Goal: Task Accomplishment & Management: Complete application form

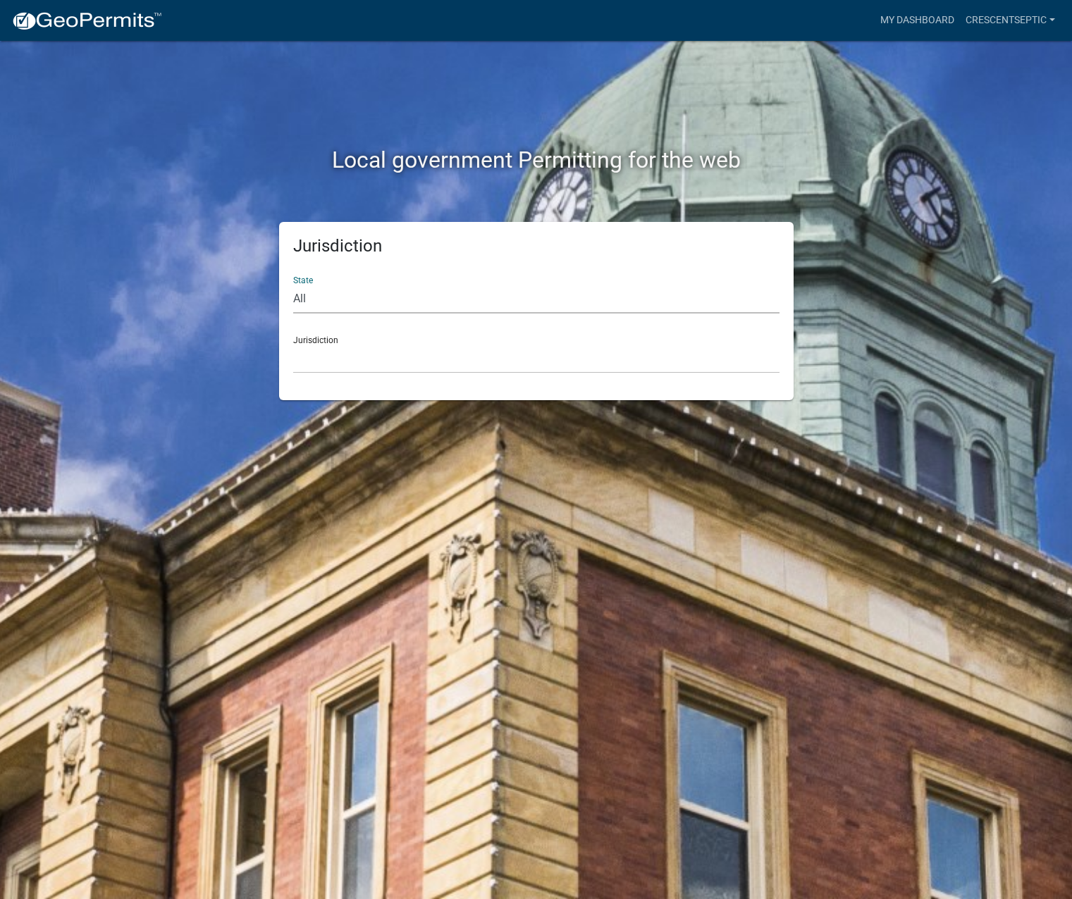
click at [304, 297] on select "All Colorado Georgia Indiana Iowa Kansas Minnesota Ohio South Carolina Wisconsin" at bounding box center [536, 299] width 486 height 29
select select "Minnesota"
click at [293, 285] on select "All Colorado Georgia Indiana Iowa Kansas Minnesota Ohio South Carolina Wisconsin" at bounding box center [536, 299] width 486 height 29
click at [315, 365] on select "Becker County, Minnesota Benton County, Minnesota Carlton County, Minnesota Cit…" at bounding box center [536, 359] width 486 height 29
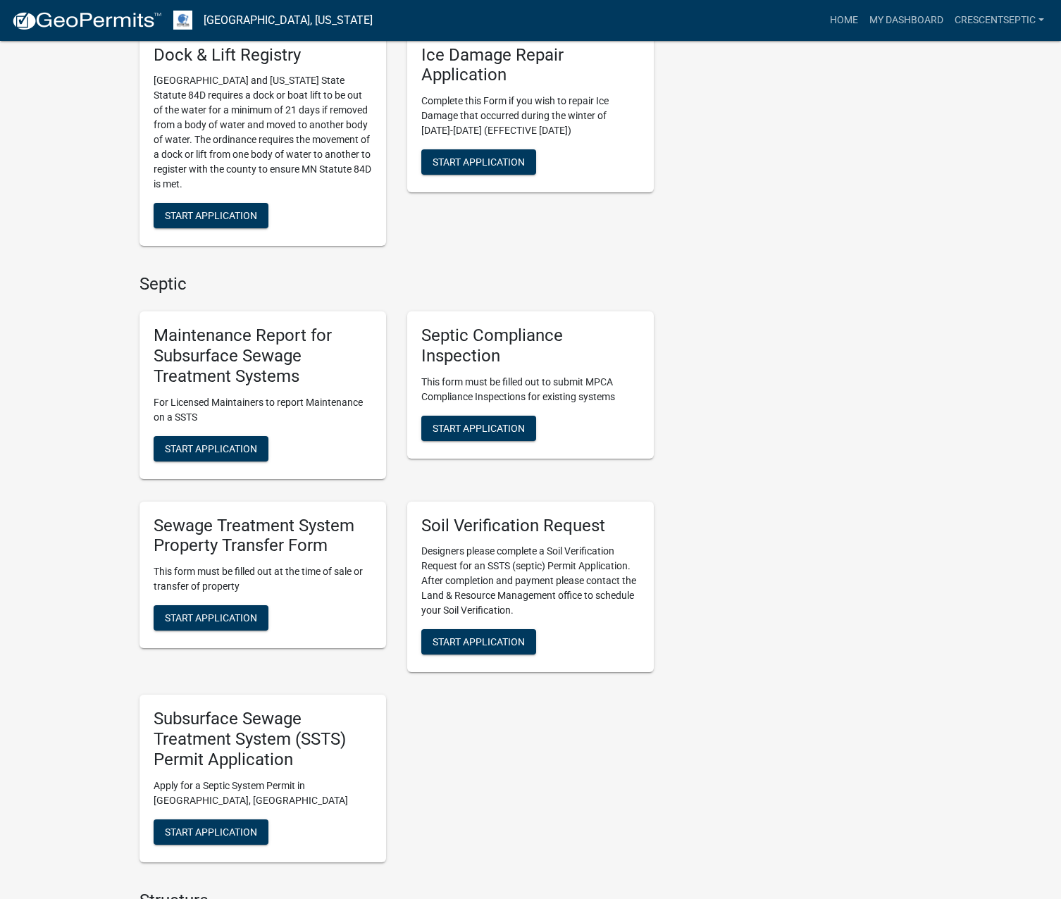
scroll to position [564, 0]
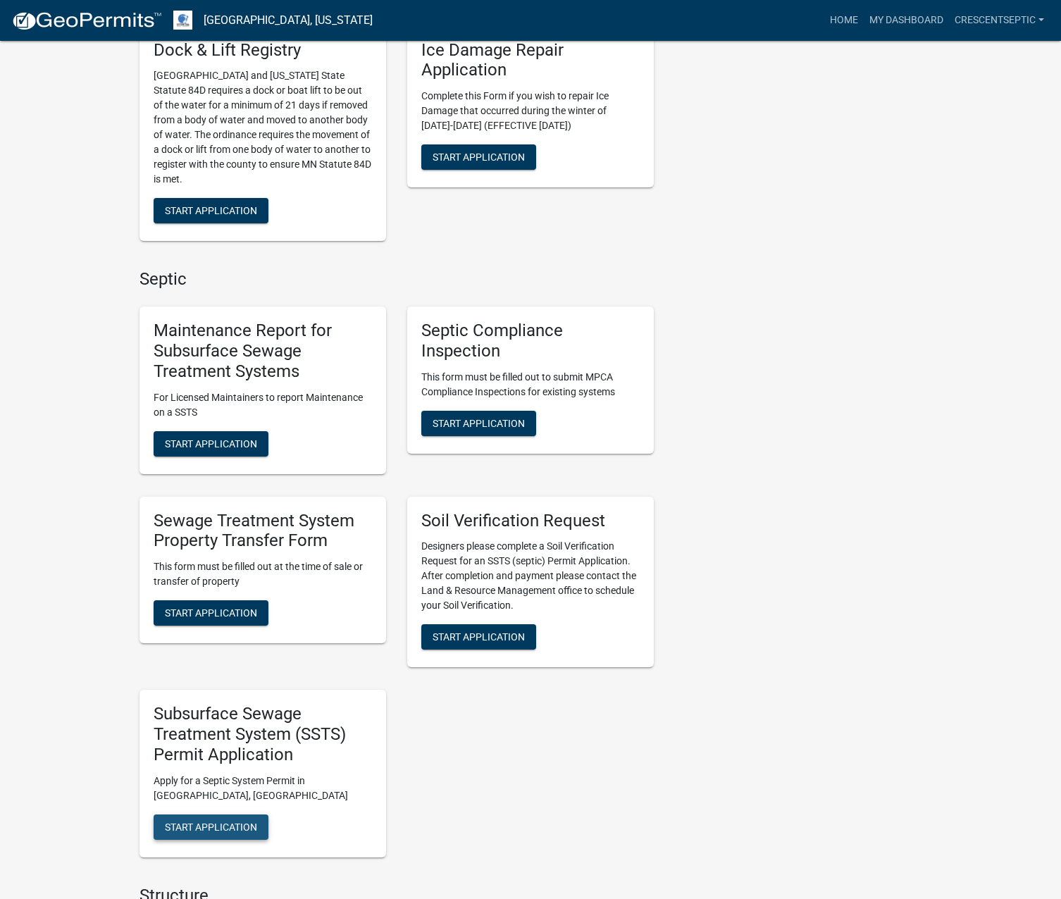
click at [250, 831] on span "Start Application" at bounding box center [211, 826] width 92 height 11
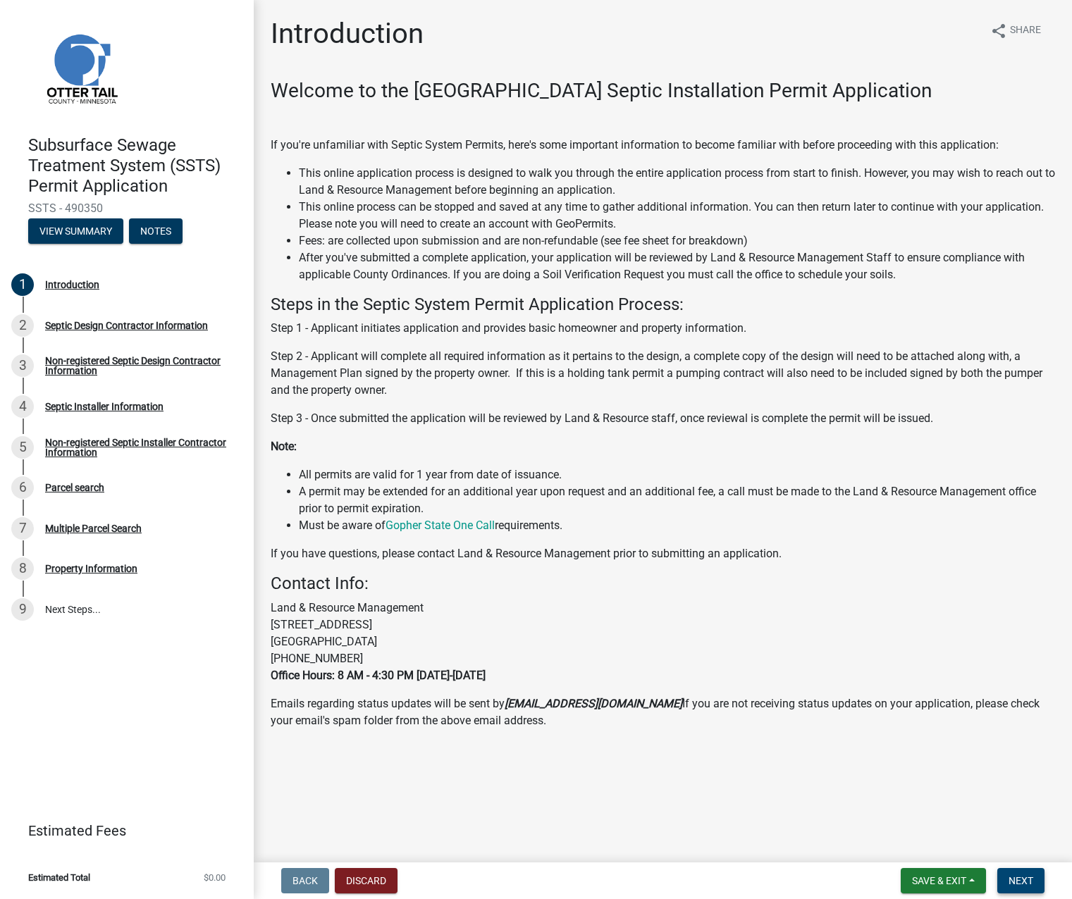
click at [1025, 882] on span "Next" at bounding box center [1020, 880] width 25 height 11
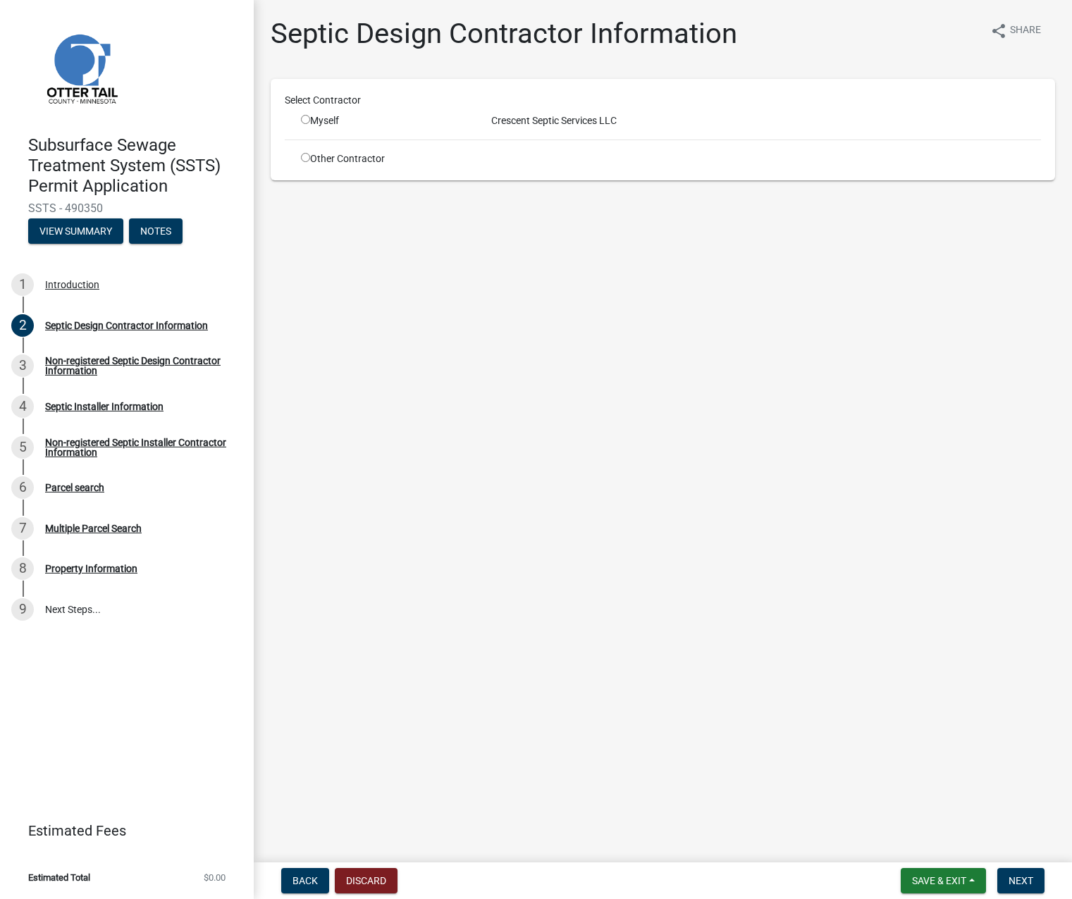
click at [306, 118] on input "radio" at bounding box center [305, 119] width 9 height 9
radio input "true"
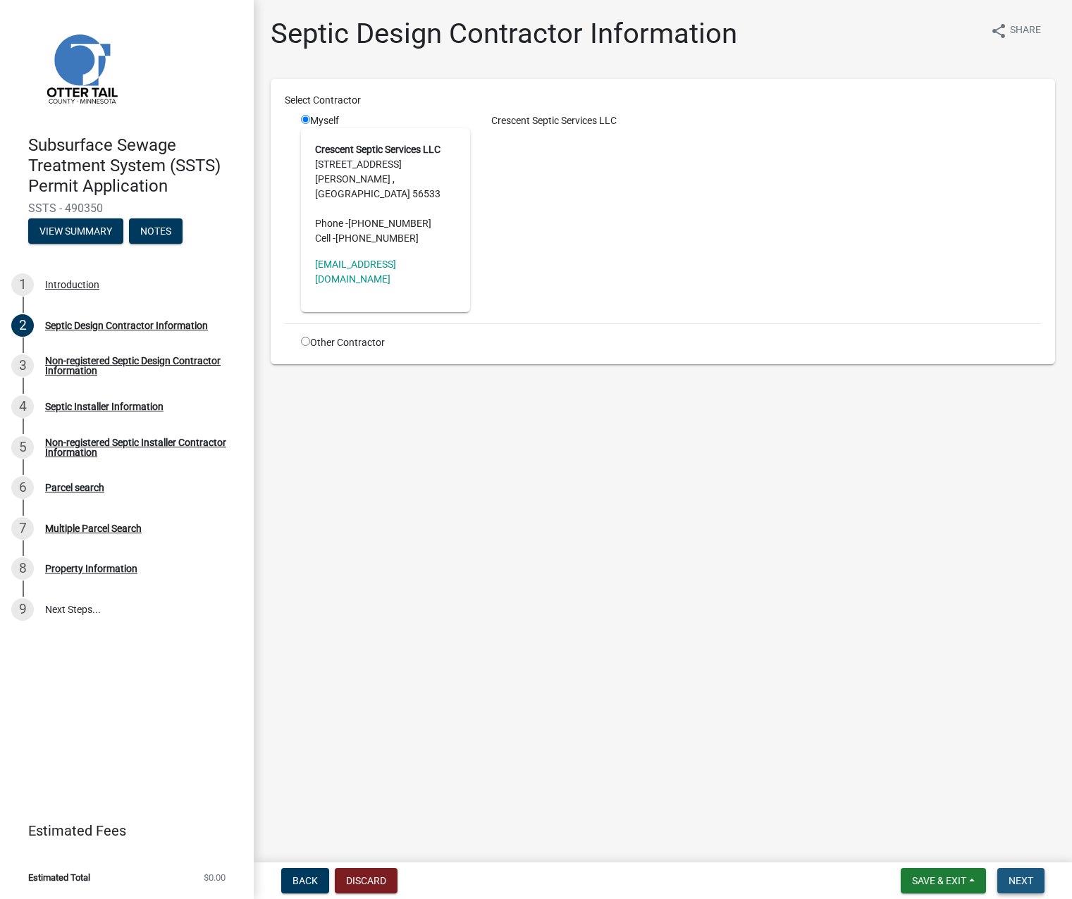
click at [1018, 884] on span "Next" at bounding box center [1020, 880] width 25 height 11
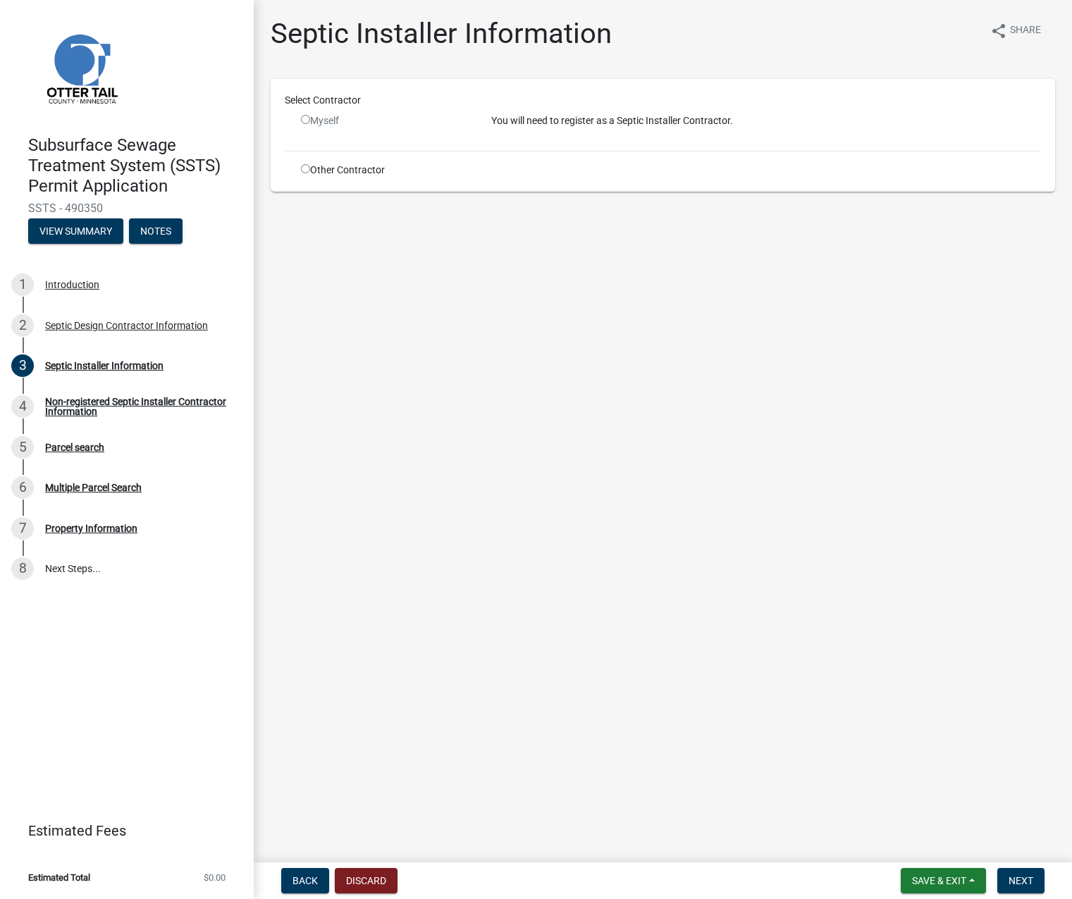
click at [306, 167] on input "radio" at bounding box center [305, 168] width 9 height 9
radio input "true"
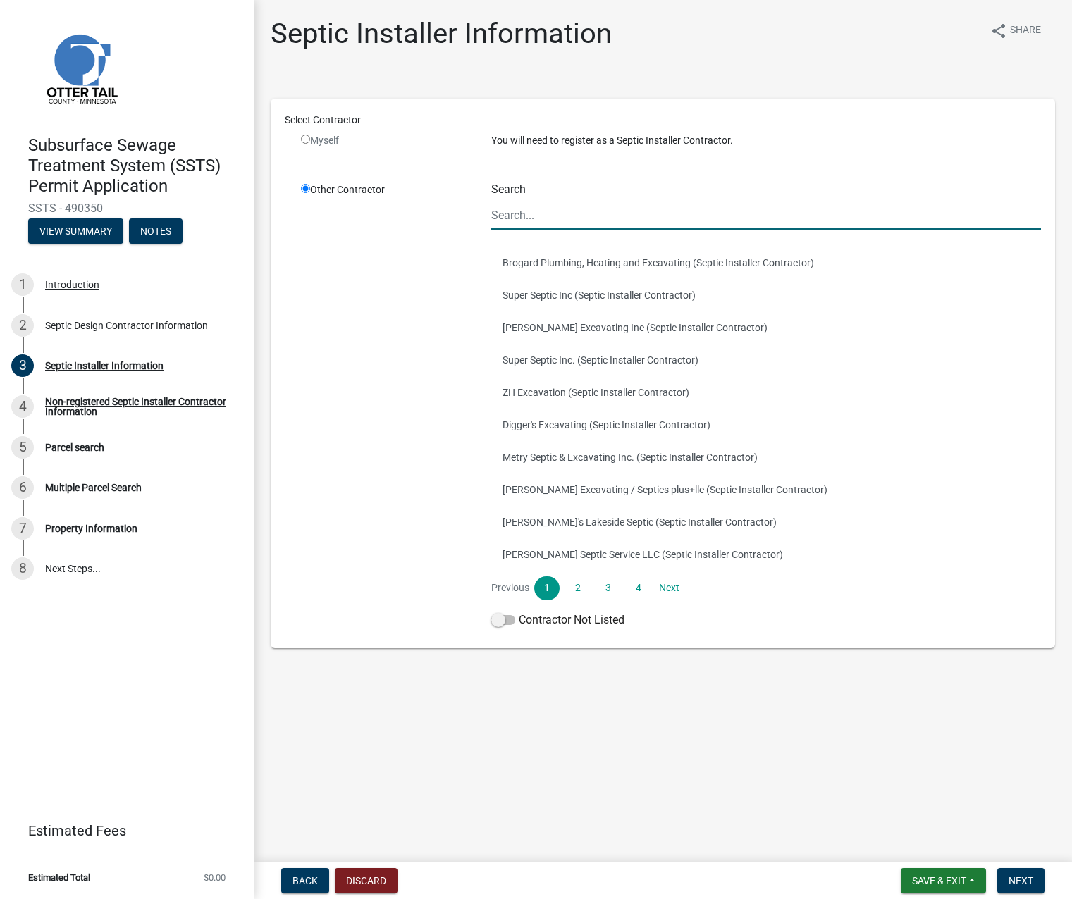
click at [512, 218] on input "Search" at bounding box center [766, 215] width 550 height 29
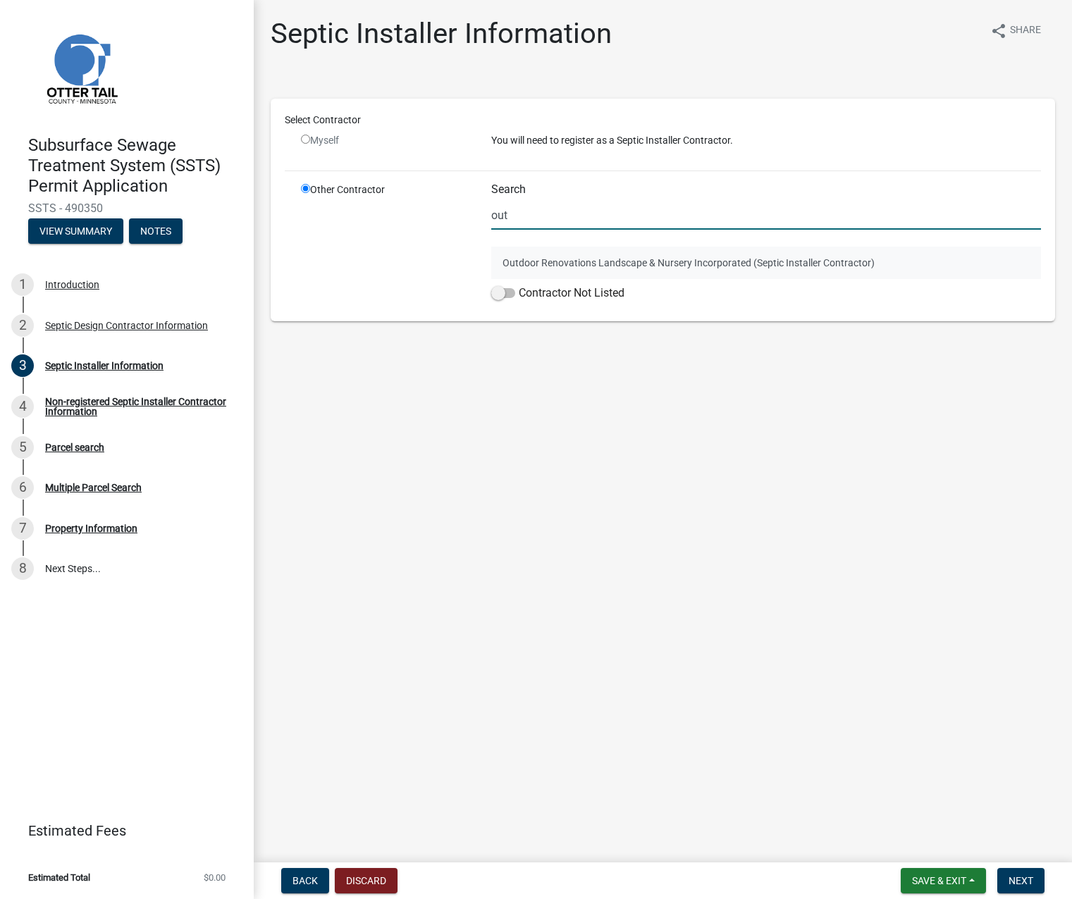
type input "out"
click at [512, 260] on button "Outdoor Renovations Landscape & Nursery Incorporated (Septic Installer Contract…" at bounding box center [766, 263] width 550 height 32
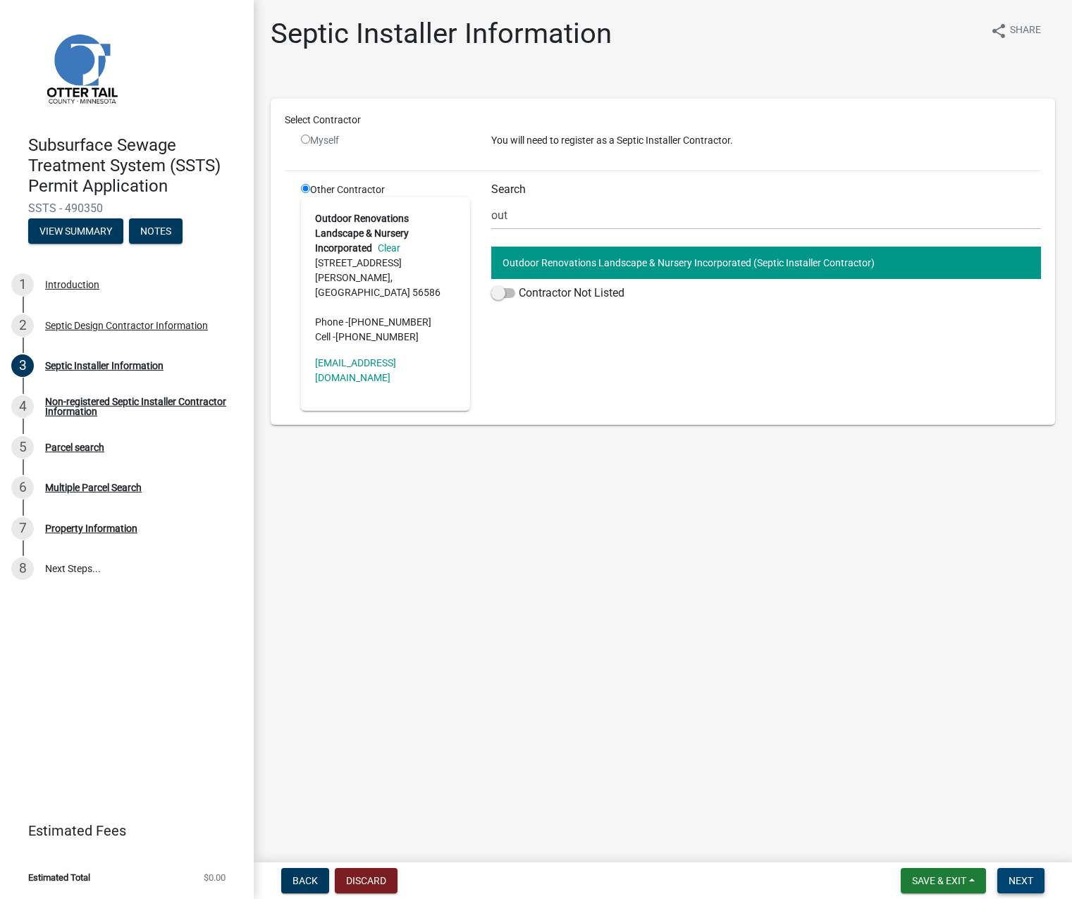
click at [1027, 882] on span "Next" at bounding box center [1020, 880] width 25 height 11
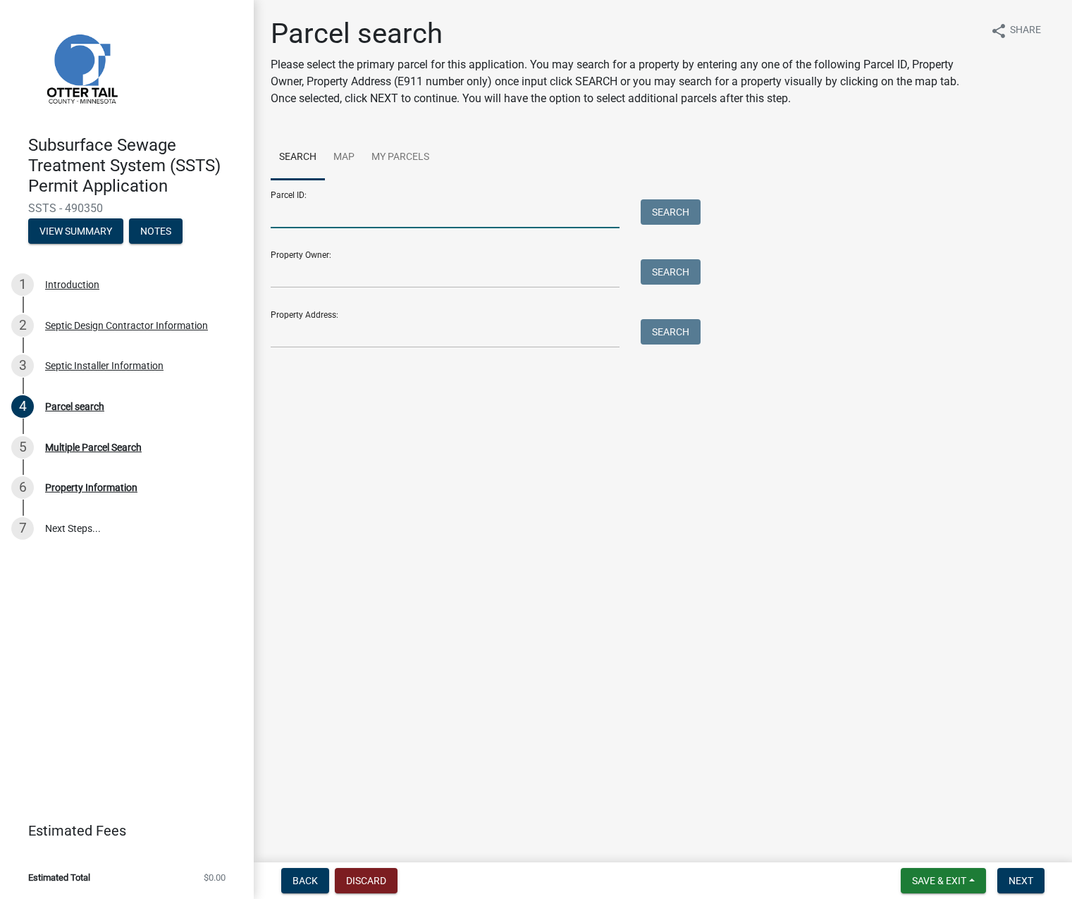
click at [336, 214] on input "Parcel ID:" at bounding box center [445, 213] width 349 height 29
drag, startPoint x: 294, startPoint y: 221, endPoint x: 214, endPoint y: 221, distance: 79.6
click at [215, 221] on div "Subsurface Sewage Treatment System (SSTS) Permit Application SSTS - 490350 View…" at bounding box center [536, 449] width 1072 height 899
type input "29216"
click at [283, 325] on input "Property Address:" at bounding box center [445, 333] width 349 height 29
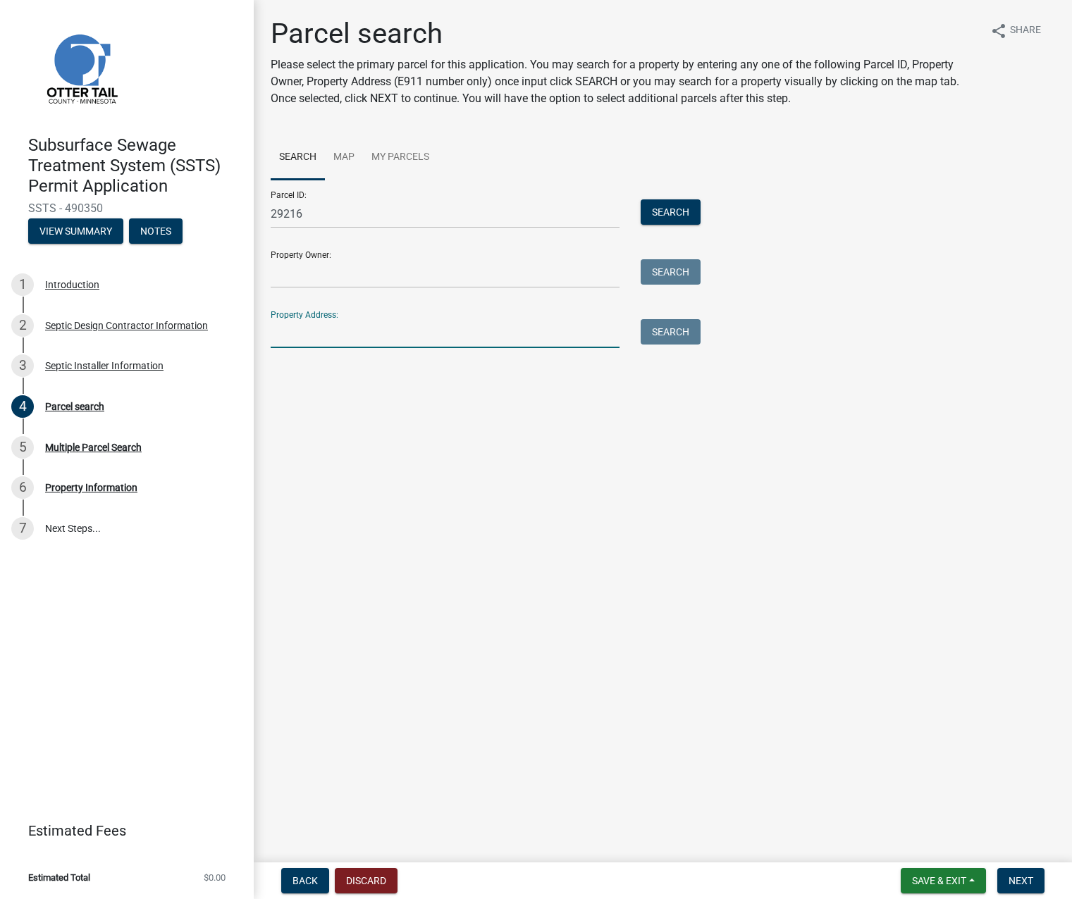
paste input "29216"
type input "29216"
click at [664, 331] on button "Search" at bounding box center [671, 331] width 60 height 25
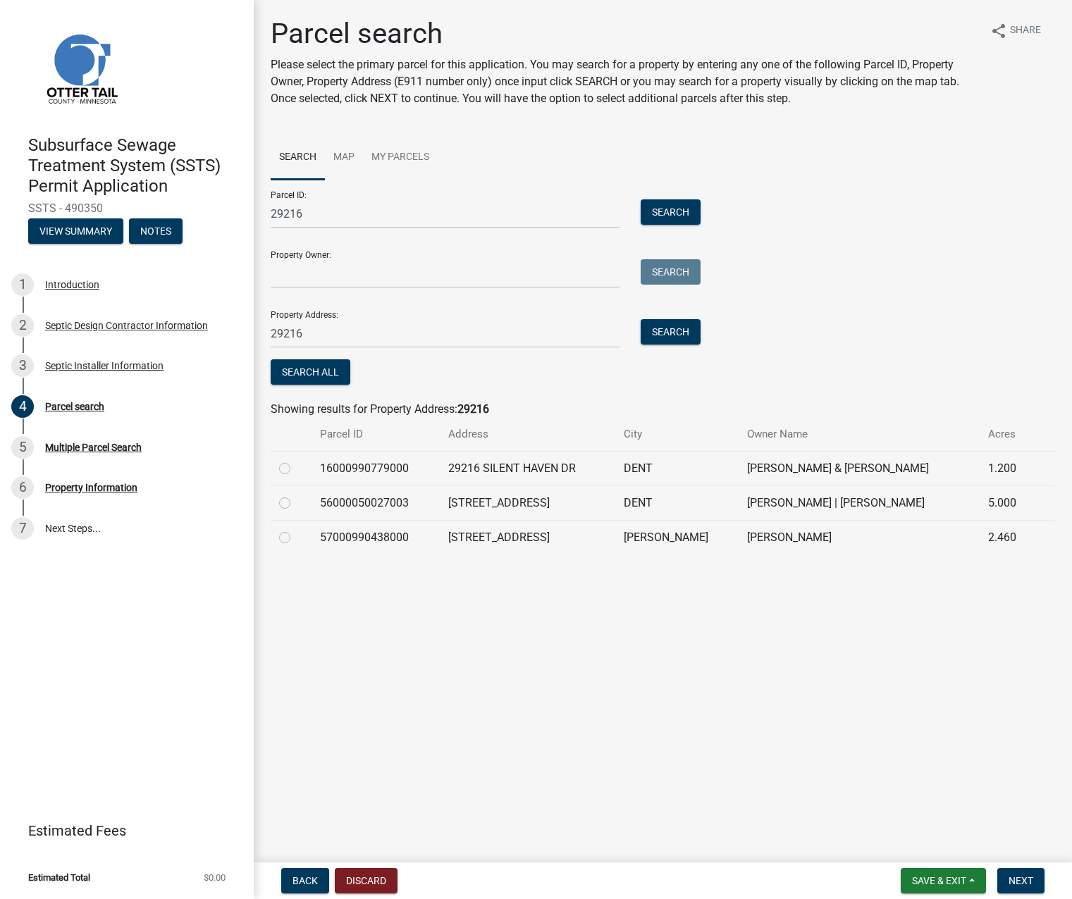
click at [296, 529] on label at bounding box center [296, 529] width 0 height 0
click at [296, 537] on input "radio" at bounding box center [300, 533] width 9 height 9
radio input "true"
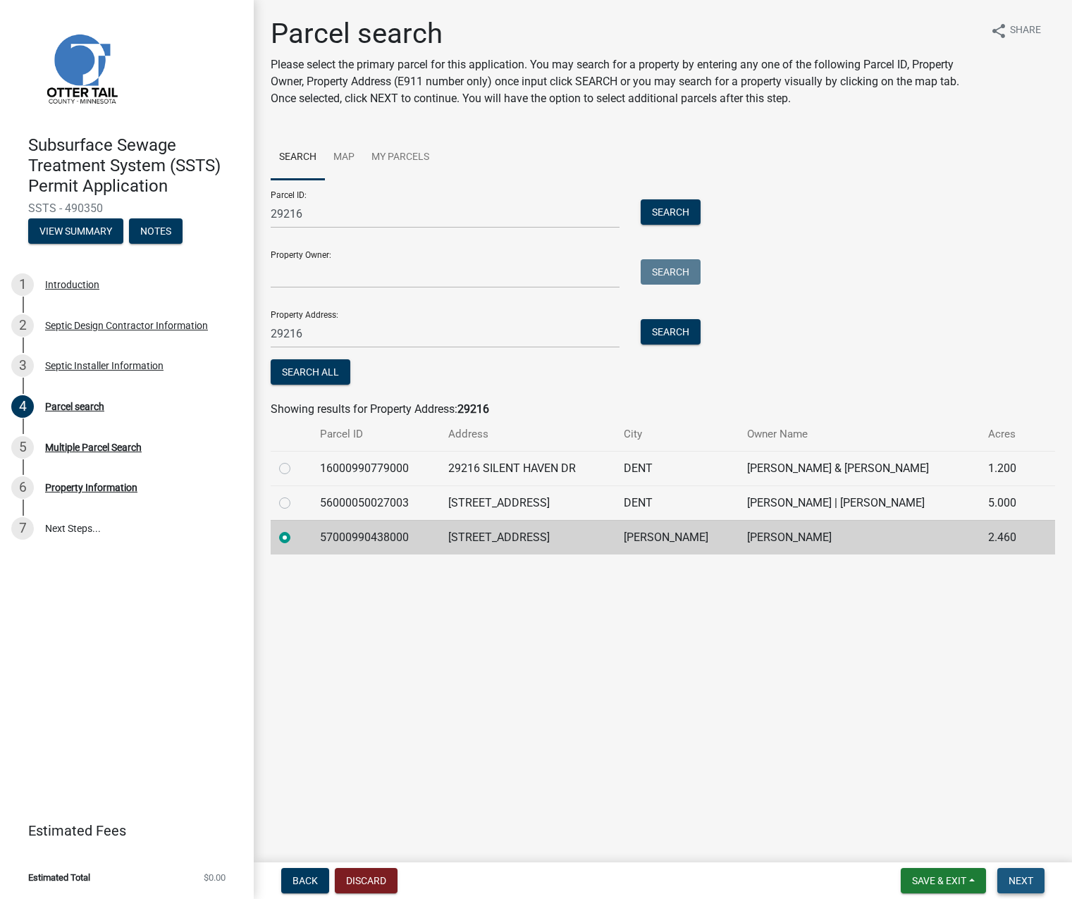
click at [1027, 886] on span "Next" at bounding box center [1020, 880] width 25 height 11
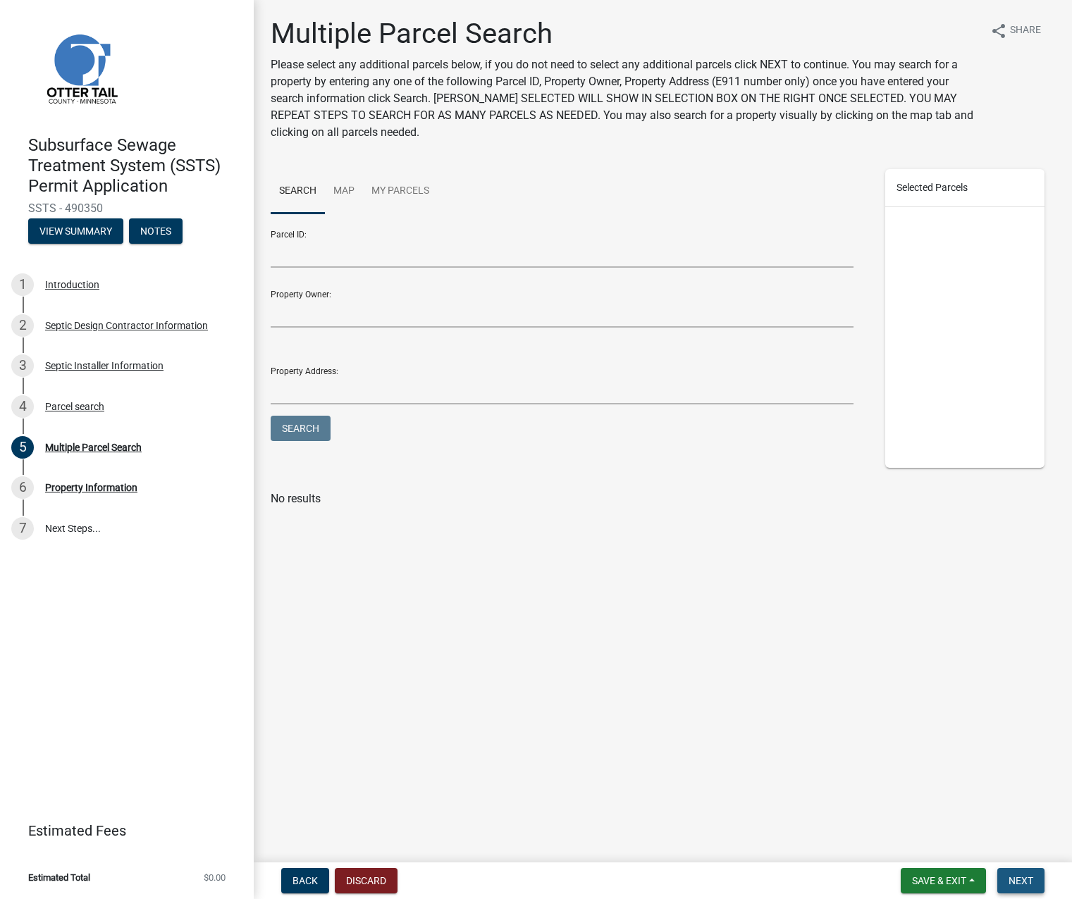
click at [1027, 882] on span "Next" at bounding box center [1020, 880] width 25 height 11
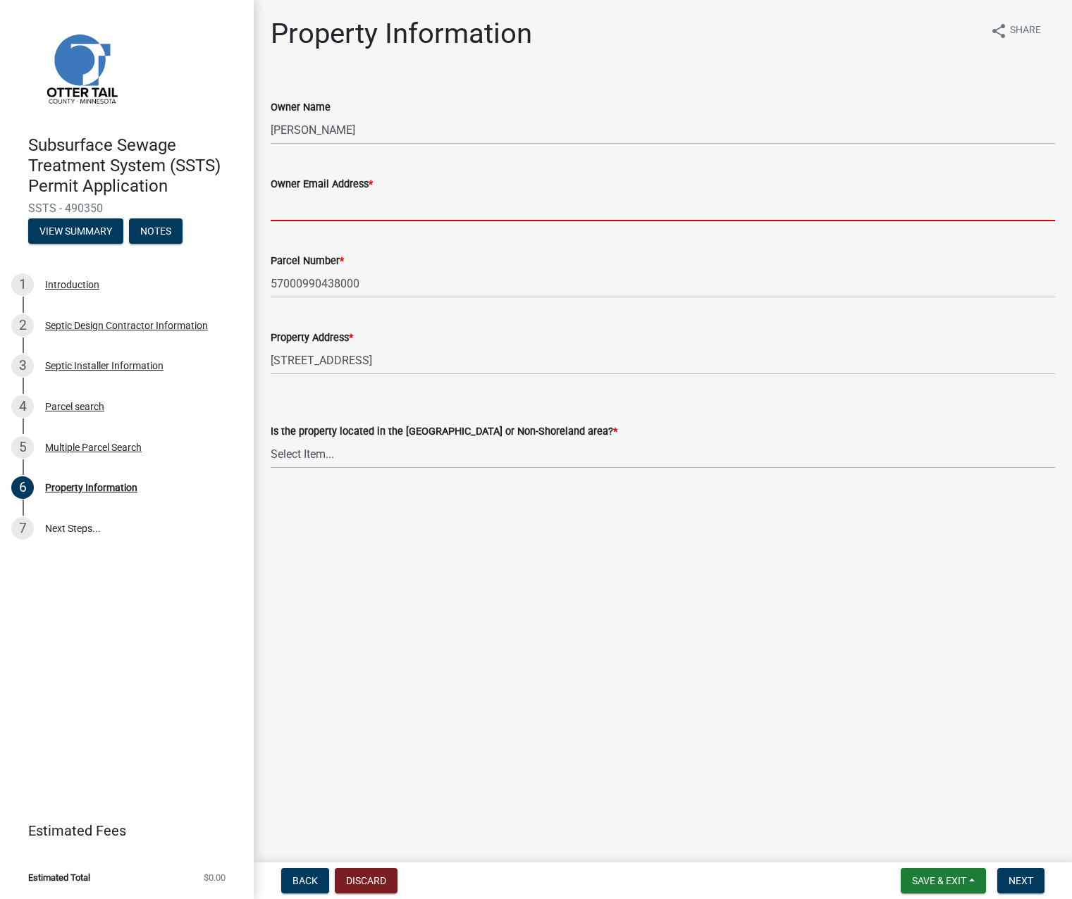
click at [291, 203] on input "Owner Email Address *" at bounding box center [663, 206] width 784 height 29
paste input "drnfarms22@gmail.com"
type input "drnfarms22@gmail.com"
click at [301, 452] on select "Select Item... Shoreland Non-Shoreland" at bounding box center [663, 454] width 784 height 29
click at [271, 440] on select "Select Item... Shoreland Non-Shoreland" at bounding box center [663, 454] width 784 height 29
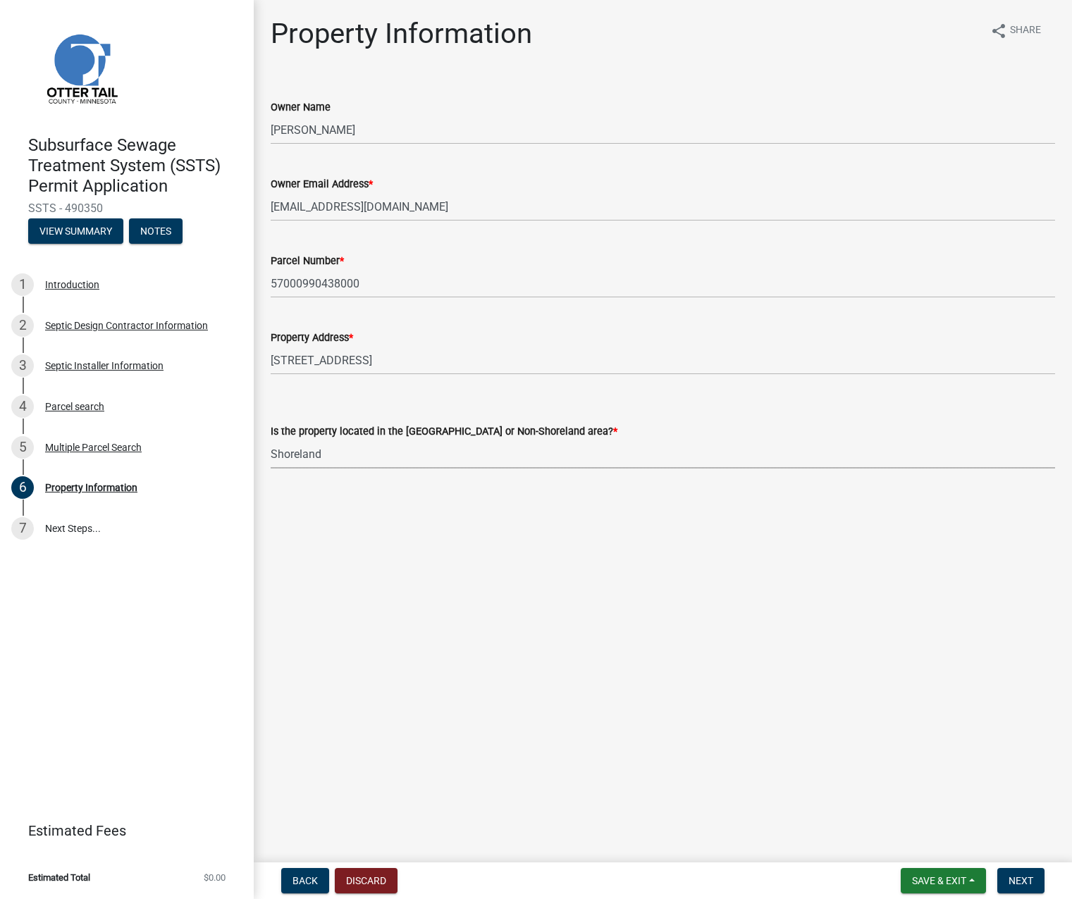
select select "f91142e6-e911-469c-9754-896c7e7f9e05"
click at [1014, 885] on span "Next" at bounding box center [1020, 880] width 25 height 11
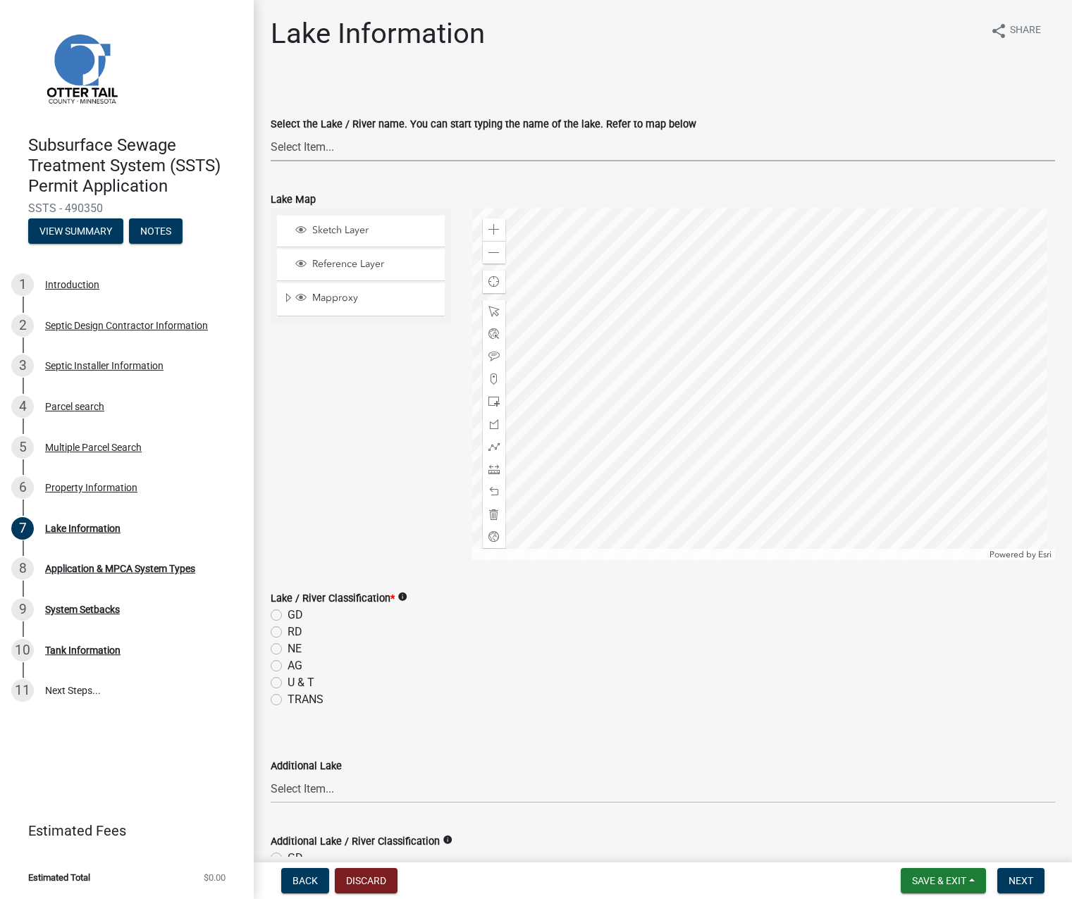
click at [325, 144] on select "Select Item... None Adley 56-031 Albert 56-118 Alfred 56-600 Alice 56-244 Alice…" at bounding box center [663, 146] width 784 height 29
click at [342, 143] on select "Select Item... None Adley 56-031 Albert 56-118 Alfred 56-600 Alice 56-244 Alice…" at bounding box center [663, 146] width 784 height 29
click at [271, 132] on select "Select Item... None Adley 56-031 Albert 56-118 Alfred 56-600 Alice 56-244 Alice…" at bounding box center [663, 146] width 784 height 29
select select "f5446596-c911-4002-9682-93b0316ef17a"
click at [288, 627] on label "RD" at bounding box center [295, 632] width 15 height 17
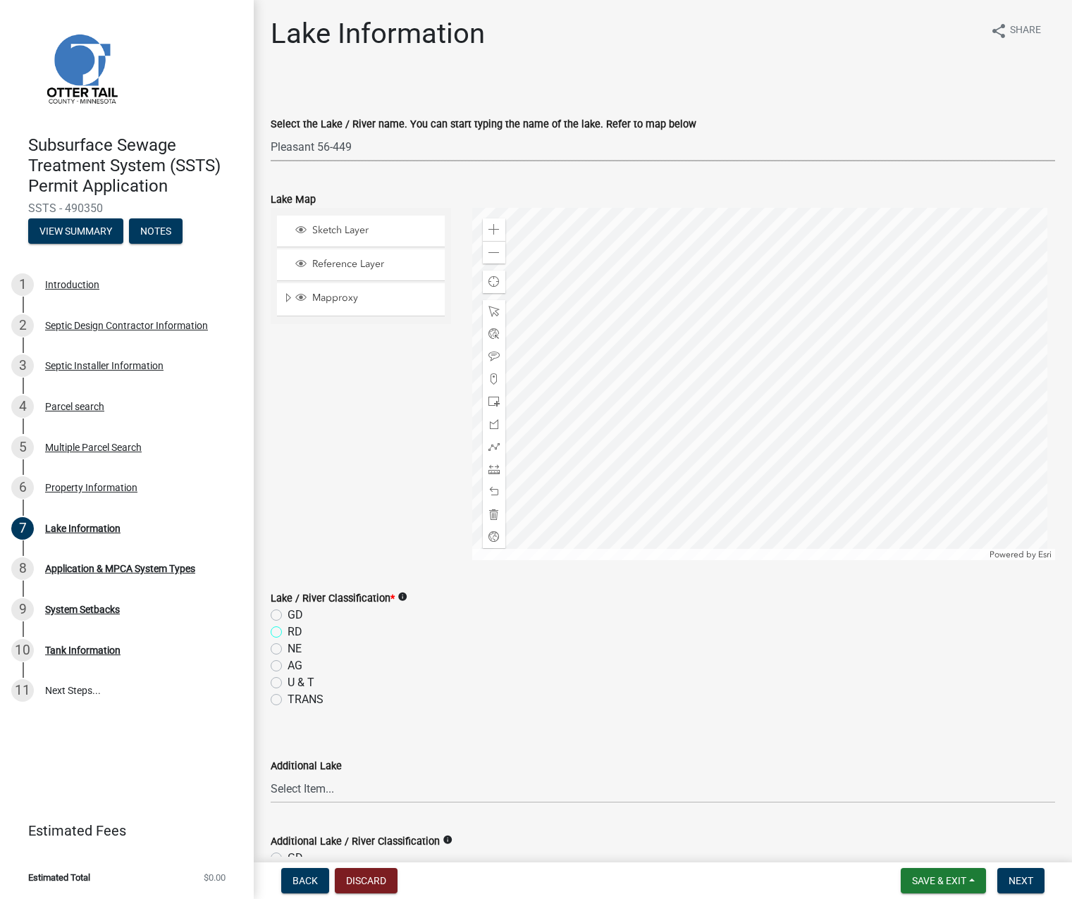
click at [288, 627] on input "RD" at bounding box center [292, 628] width 9 height 9
radio input "true"
click at [303, 789] on select "Select Item... None Adley 56-031 Albert 56-118 Alfred 56-600 Alice 56-244 Alice…" at bounding box center [663, 788] width 784 height 29
click at [271, 774] on select "Select Item... None Adley 56-031 Albert 56-118 Alfred 56-600 Alice 56-244 Alice…" at bounding box center [663, 788] width 784 height 29
click at [541, 502] on div at bounding box center [763, 384] width 583 height 352
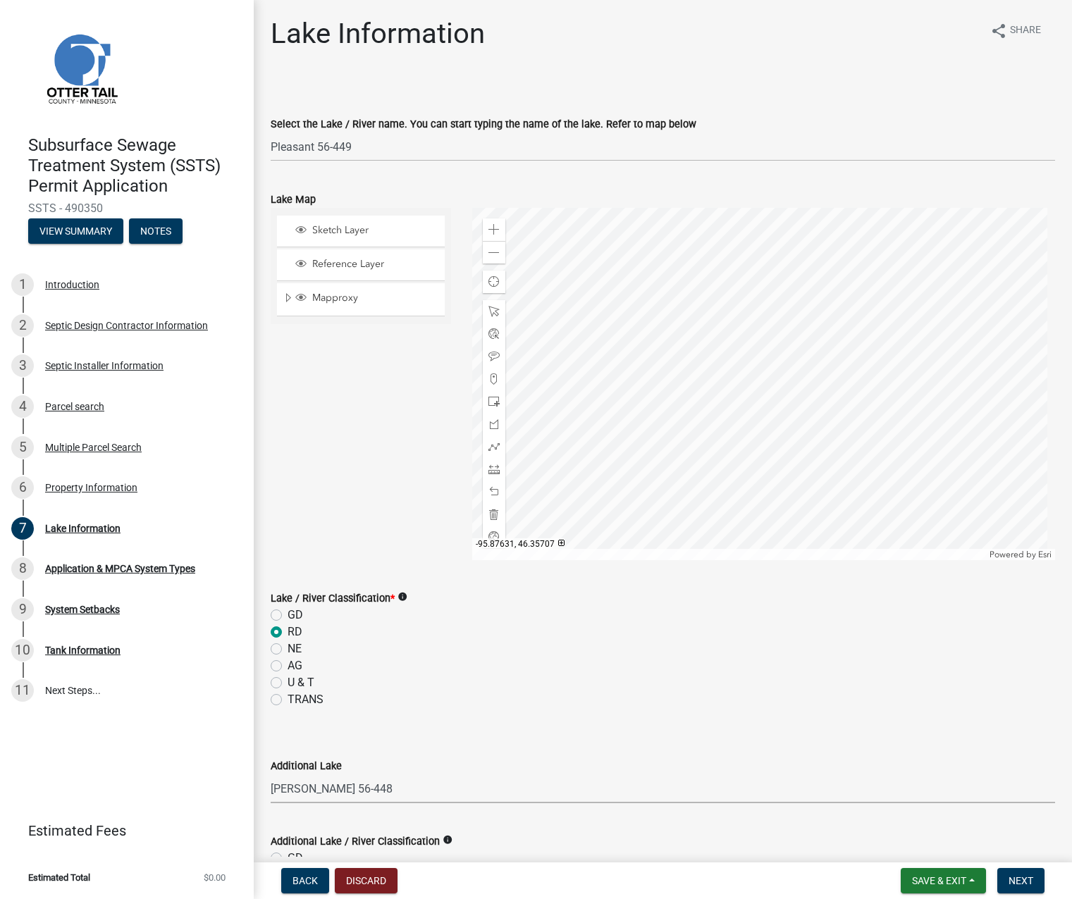
click at [324, 782] on select "Select Item... None Adley 56-031 Albert 56-118 Alfred 56-600 Alice 56-244 Alice…" at bounding box center [663, 788] width 784 height 29
click at [271, 774] on select "Select Item... None Adley 56-031 Albert 56-118 Alfred 56-600 Alice 56-244 Alice…" at bounding box center [663, 788] width 784 height 29
select select "dcf1b1f4-8eba-40aa-9226-3f6d5149dac7"
click at [288, 648] on label "NE" at bounding box center [295, 649] width 14 height 17
click at [288, 648] on input "NE" at bounding box center [292, 645] width 9 height 9
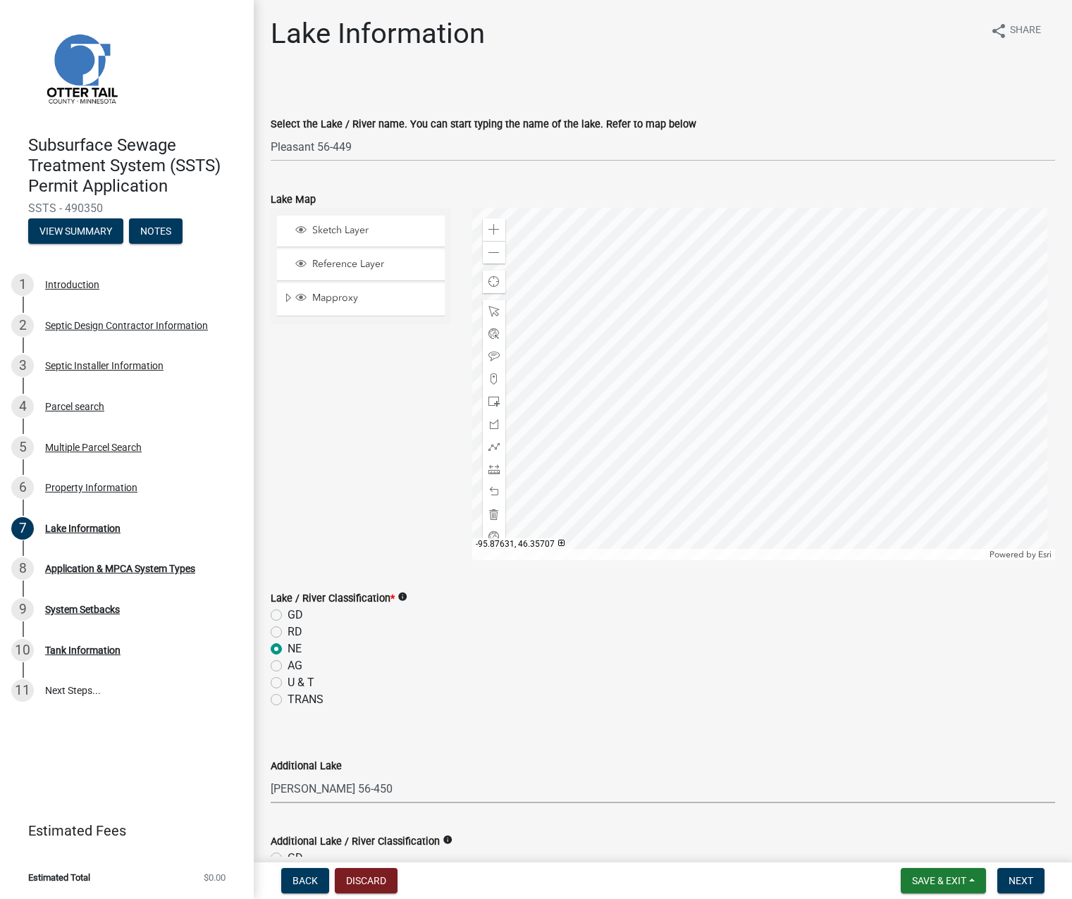
radio input "true"
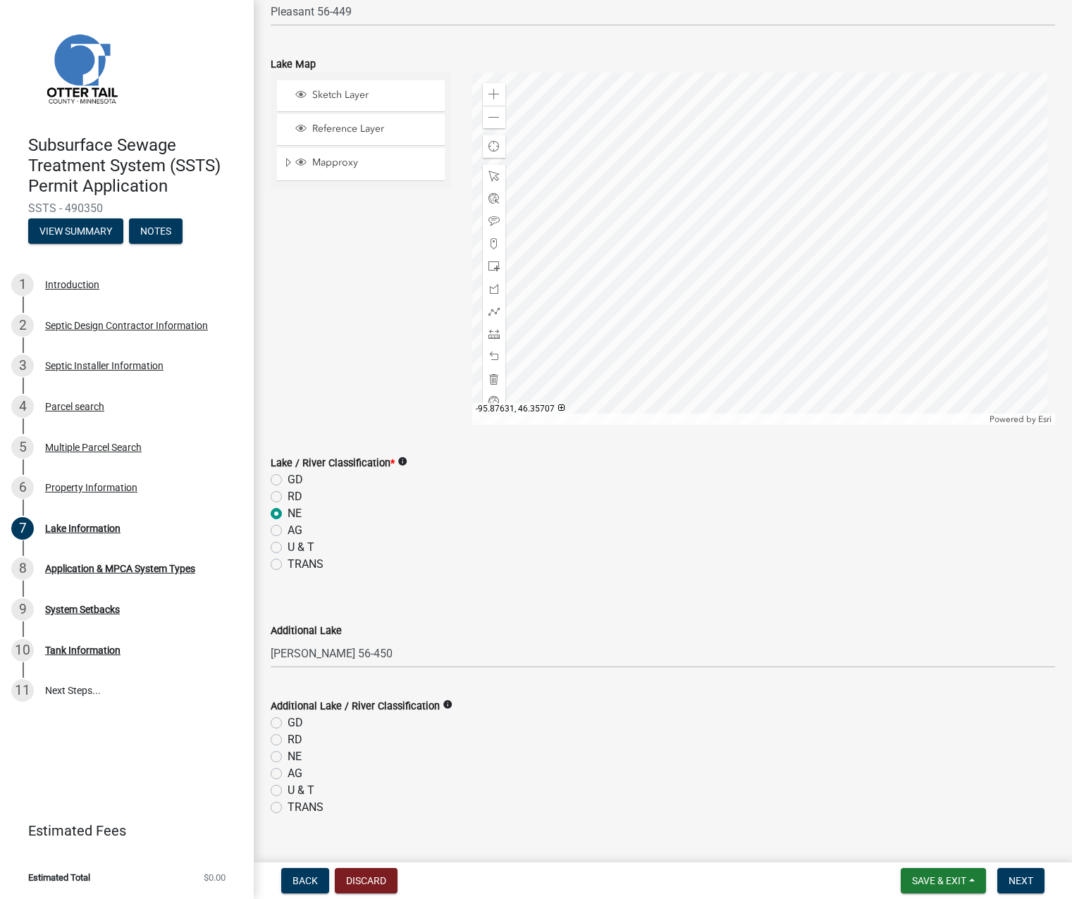
scroll to position [141, 0]
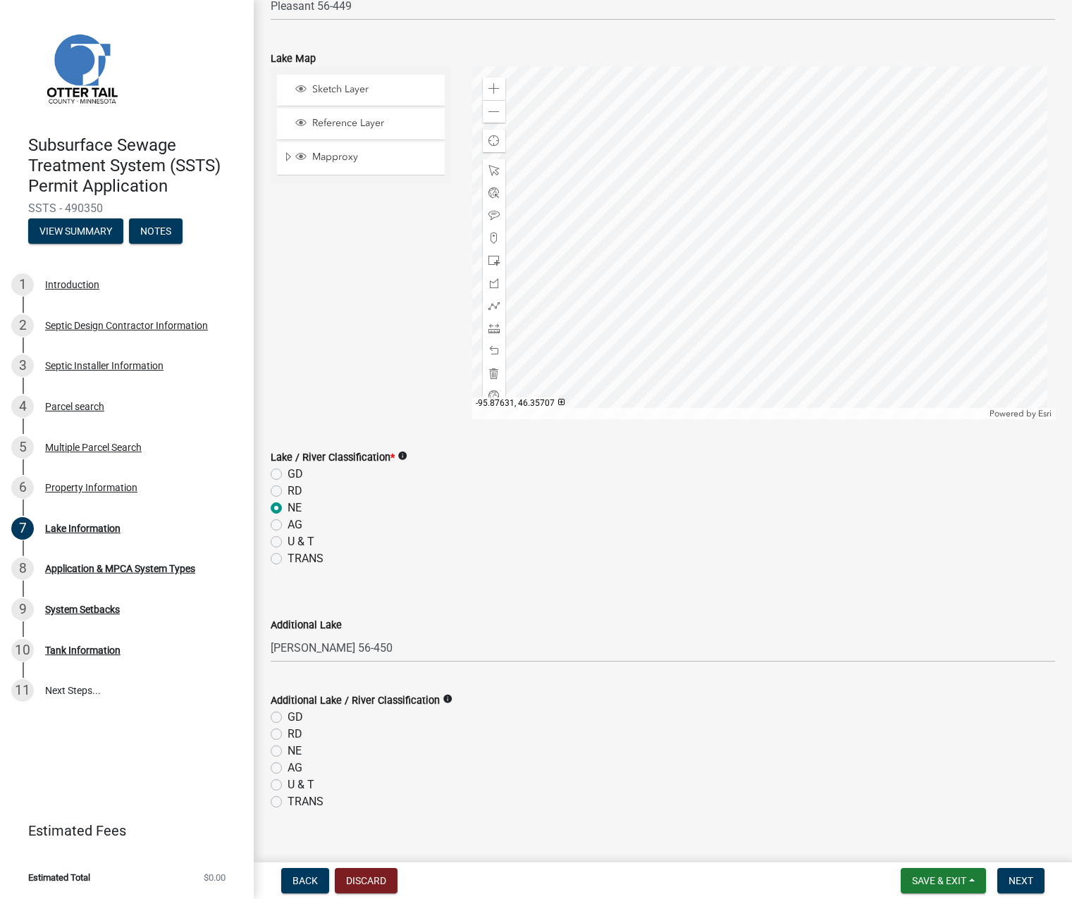
click at [288, 487] on label "RD" at bounding box center [295, 491] width 15 height 17
click at [288, 487] on input "RD" at bounding box center [292, 487] width 9 height 9
radio input "true"
click at [288, 751] on label "NE" at bounding box center [295, 751] width 14 height 17
click at [288, 751] on input "NE" at bounding box center [292, 747] width 9 height 9
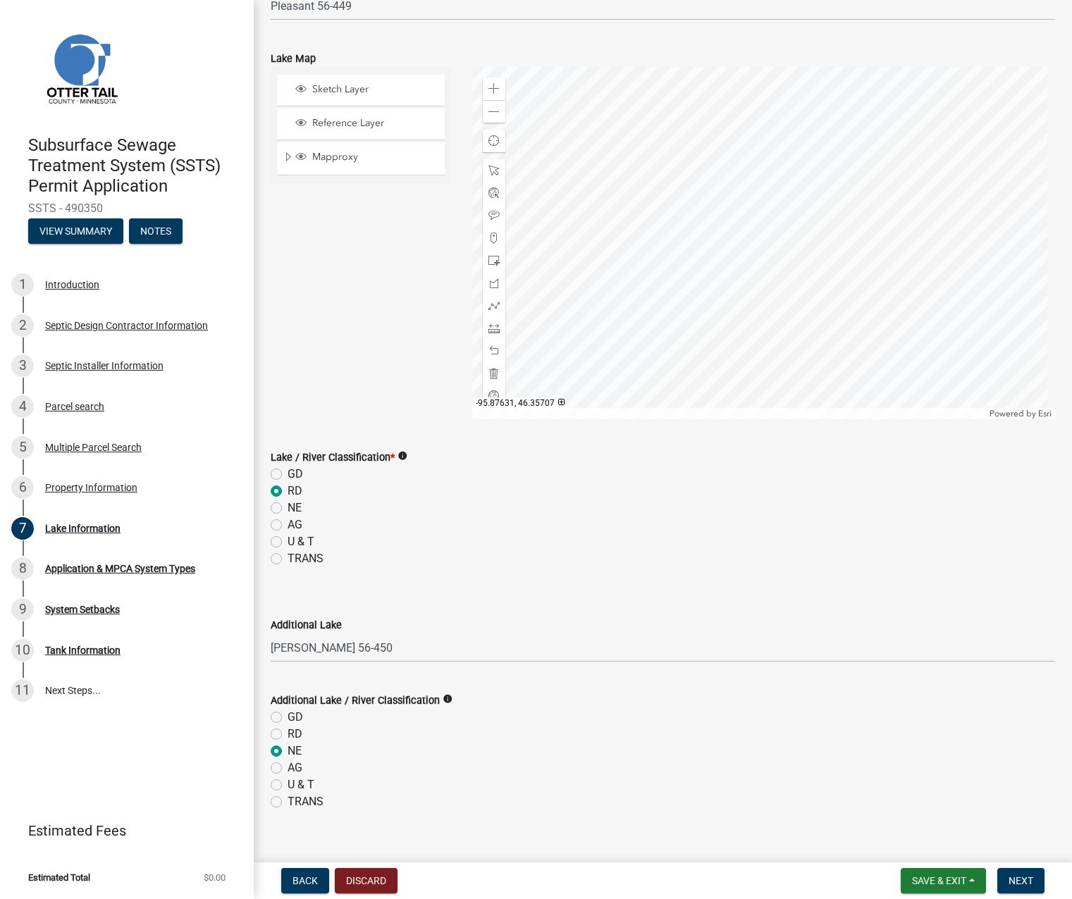
radio input "true"
click at [1055, 185] on div at bounding box center [763, 243] width 583 height 352
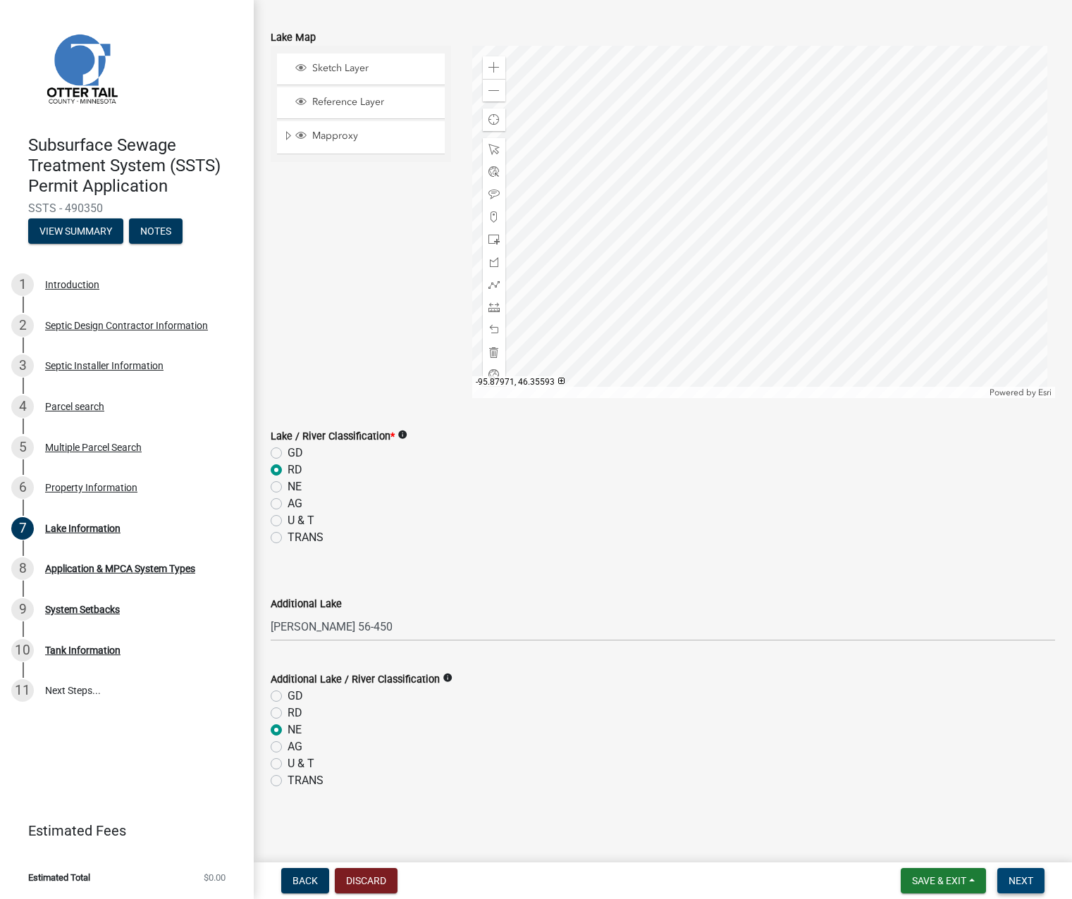
click at [1018, 879] on span "Next" at bounding box center [1020, 880] width 25 height 11
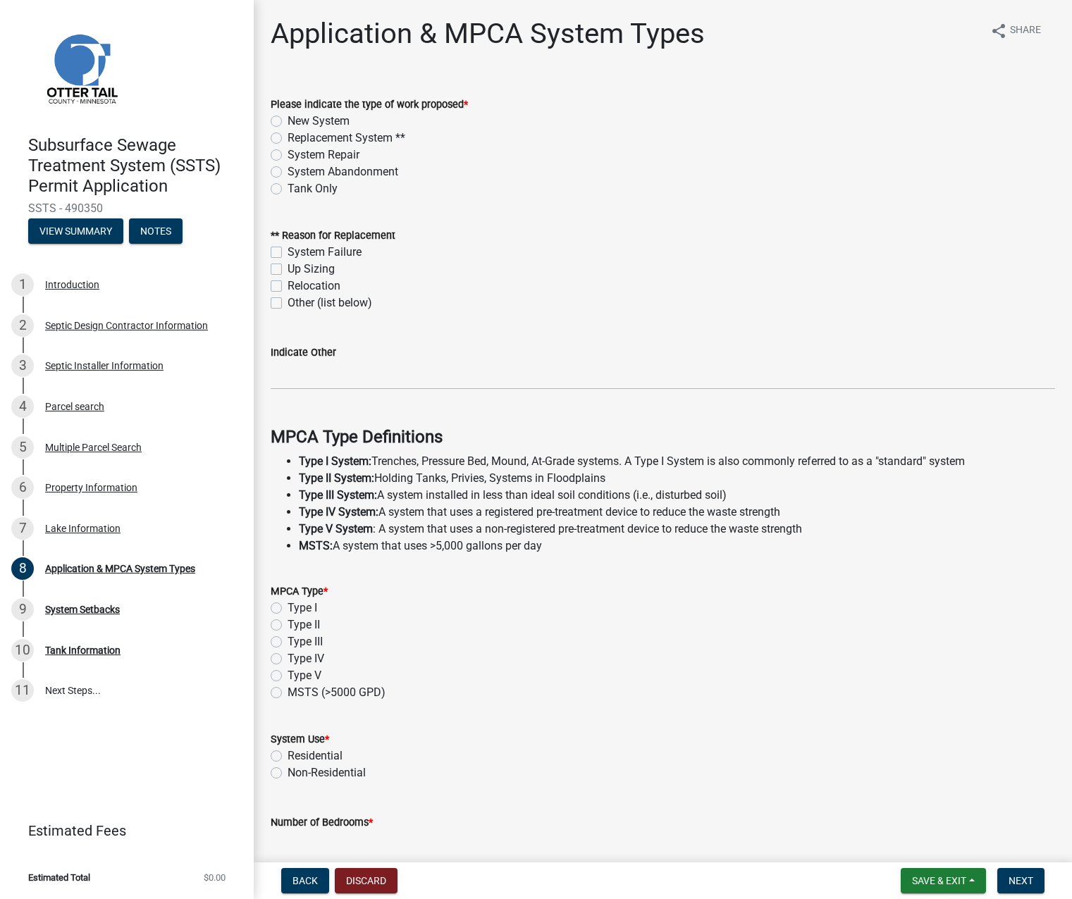
click at [288, 138] on label "Replacement System **" at bounding box center [347, 138] width 118 height 17
click at [288, 138] on input "Replacement System **" at bounding box center [292, 134] width 9 height 9
radio input "true"
click at [288, 255] on label "System Failure" at bounding box center [325, 252] width 74 height 17
click at [288, 253] on input "System Failure" at bounding box center [292, 248] width 9 height 9
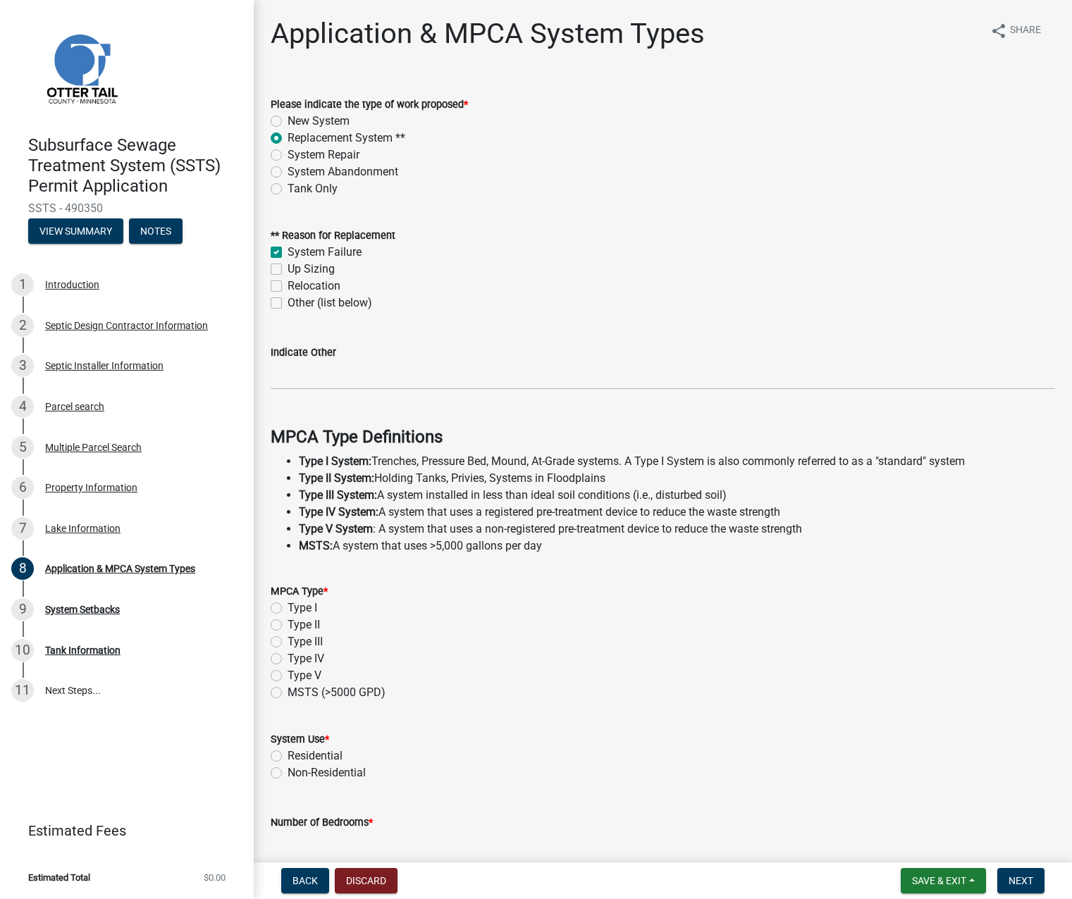
checkbox input "true"
checkbox input "false"
click at [288, 611] on label "Type I" at bounding box center [303, 608] width 30 height 17
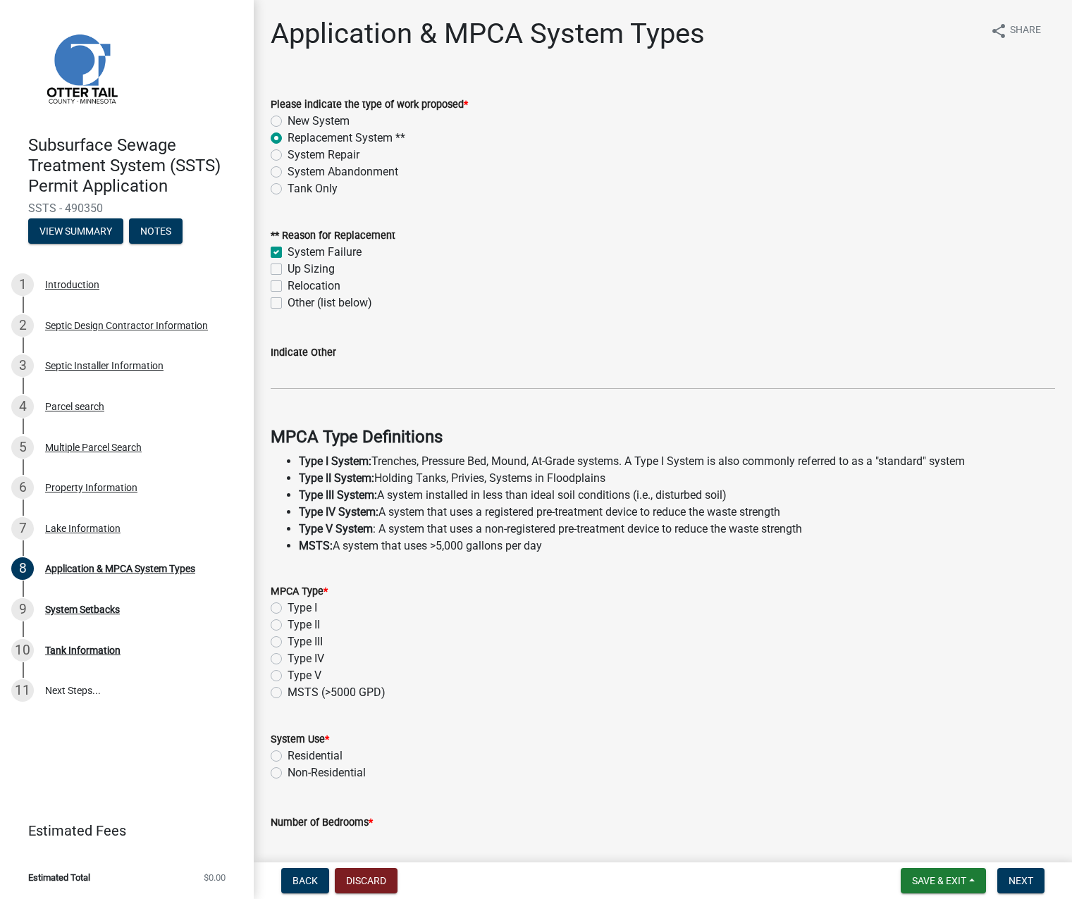
click at [288, 609] on input "Type I" at bounding box center [292, 604] width 9 height 9
radio input "true"
click at [288, 754] on label "Residential" at bounding box center [315, 756] width 55 height 17
click at [288, 754] on input "Residential" at bounding box center [292, 752] width 9 height 9
radio input "true"
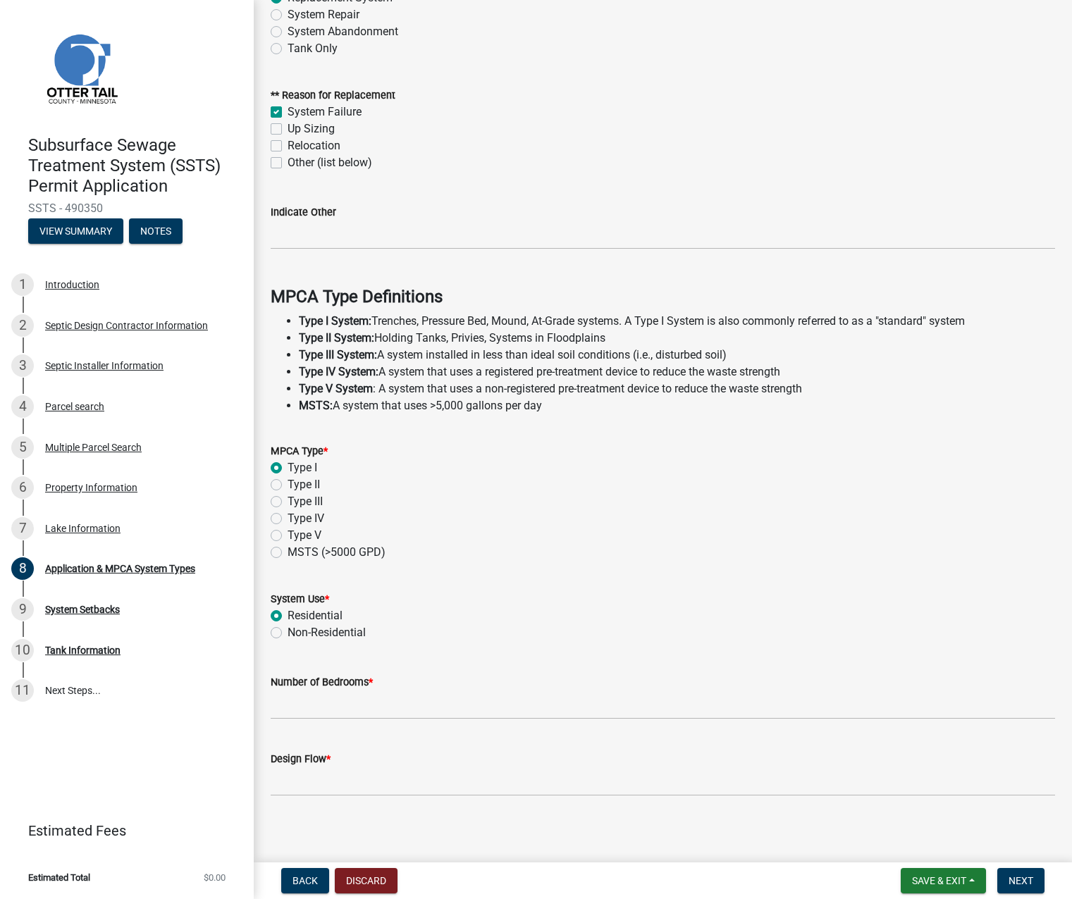
scroll to position [146, 0]
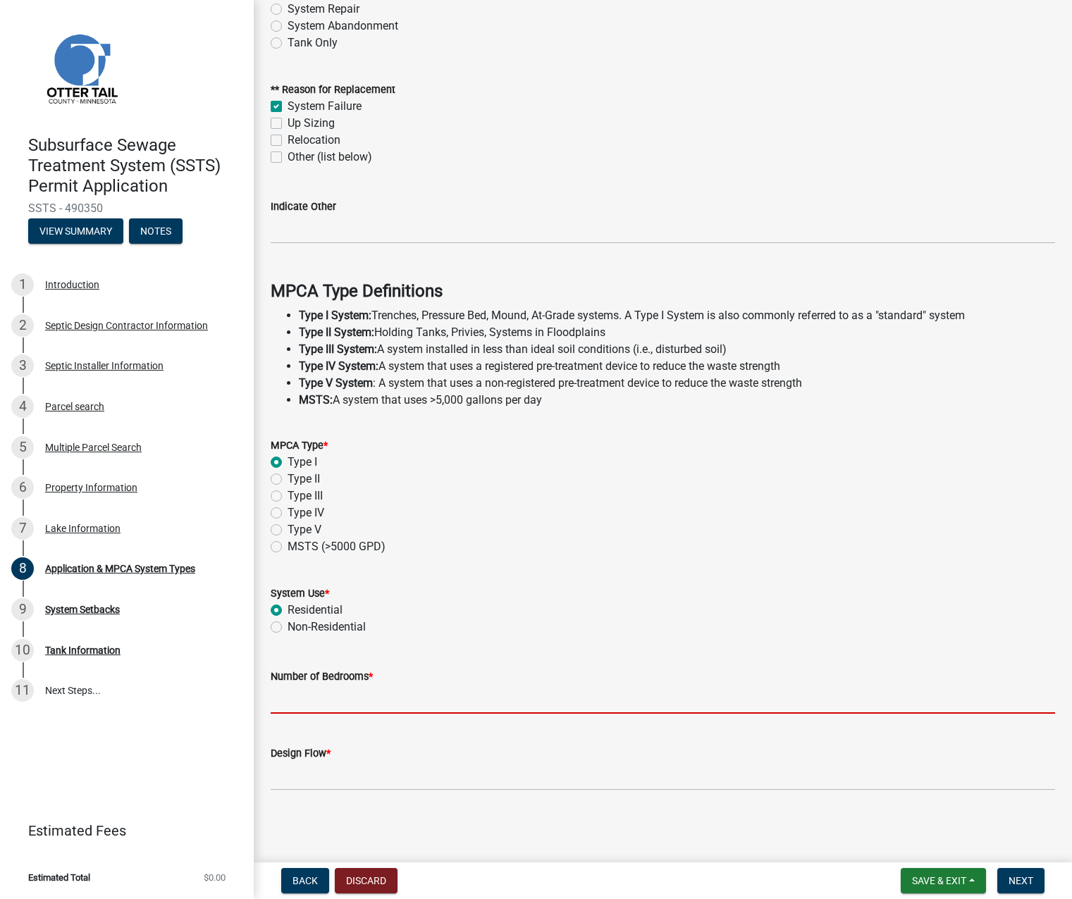
click at [334, 705] on input "Number of Bedrooms *" at bounding box center [663, 699] width 784 height 29
type input "4"
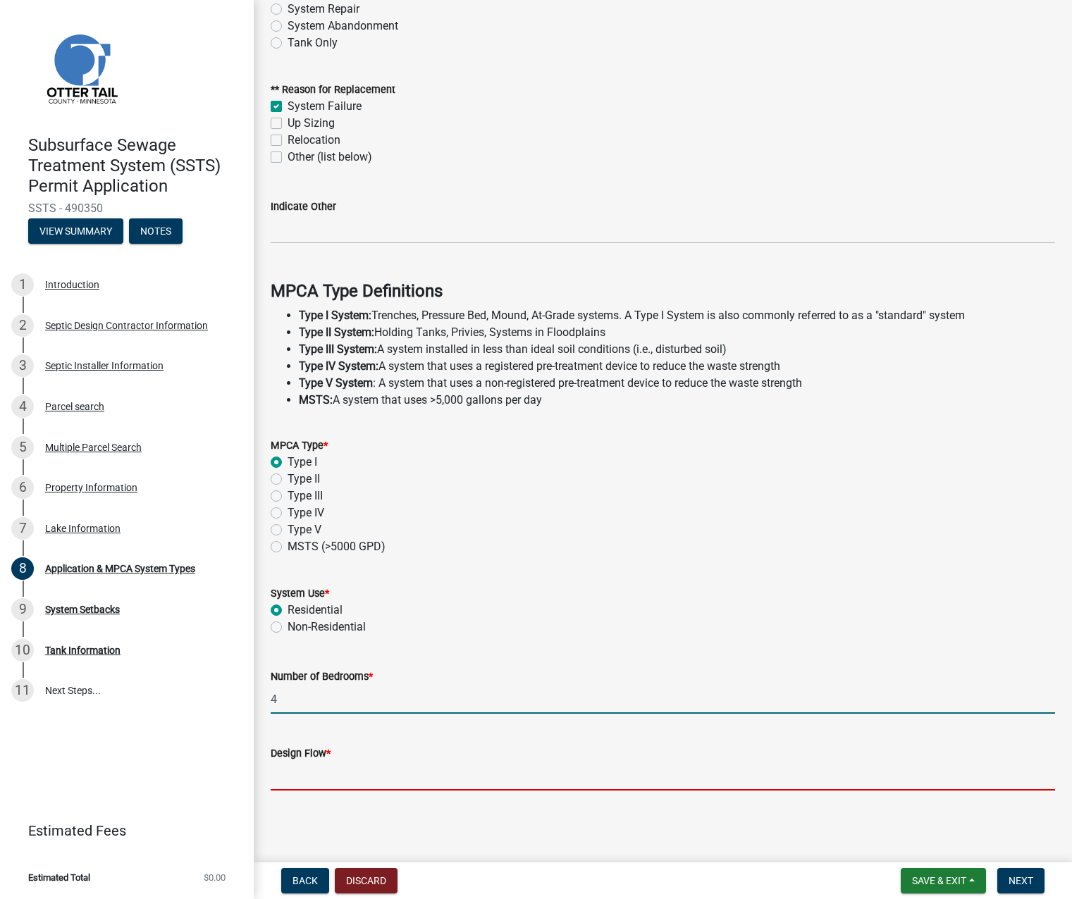
click at [286, 777] on input "Design Flow *" at bounding box center [663, 776] width 784 height 29
type input "600"
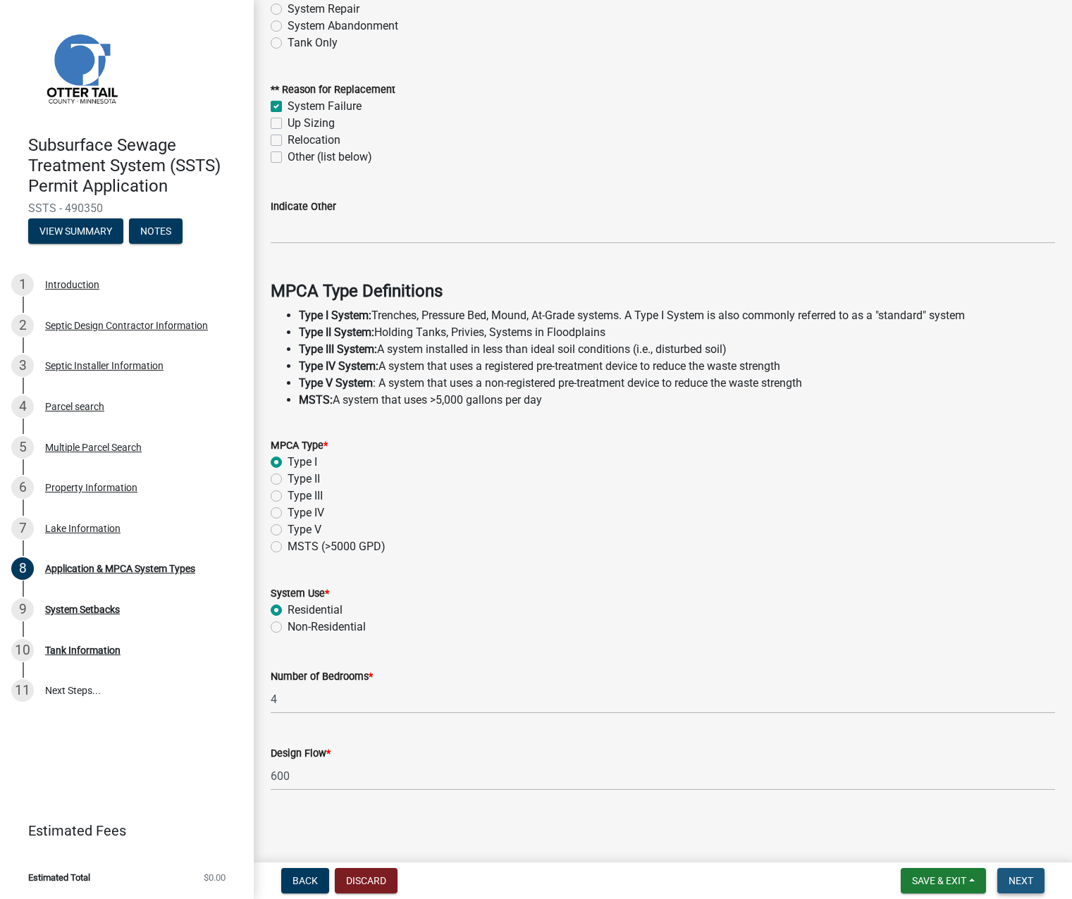
click at [1022, 887] on button "Next" at bounding box center [1020, 880] width 47 height 25
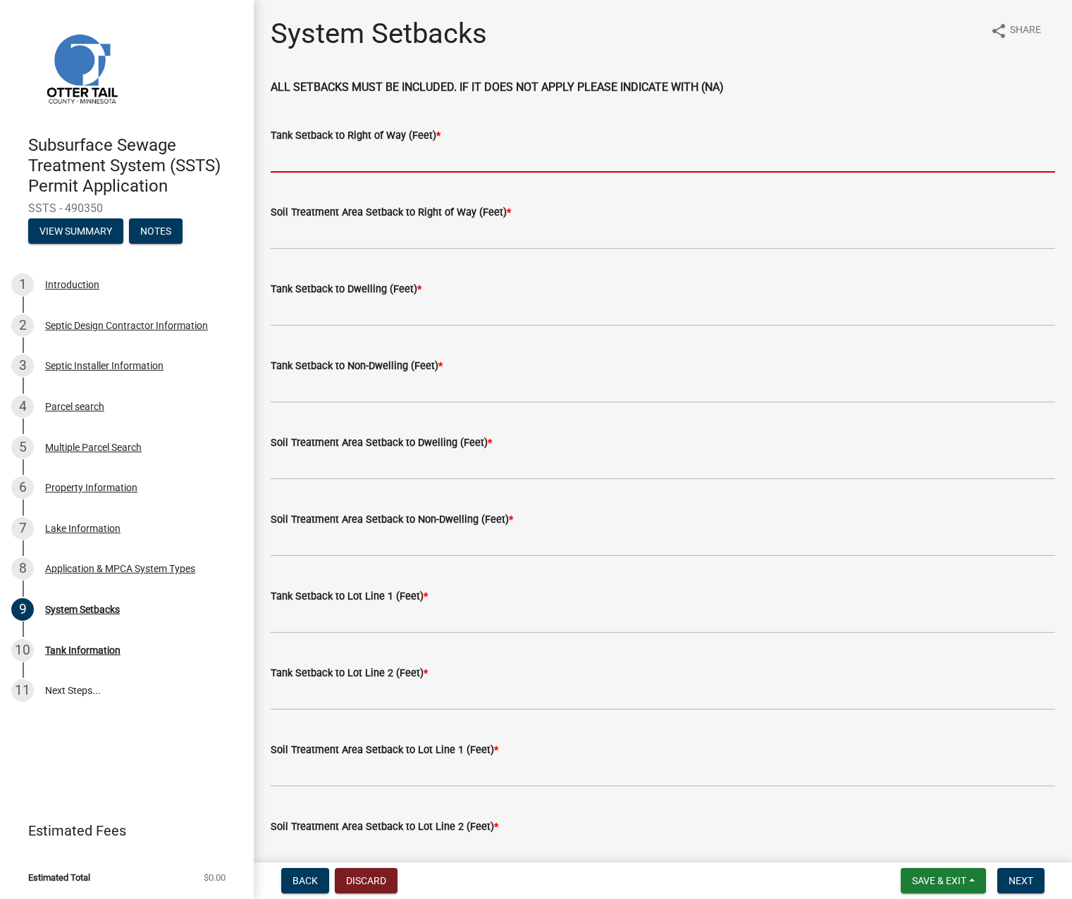
click at [353, 161] on input "Tank Setback to Right of Way (Feet) *" at bounding box center [663, 158] width 784 height 29
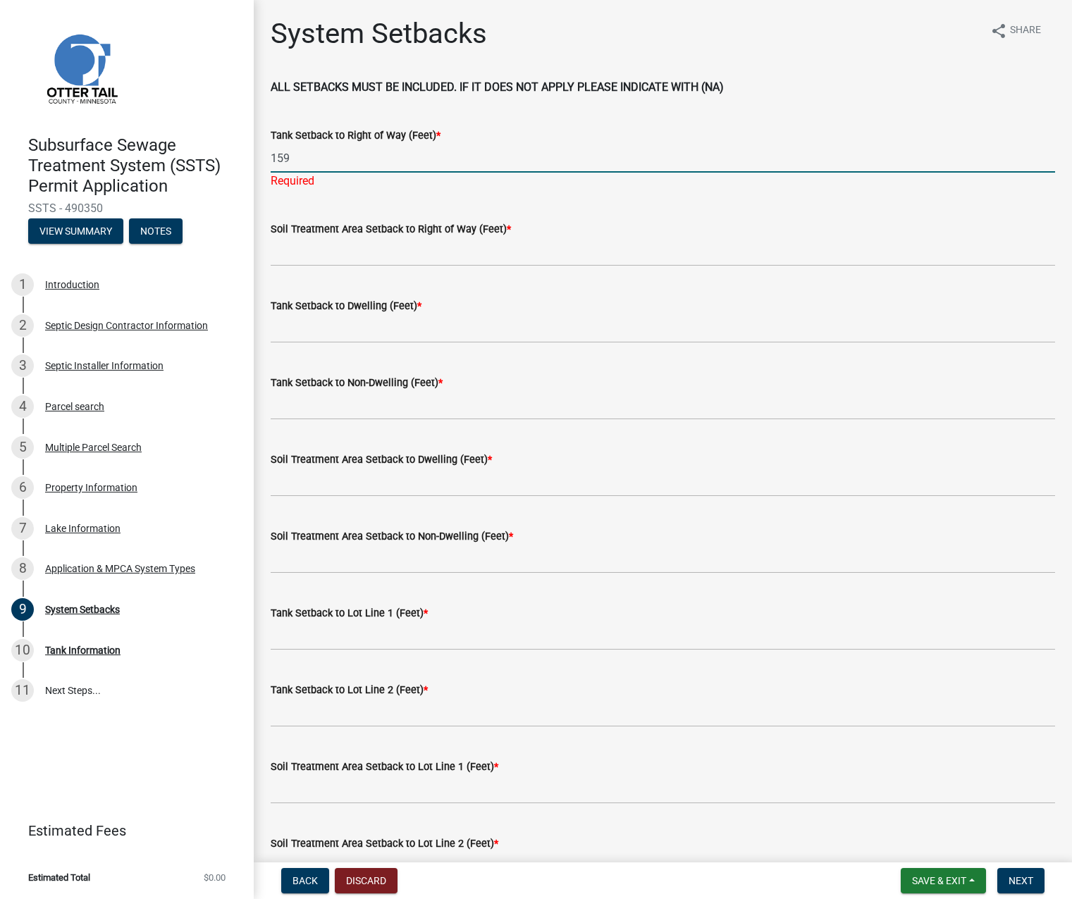
type input "159"
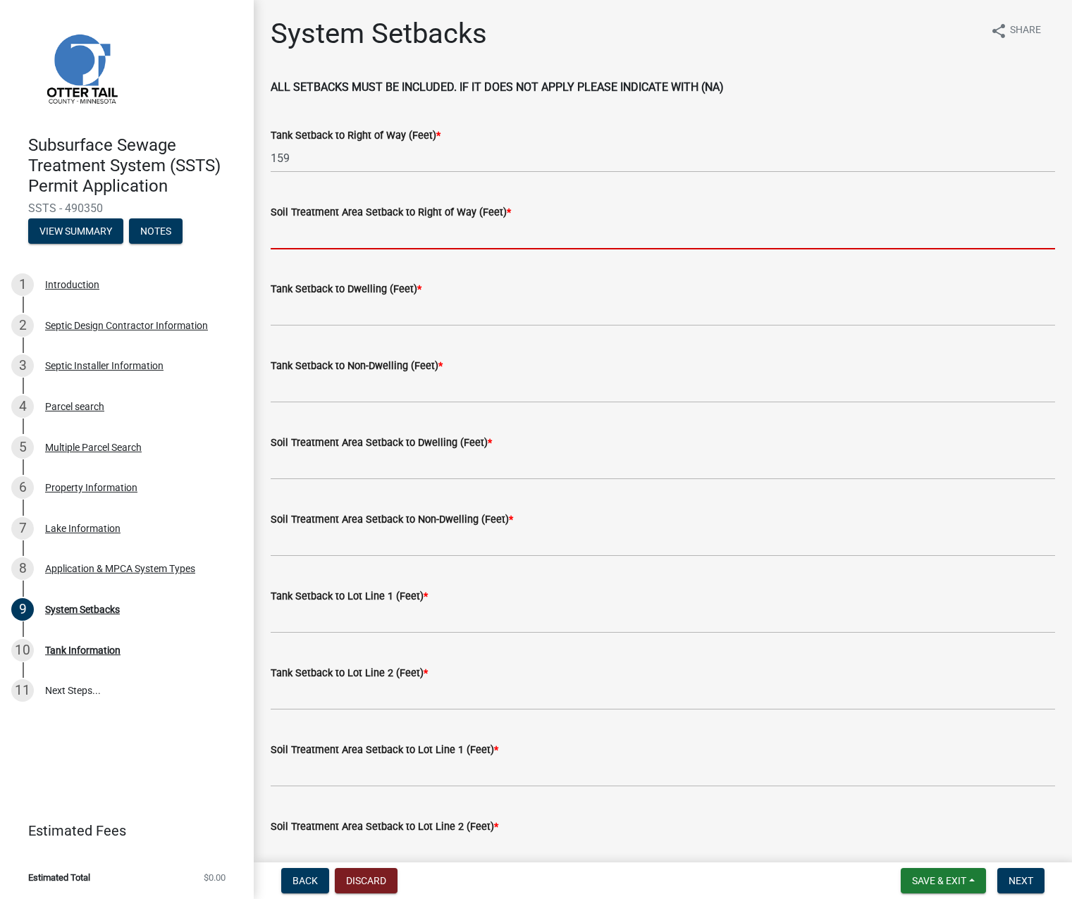
click at [331, 248] on input "Soil Treatment Area Setback to Right of Way (Feet) *" at bounding box center [663, 235] width 784 height 29
type input "105"
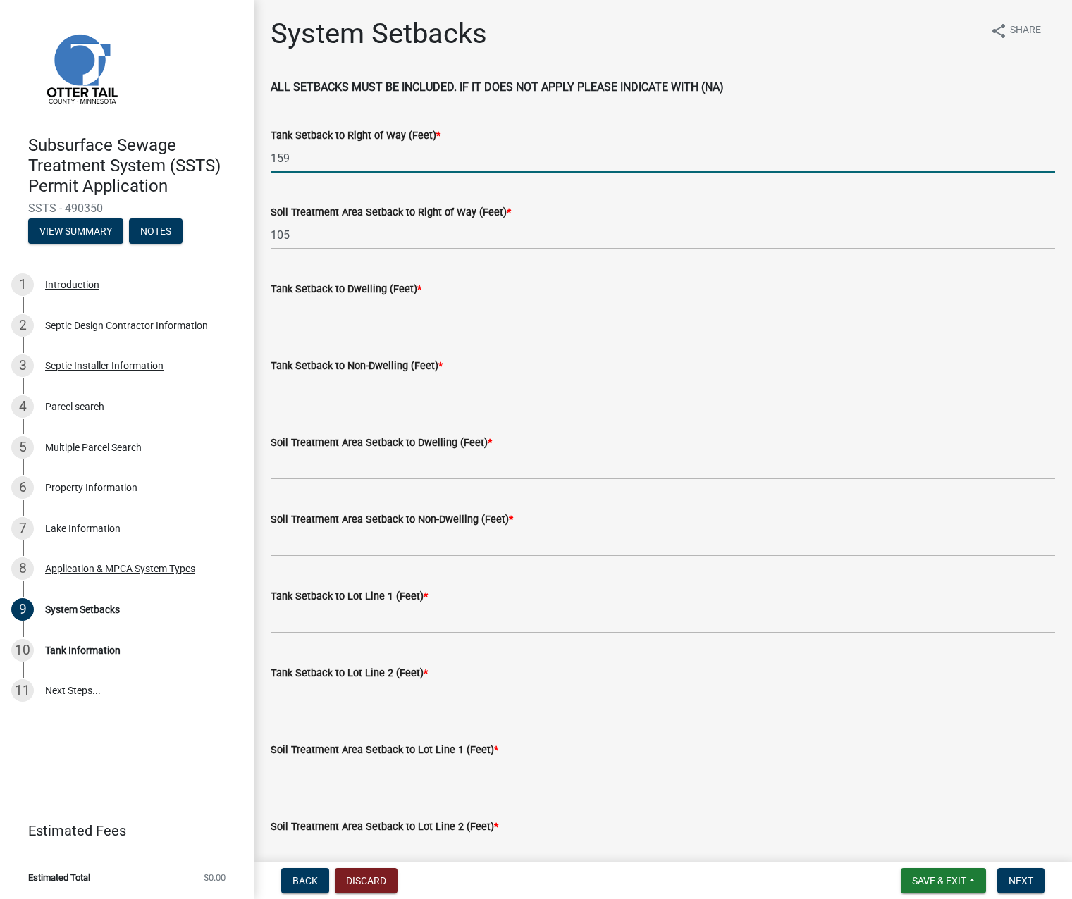
click at [285, 156] on input "159" at bounding box center [663, 158] width 784 height 29
type input "155"
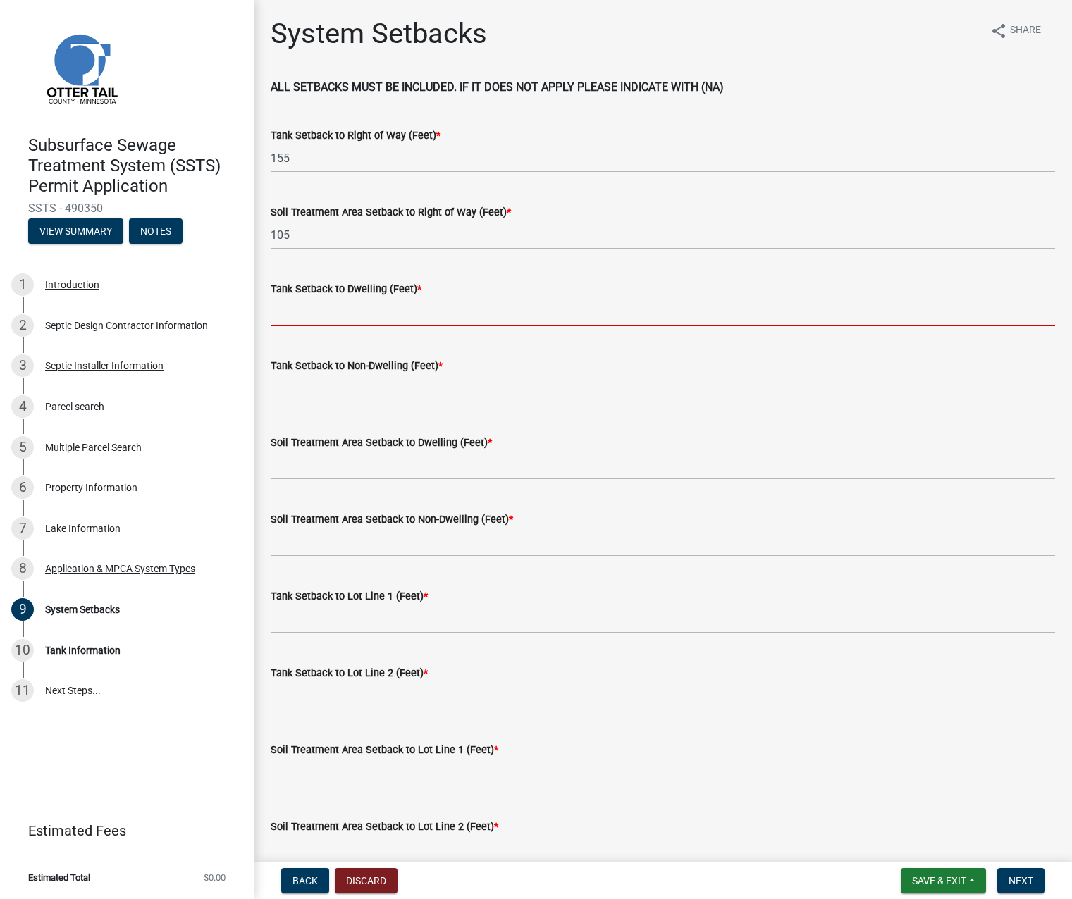
click at [292, 309] on input "Tank Setback to Dwelling (Feet) *" at bounding box center [663, 311] width 784 height 29
type input "98"
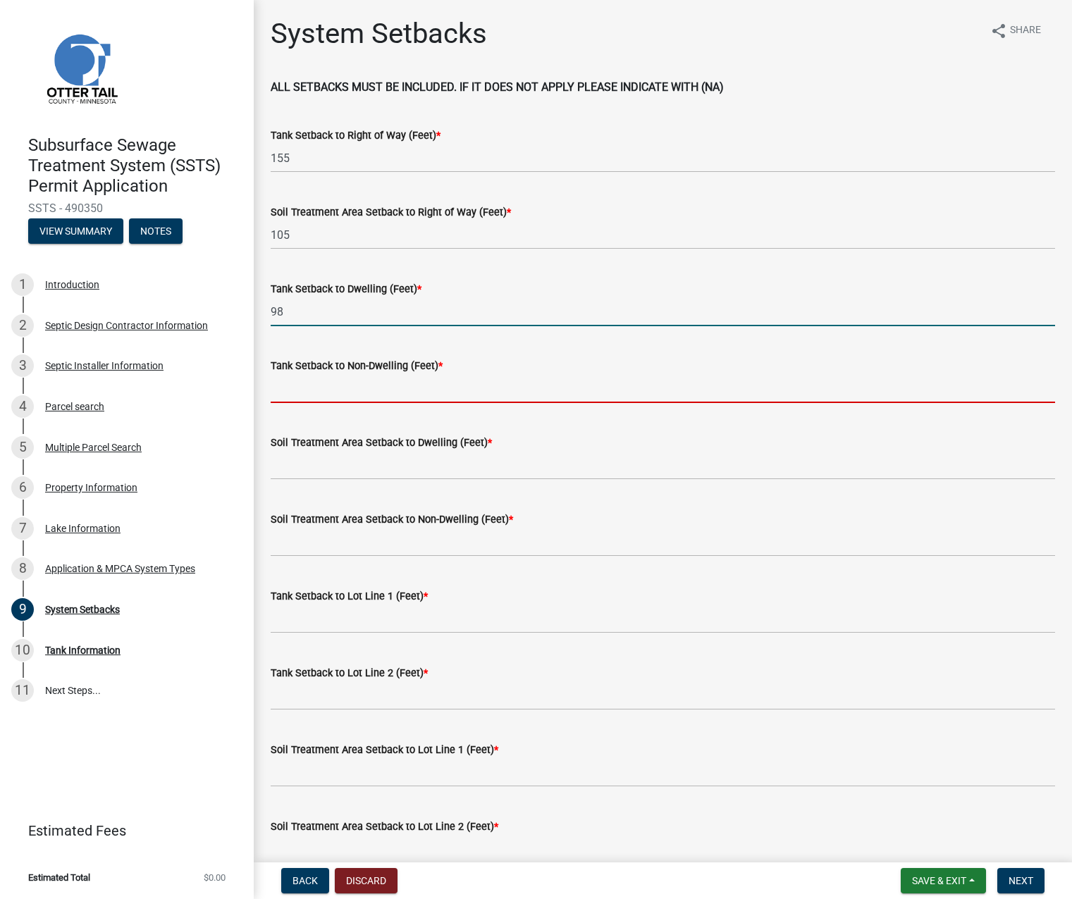
click at [313, 385] on input "Tank Setback to Non-Dwelling (Feet) *" at bounding box center [663, 388] width 784 height 29
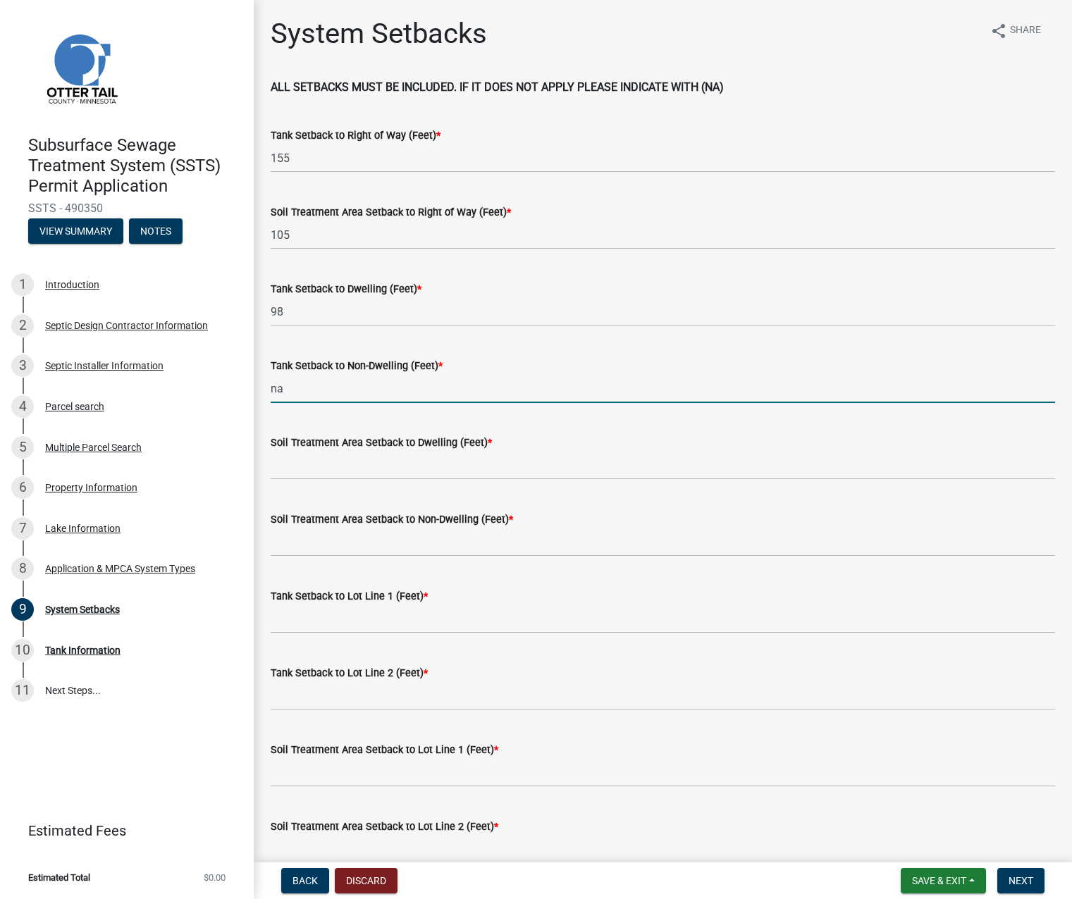
type input "na"
click at [309, 465] on input "Soil Treatment Area Setback to Dwelling (Feet) *" at bounding box center [663, 465] width 784 height 29
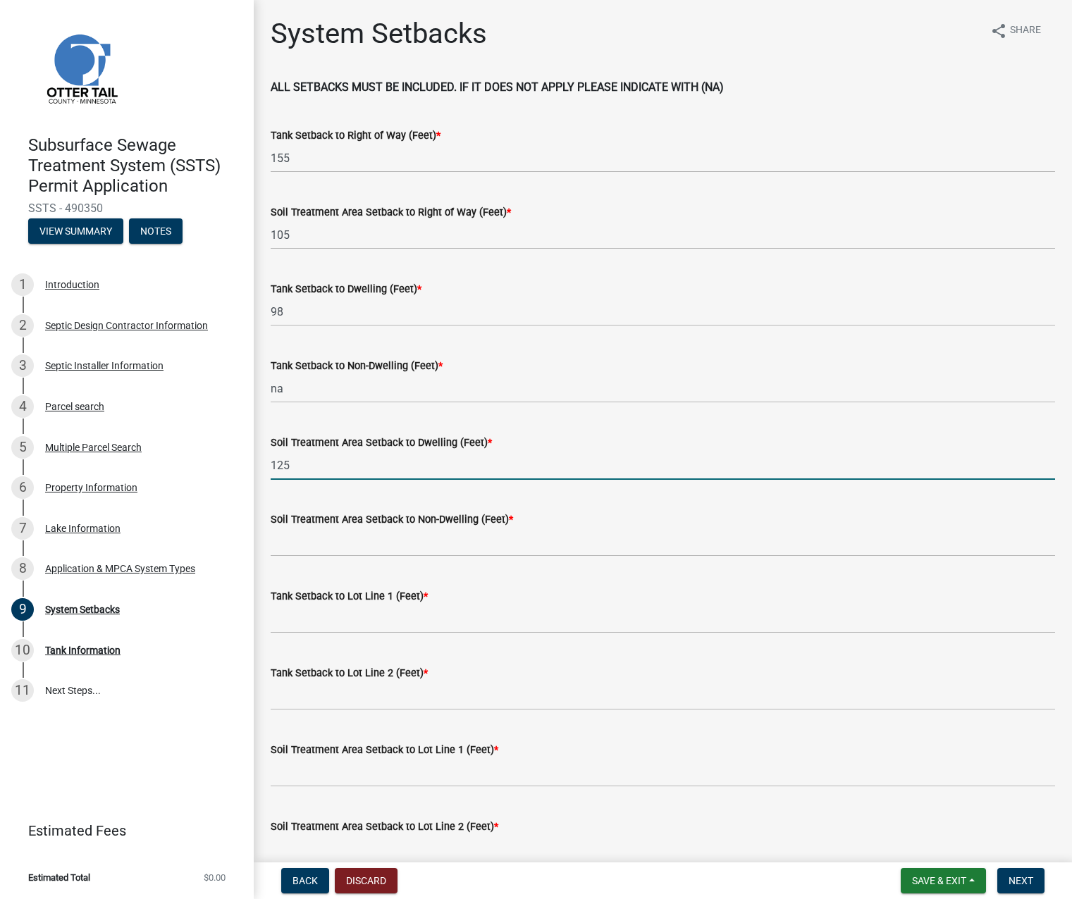
type input "125"
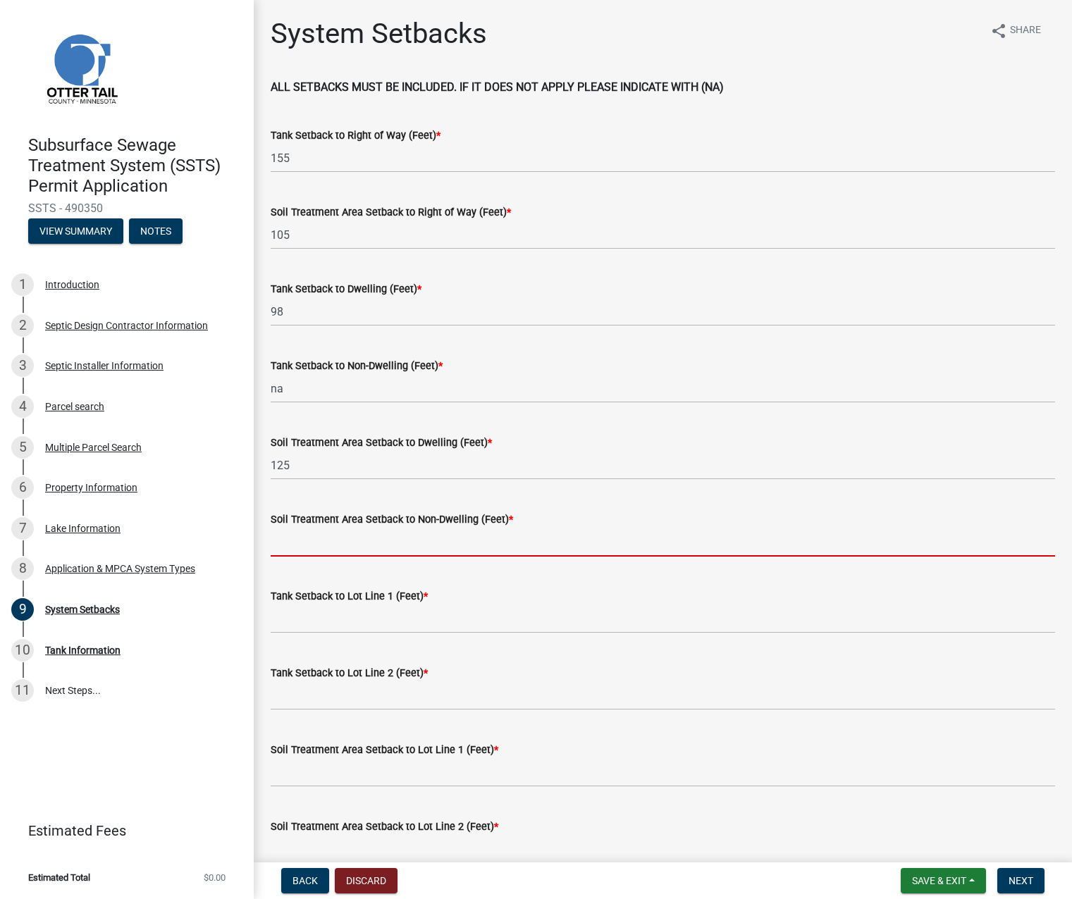
click at [290, 536] on input "Soil Treatment Area Setback to Non-Dwelling (Feet) *" at bounding box center [663, 542] width 784 height 29
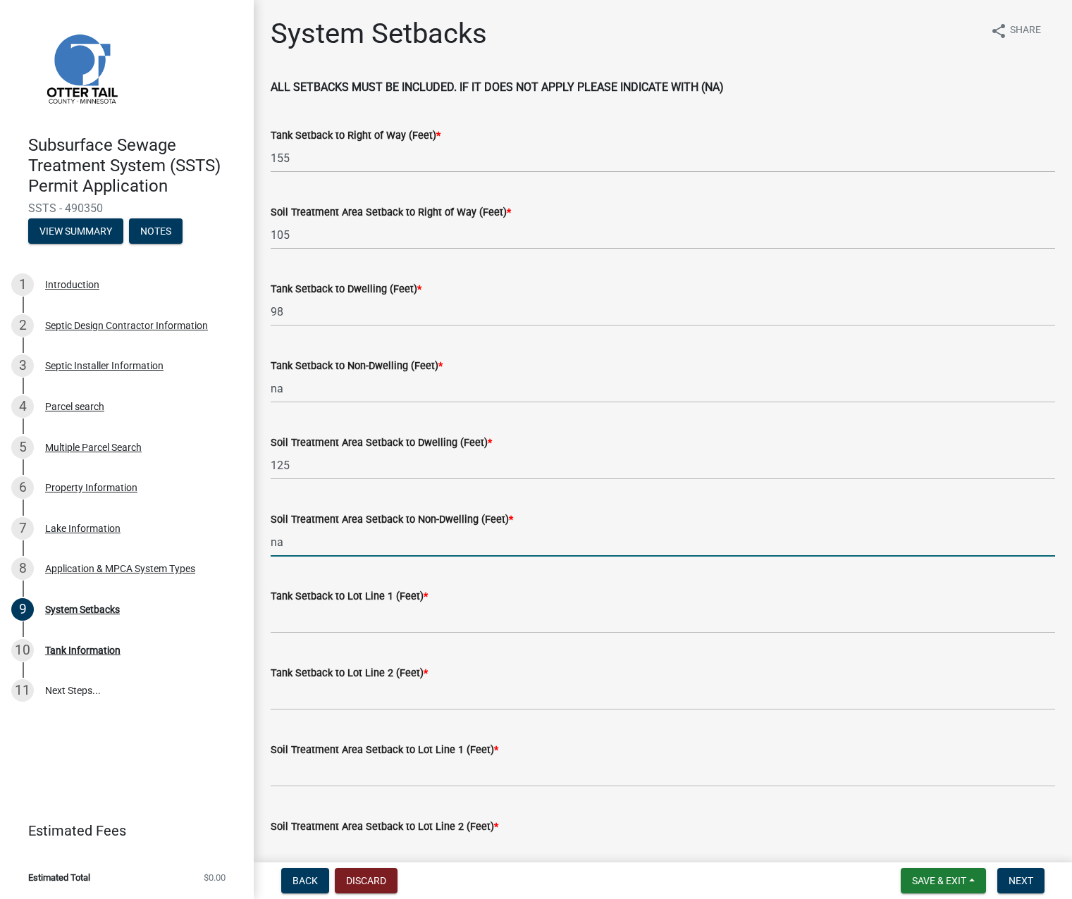
type input "na"
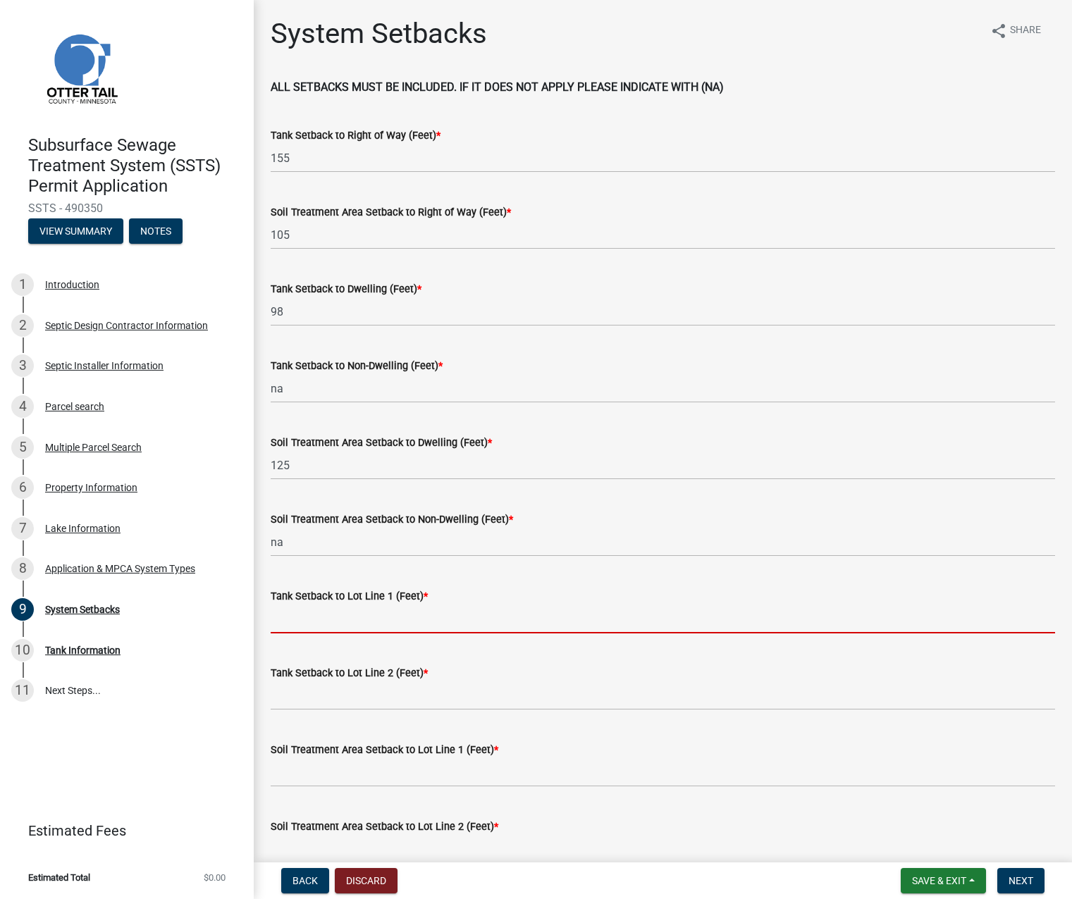
click at [312, 610] on input "Tank Setback to Lot Line 1 (Feet) *" at bounding box center [663, 619] width 784 height 29
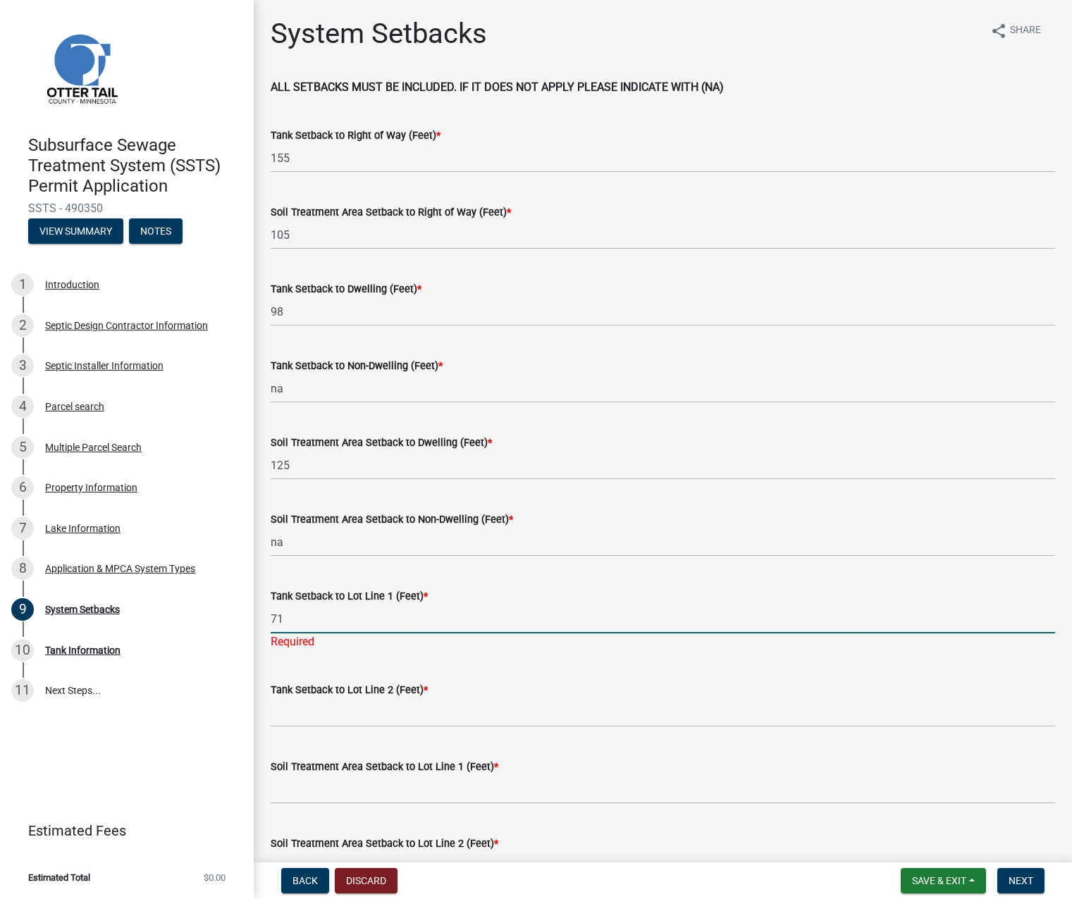
type input "71"
click at [299, 710] on wm-data-entity-input "Tank Setback to Lot Line 2 (Feet) *" at bounding box center [663, 700] width 784 height 77
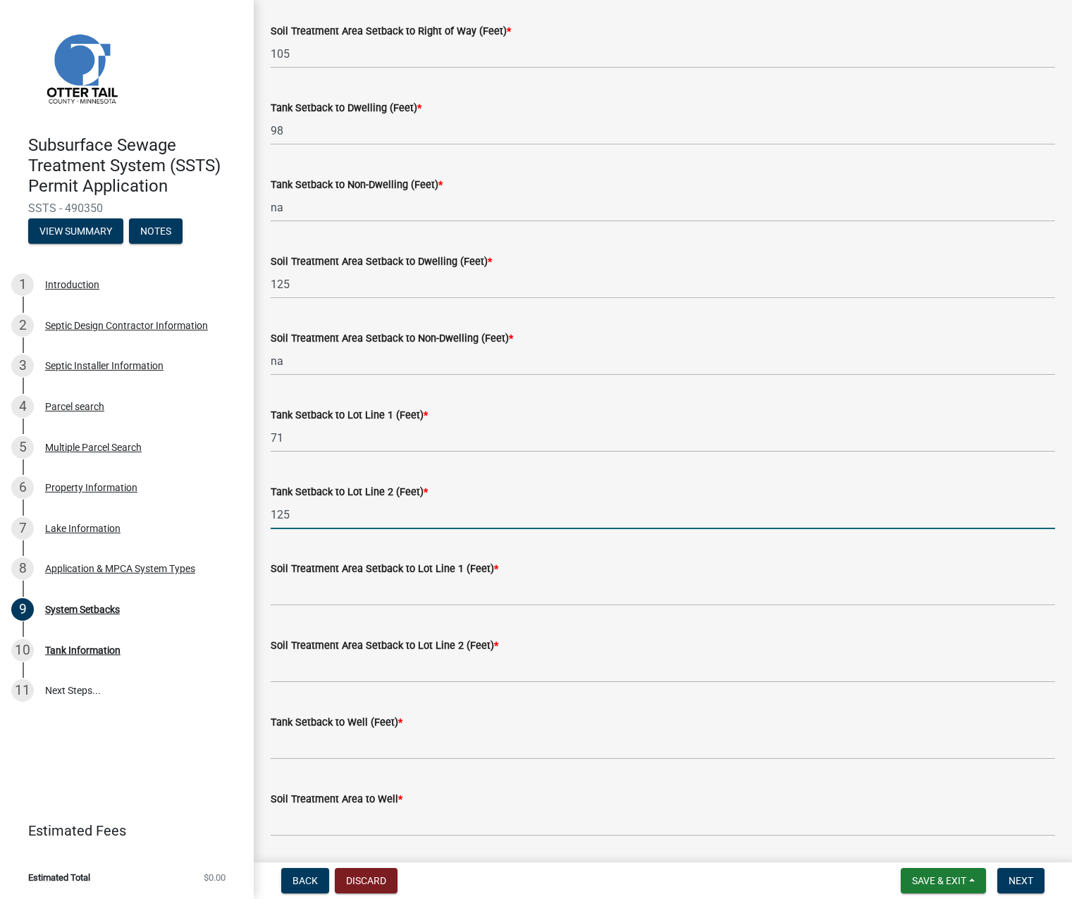
scroll to position [211, 0]
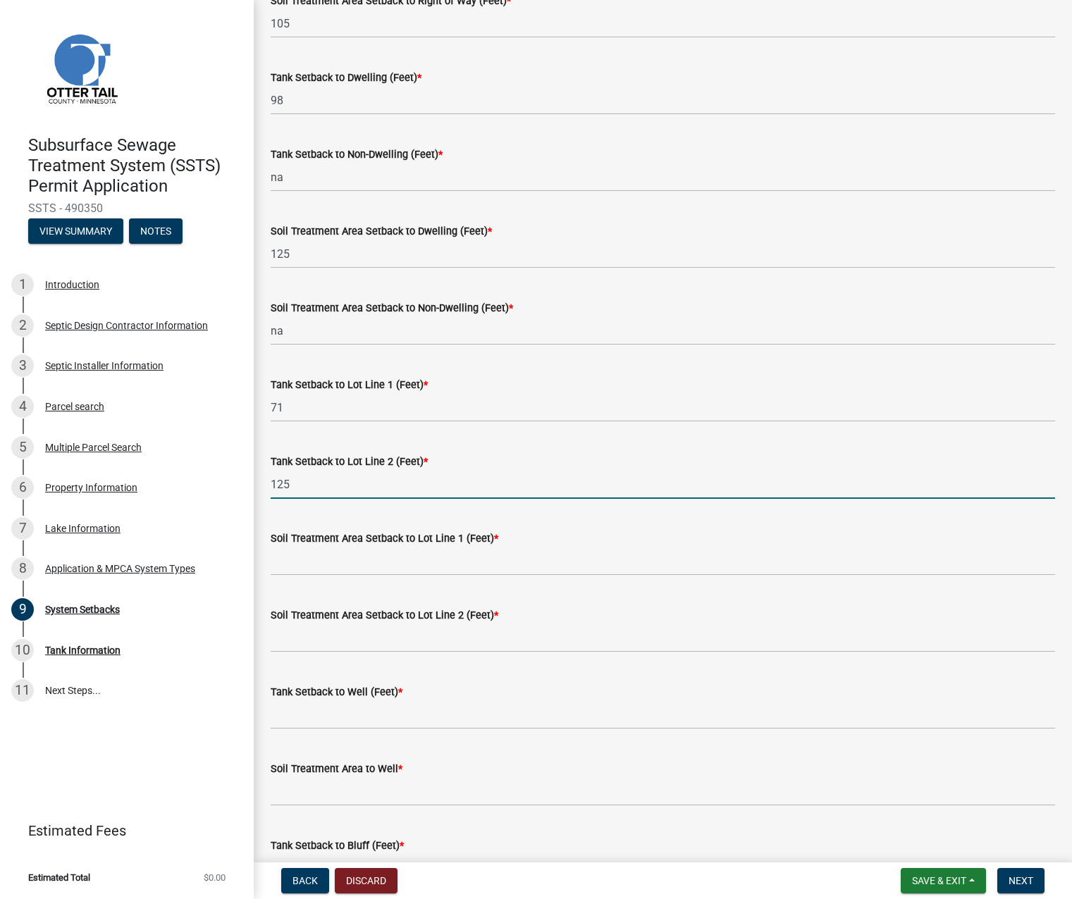
type input "125"
click at [336, 557] on input "Soil Treatment Area Setback to Lot Line 1 (Feet) *" at bounding box center [663, 561] width 784 height 29
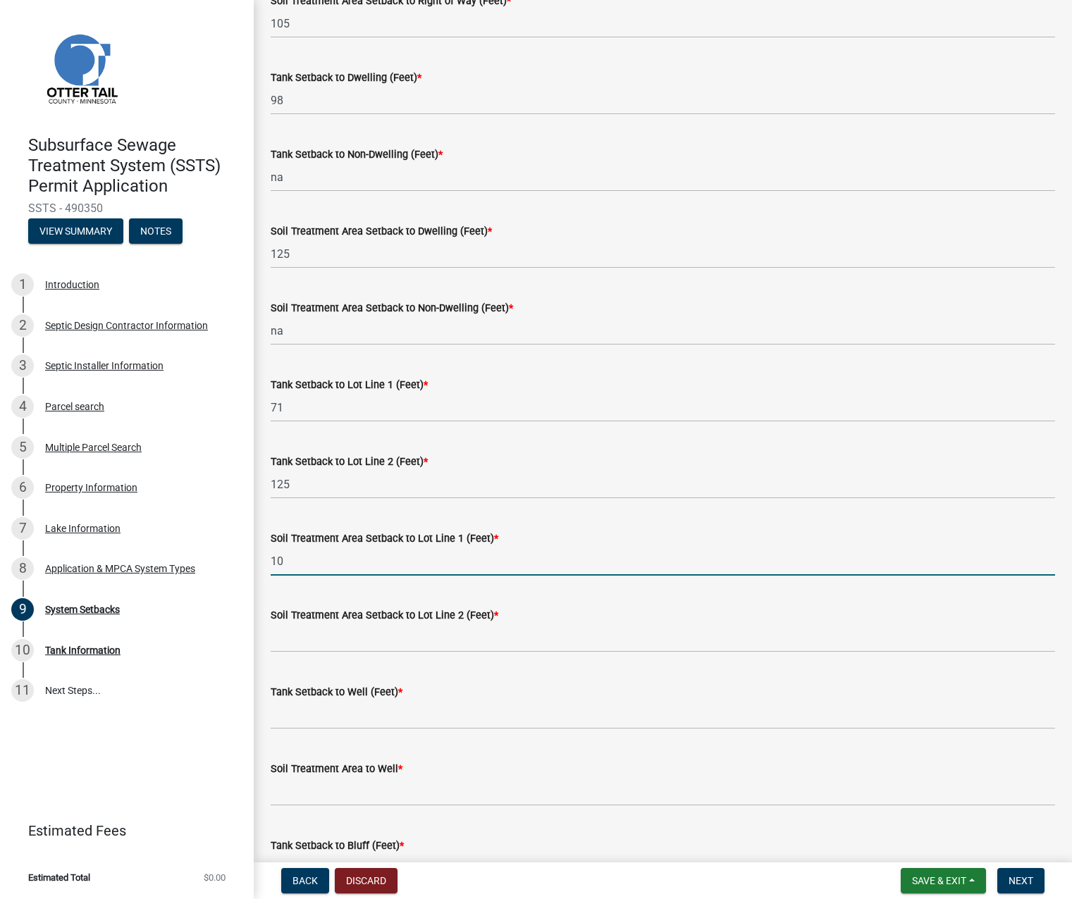
type input "10"
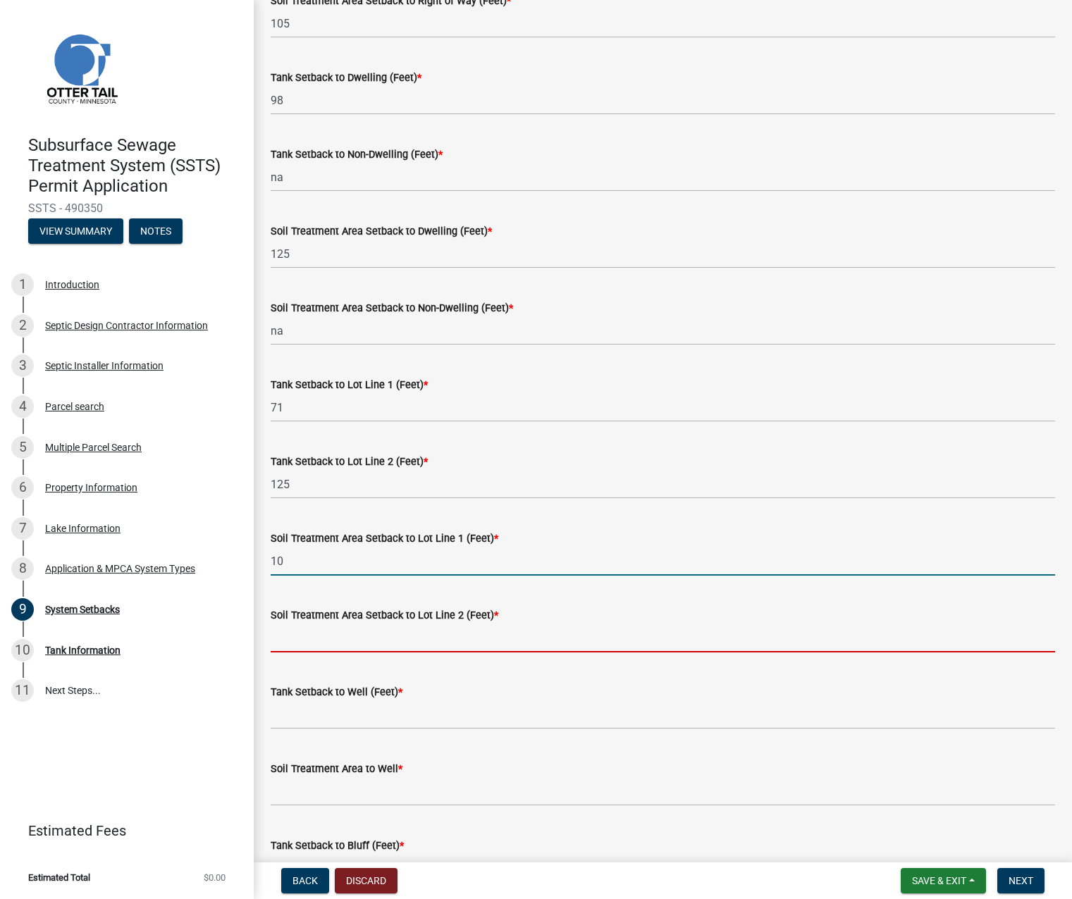
click at [283, 640] on input "Soil Treatment Area Setback to Lot Line 2 (Feet) *" at bounding box center [663, 638] width 784 height 29
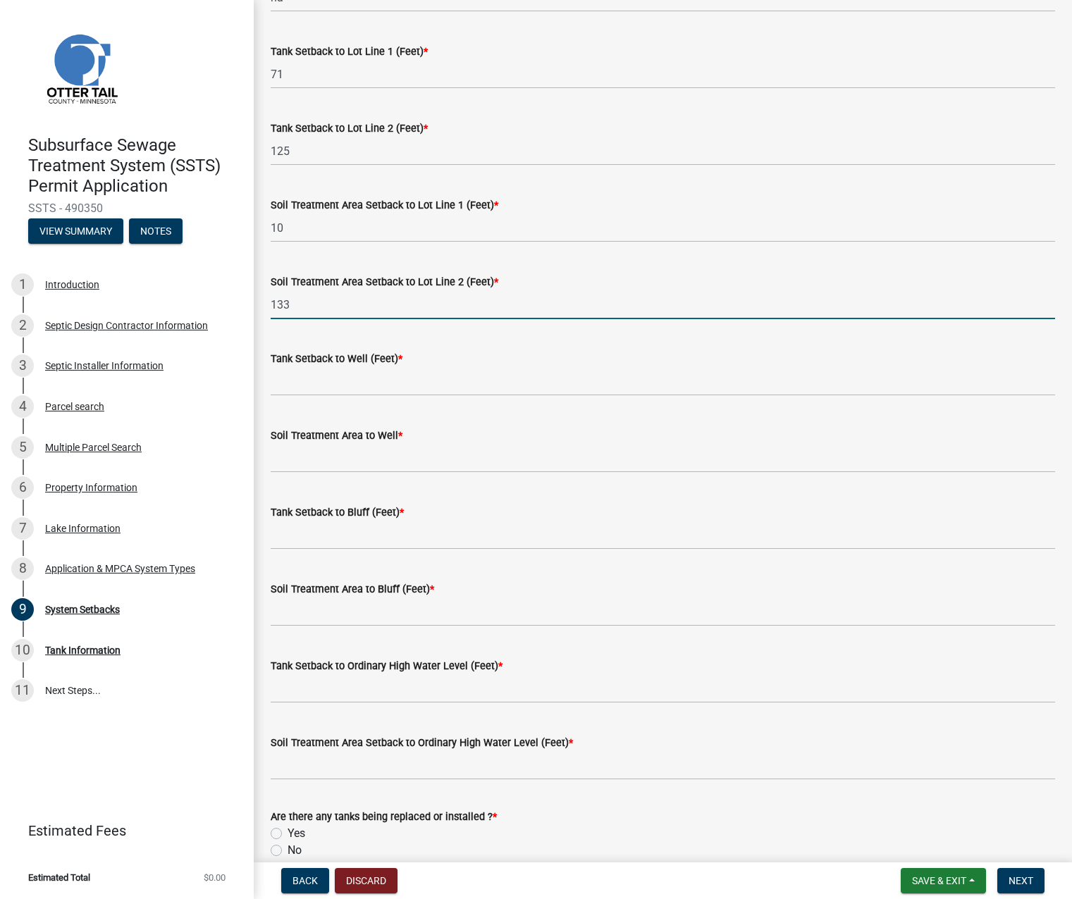
scroll to position [564, 0]
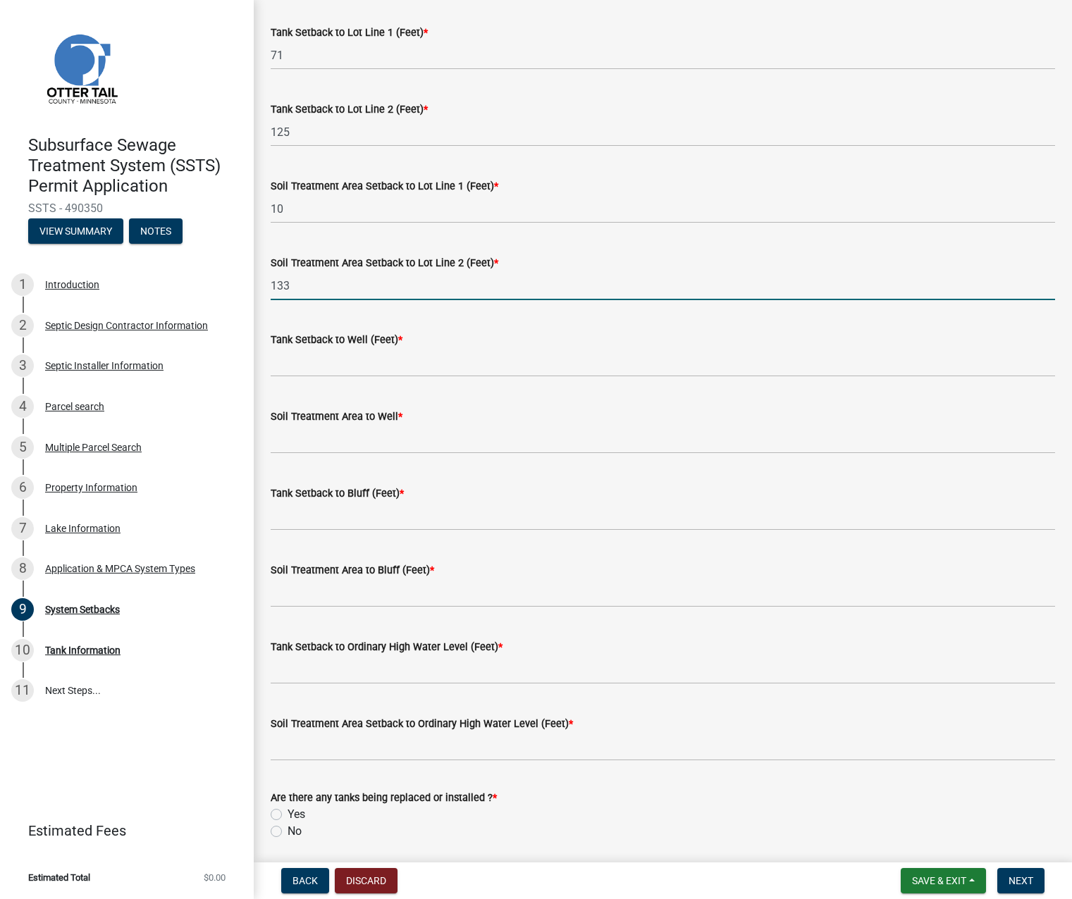
type input "133"
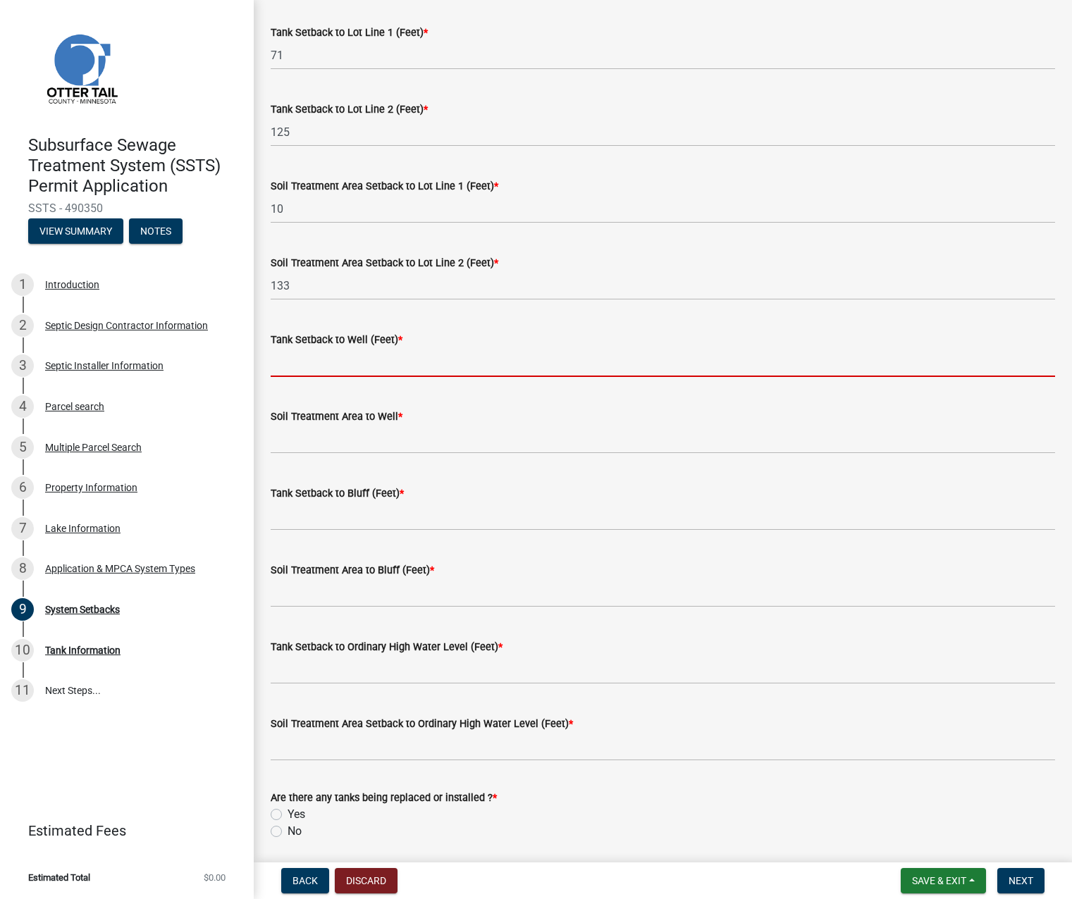
click at [298, 364] on input "Tank Setback to Well (Feet) *" at bounding box center [663, 362] width 784 height 29
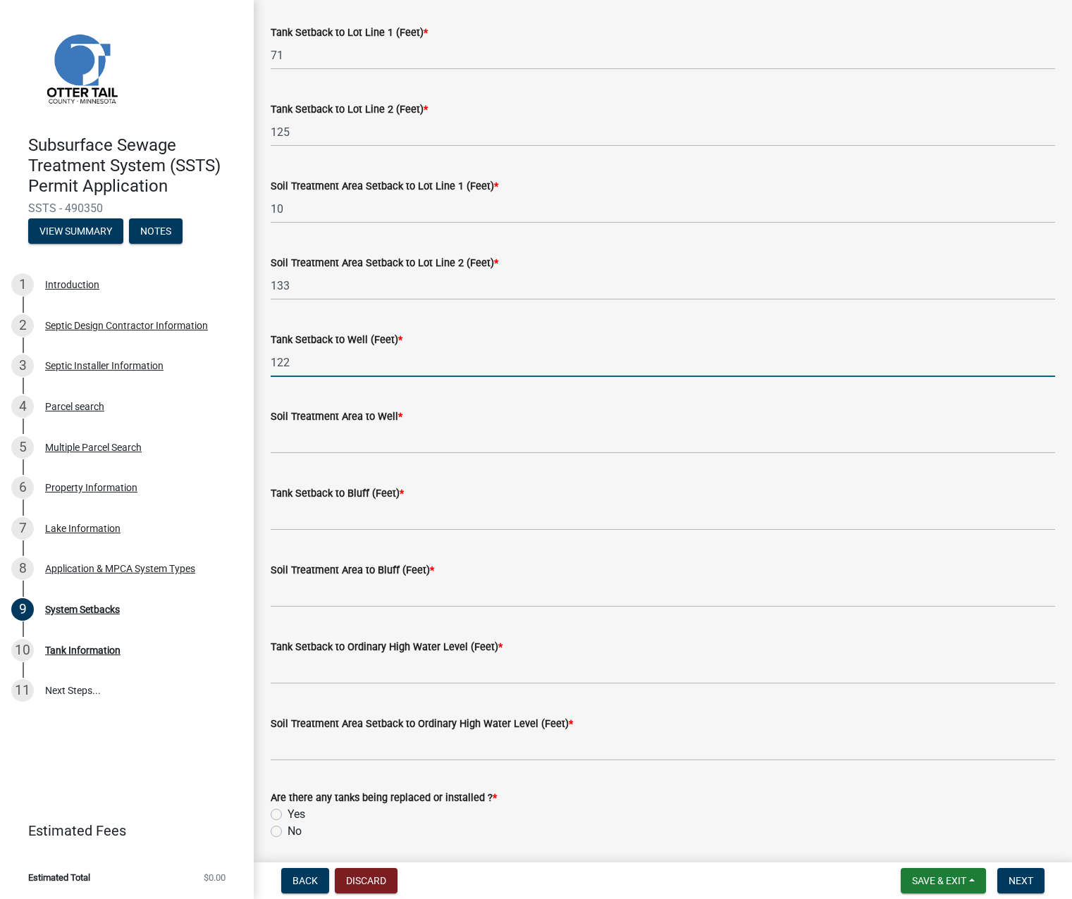
type input "122"
click at [296, 438] on input "Soil Treatment Area to Well *" at bounding box center [663, 439] width 784 height 29
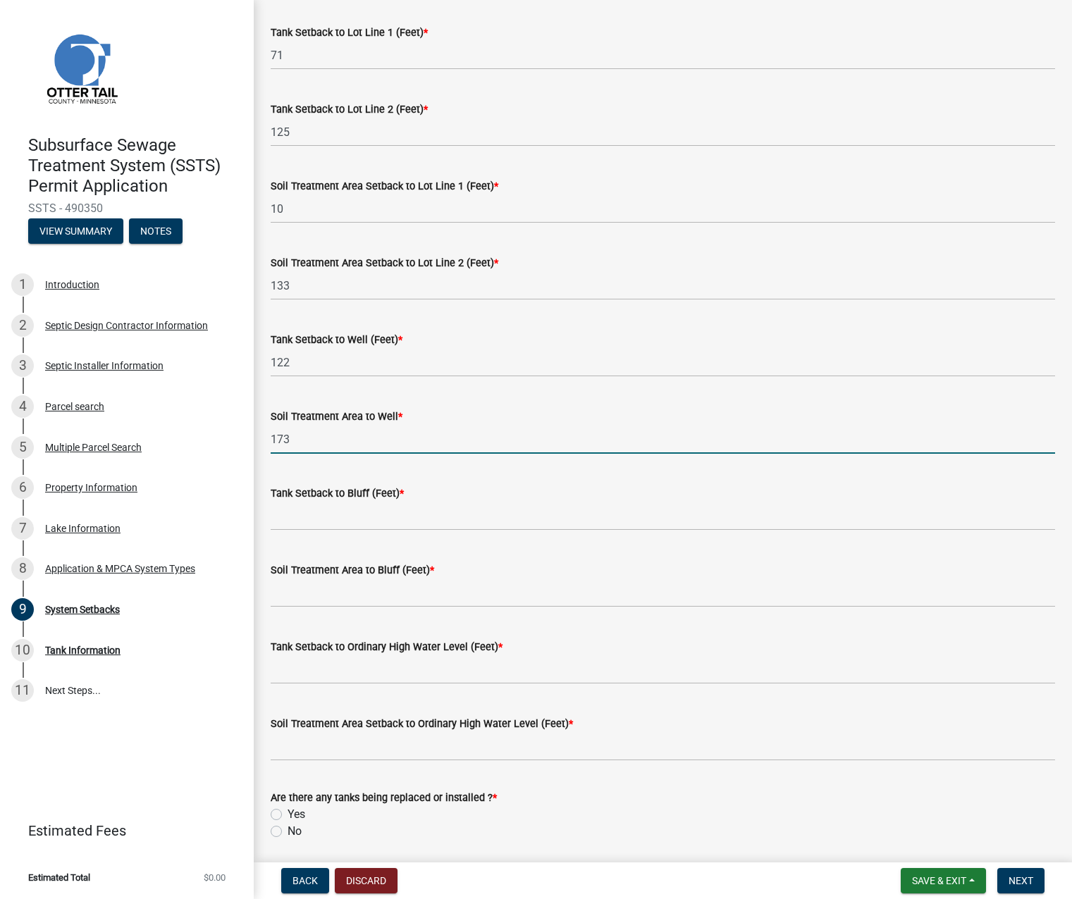
type input "173"
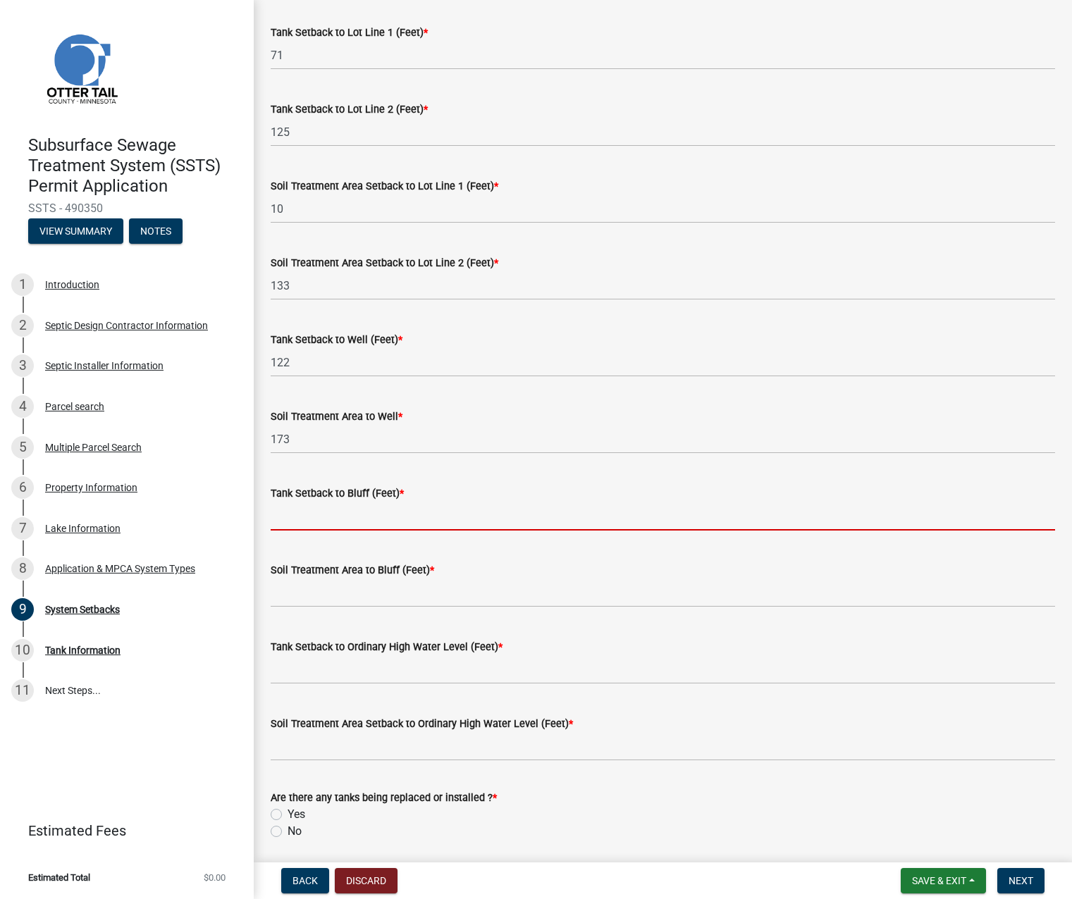
click at [294, 514] on input "Tank Setback to Bluff (Feet) *" at bounding box center [663, 516] width 784 height 29
type input "na"
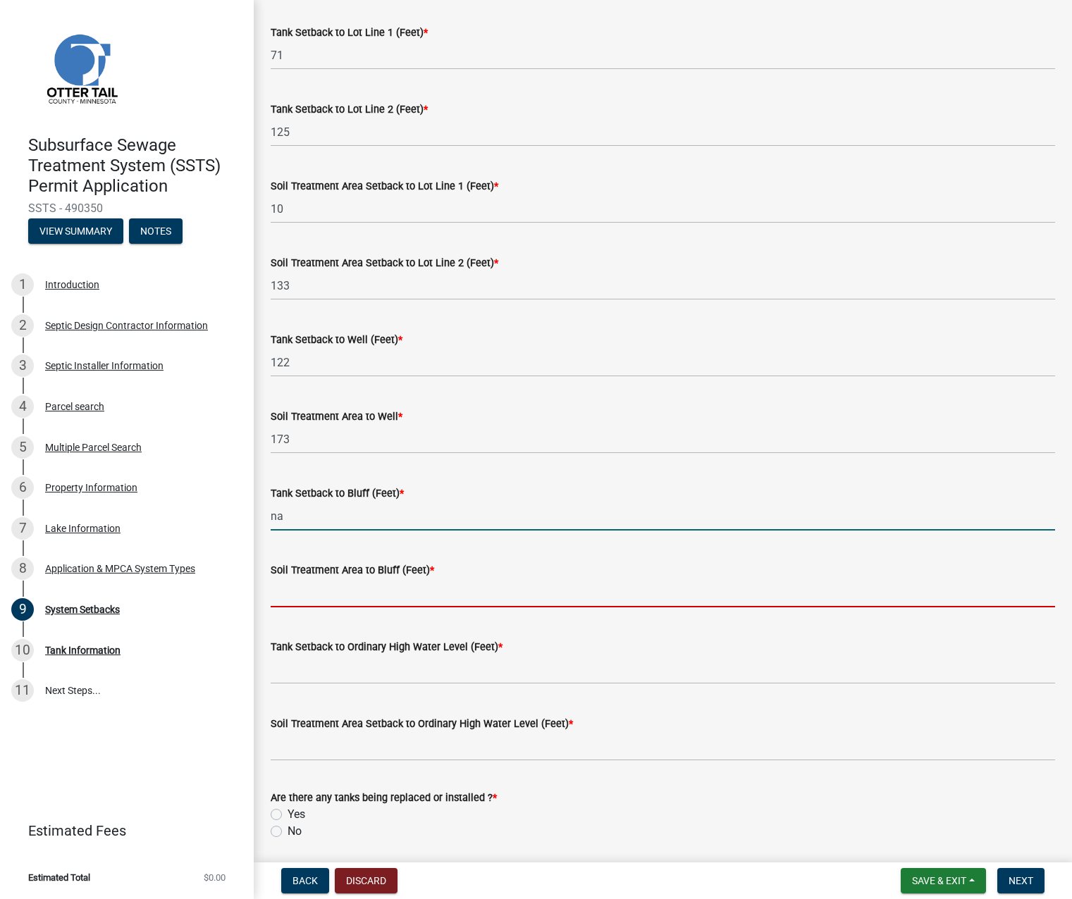
click at [295, 590] on input "Soil Treatment Area to Bluff (Feet) *" at bounding box center [663, 593] width 784 height 29
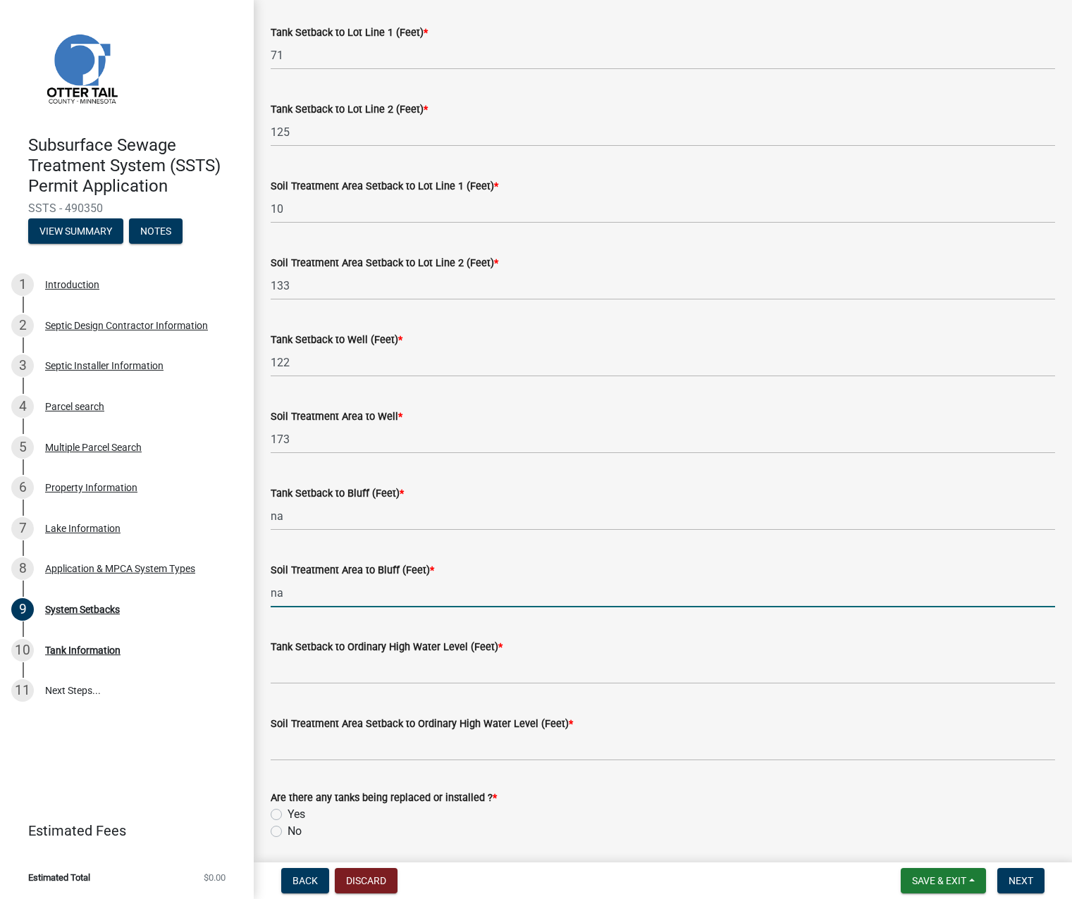
type input "na"
click at [289, 669] on input "Tank Setback to Ordinary High Water Level (Feet) *" at bounding box center [663, 669] width 784 height 29
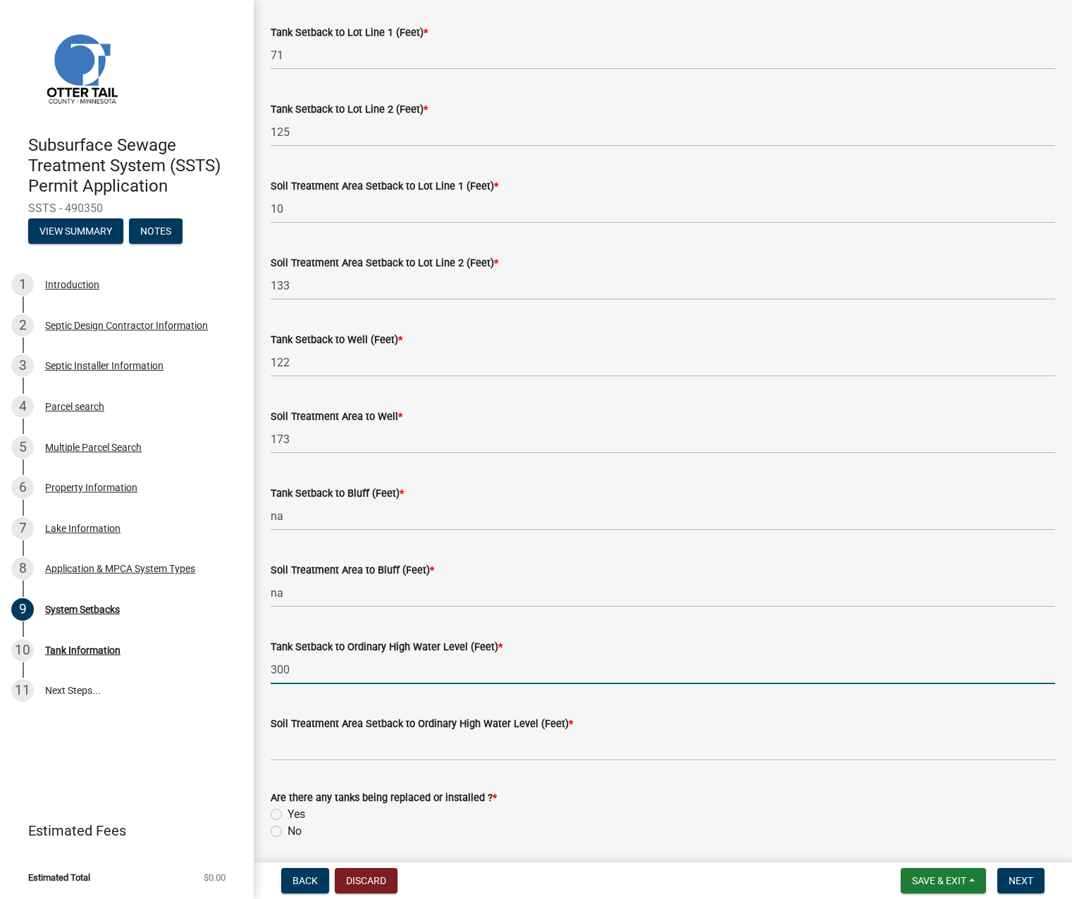
type input "300"
click at [310, 751] on input "Soil Treatment Area Setback to Ordinary High Water Level (Feet) *" at bounding box center [663, 746] width 784 height 29
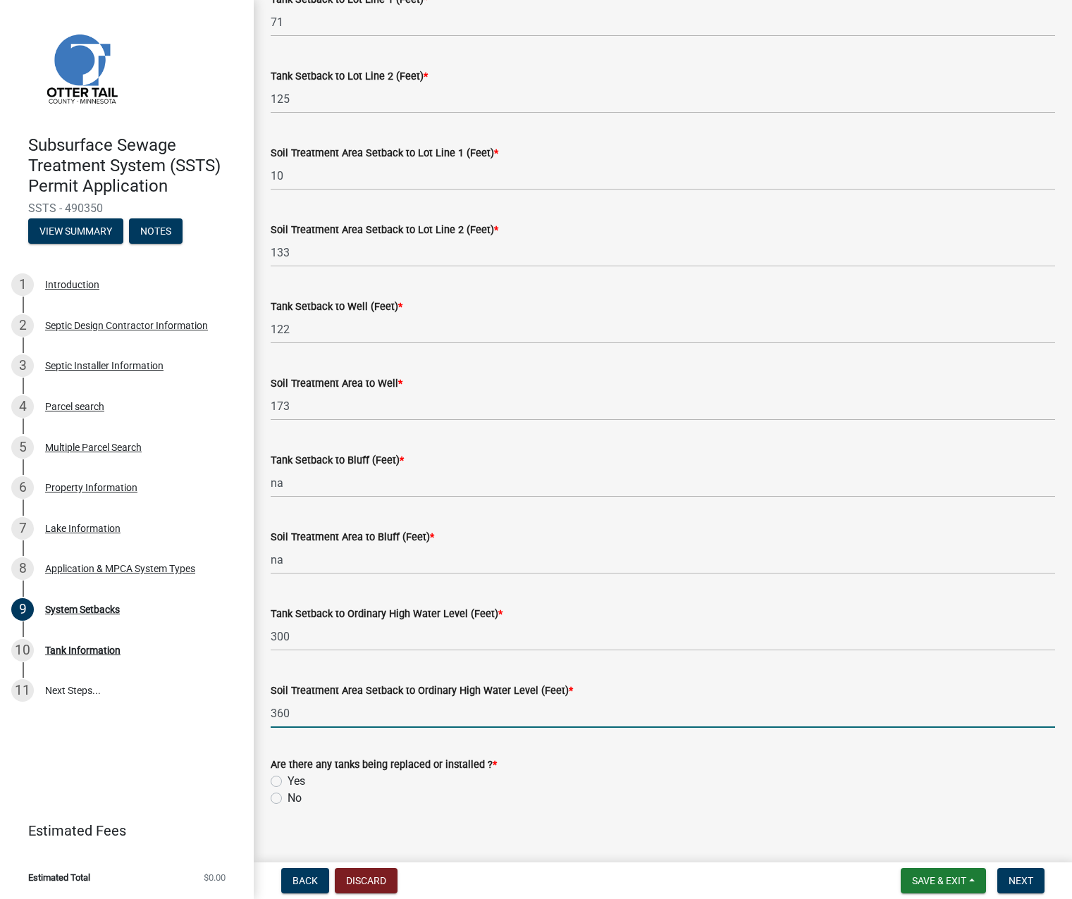
scroll to position [614, 0]
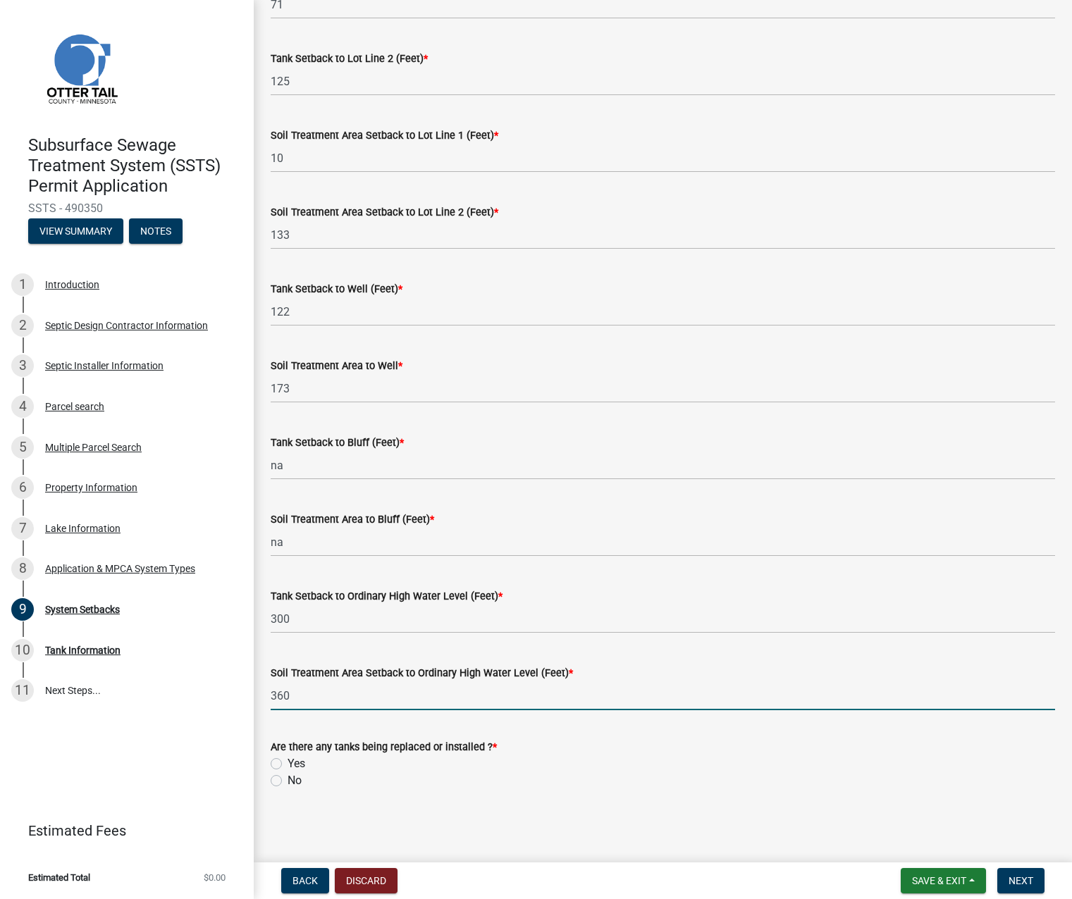
type input "360"
click at [288, 766] on label "Yes" at bounding box center [297, 763] width 18 height 17
click at [288, 765] on input "Yes" at bounding box center [292, 759] width 9 height 9
radio input "true"
click at [1018, 870] on button "Next" at bounding box center [1020, 880] width 47 height 25
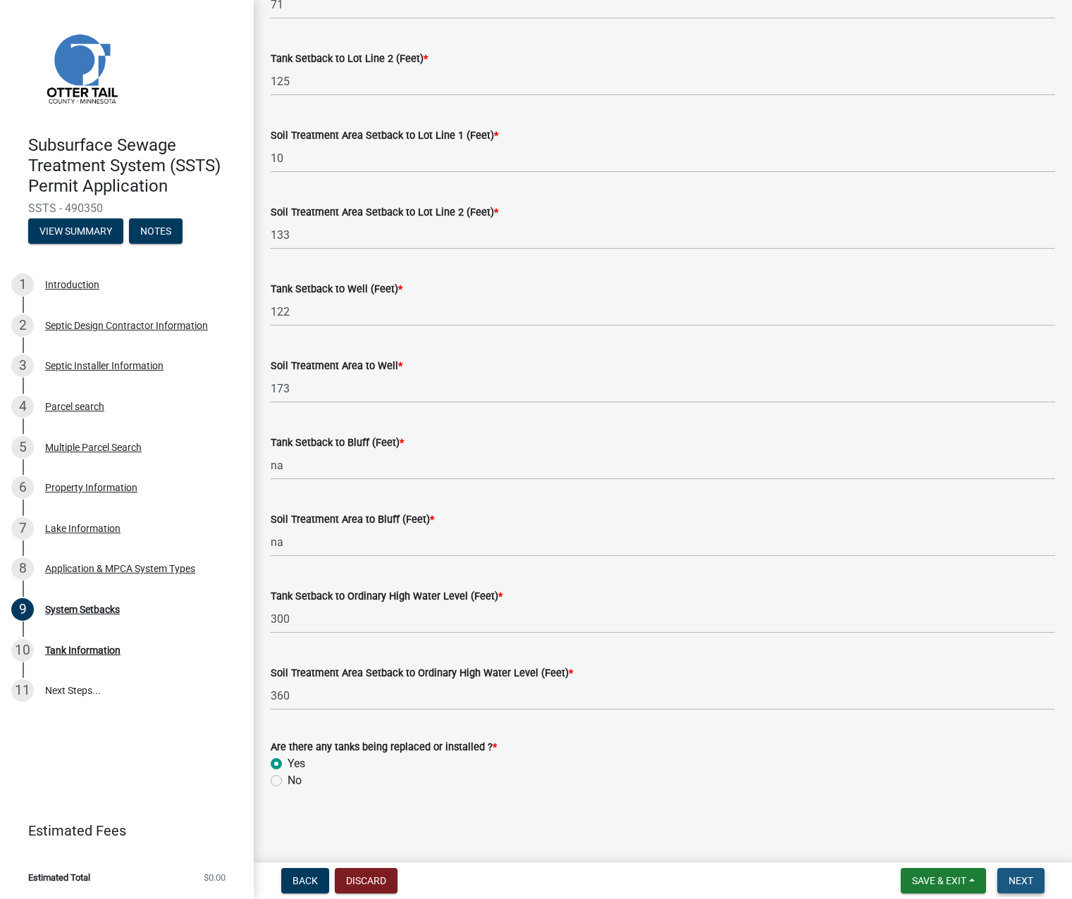
scroll to position [0, 0]
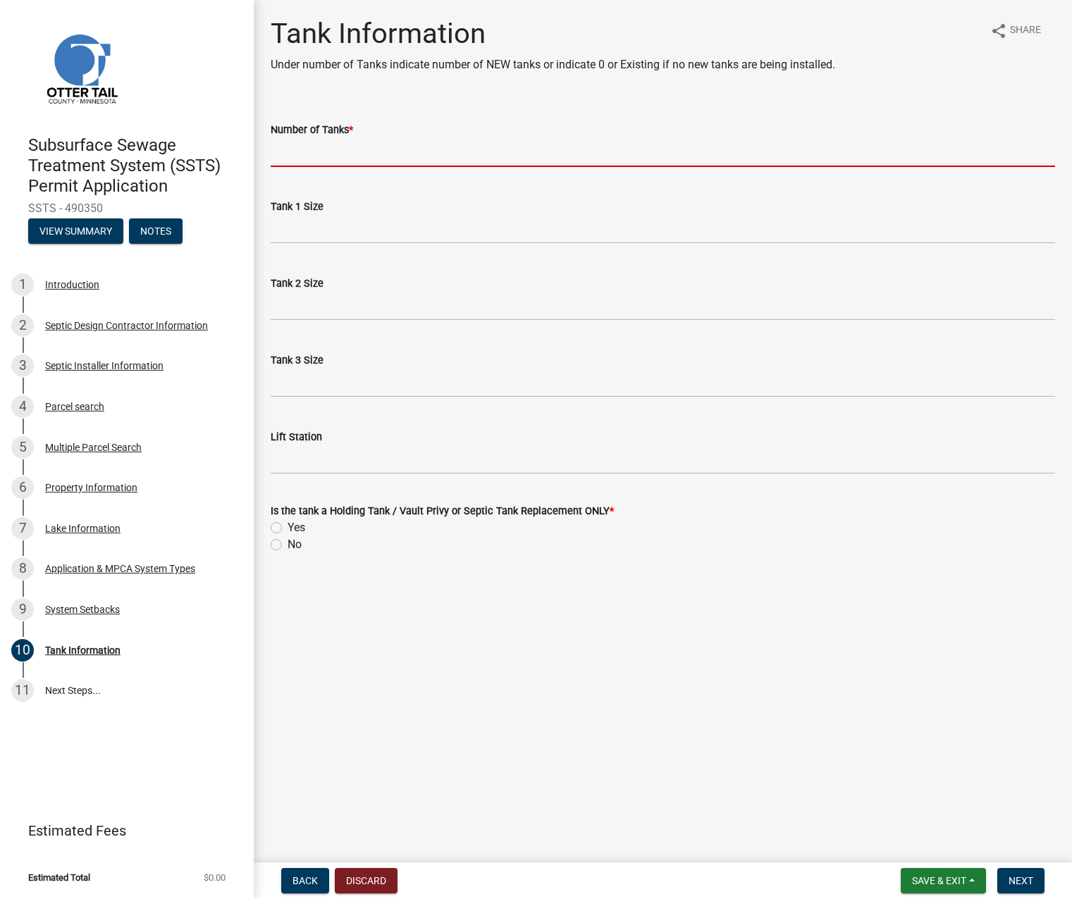
click at [333, 150] on input "Number of Tanks *" at bounding box center [663, 152] width 784 height 29
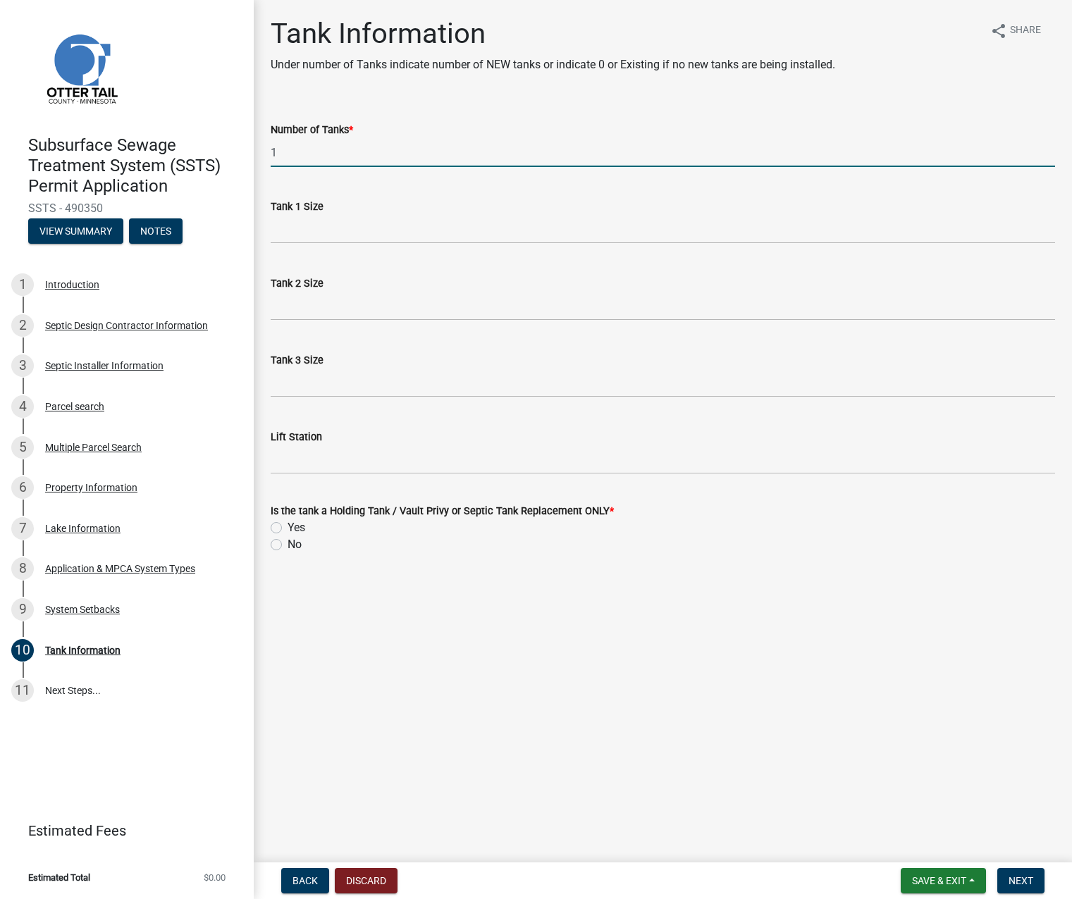
type input "1"
click at [304, 458] on input "Lift Station" at bounding box center [663, 459] width 784 height 29
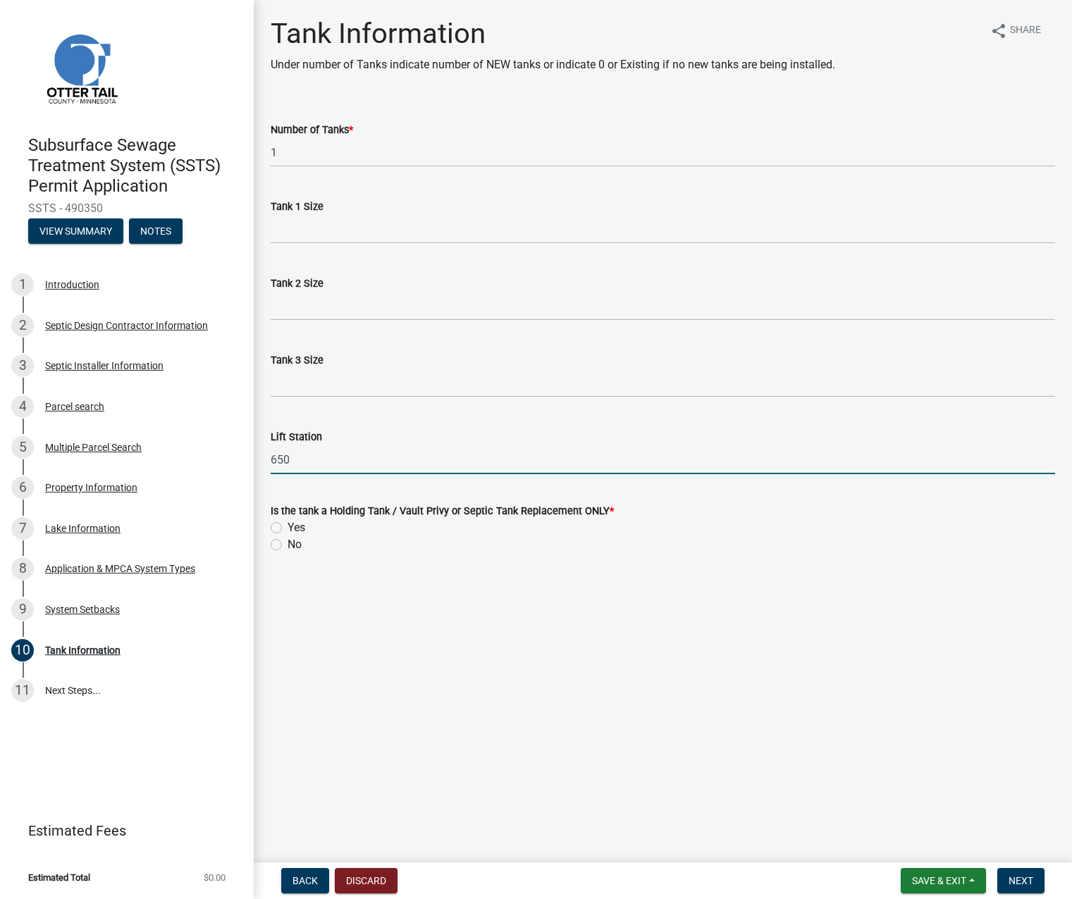
type input "650"
click at [288, 548] on label "No" at bounding box center [295, 544] width 14 height 17
click at [288, 545] on input "No" at bounding box center [292, 540] width 9 height 9
radio input "true"
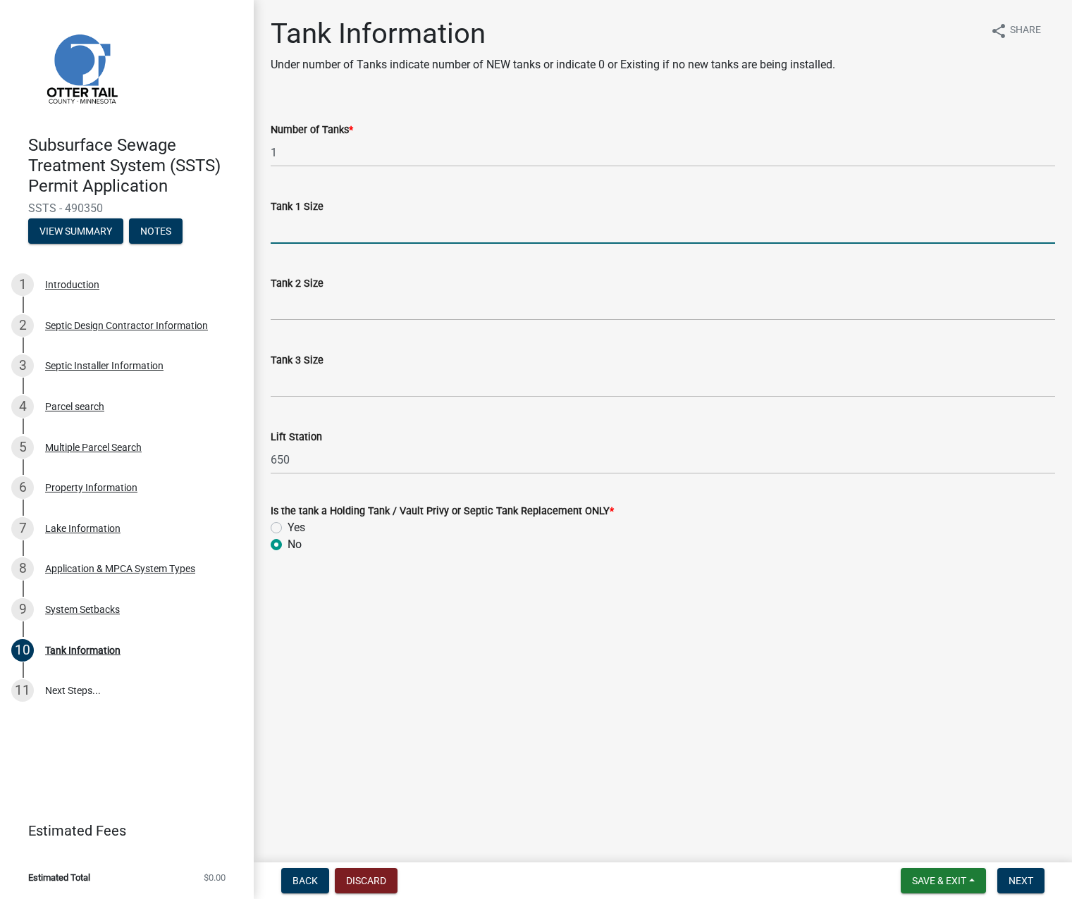
click at [307, 220] on input "Tank 1 Size" at bounding box center [663, 229] width 784 height 29
type input "existing 1500-2"
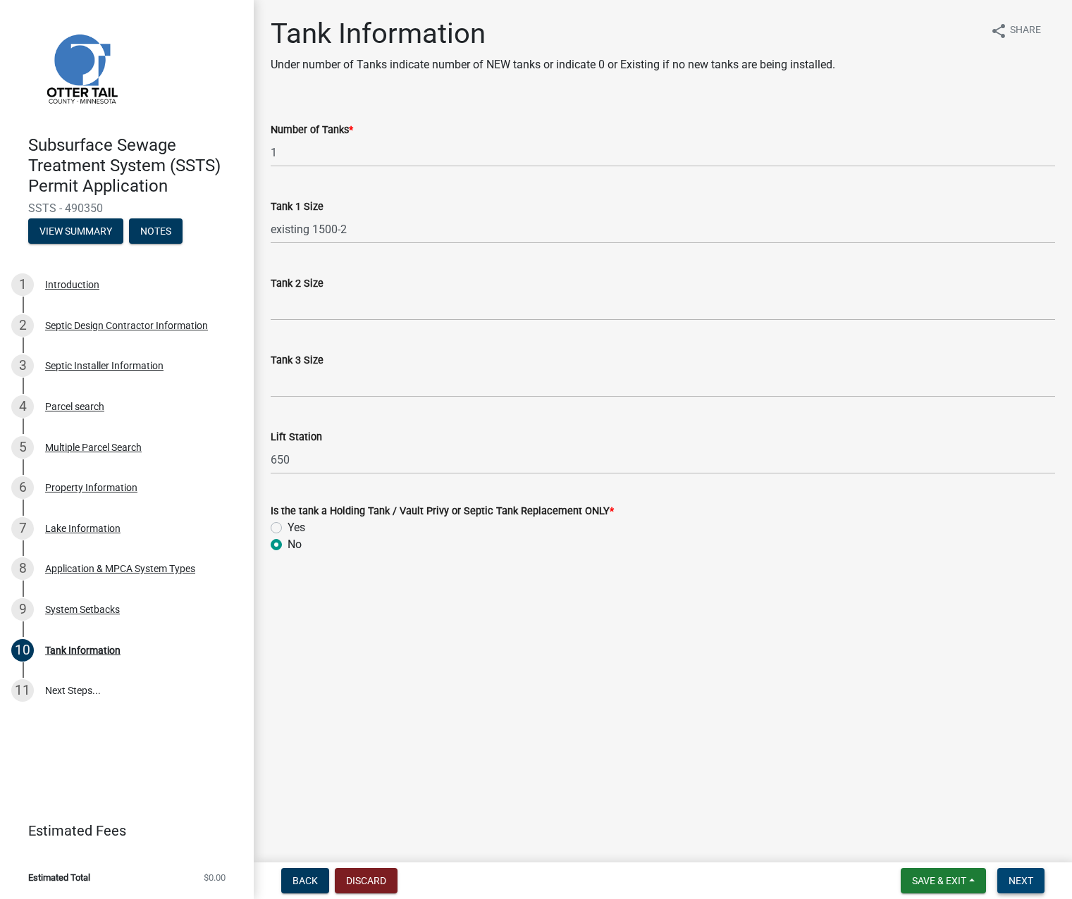
click at [1003, 874] on button "Next" at bounding box center [1020, 880] width 47 height 25
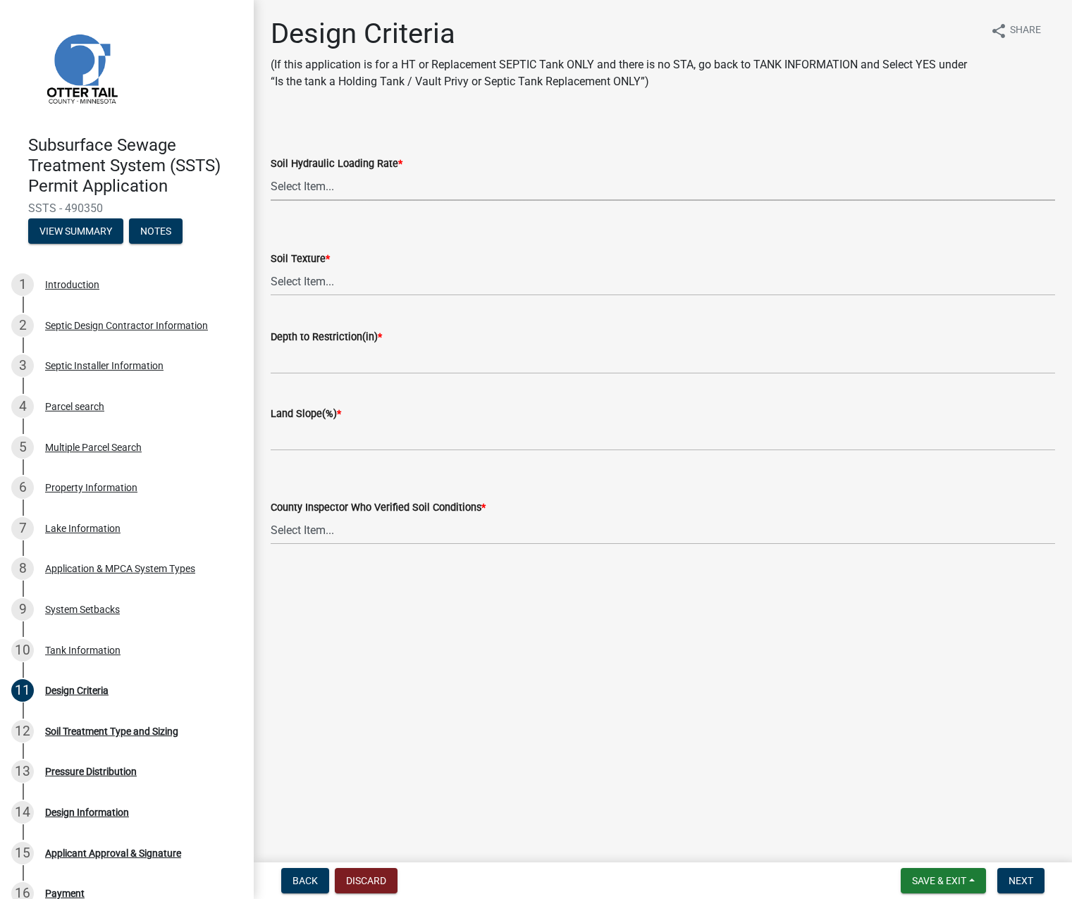
click at [299, 181] on select "Select Item... 1.6 gpd/ft2 1.2 gpd/ft2 1.0 gpd/ft2 0.87 gpd/ft2 0.78 gpd/ft2 0.…" at bounding box center [663, 186] width 784 height 29
click at [271, 172] on select "Select Item... 1.6 gpd/ft2 1.2 gpd/ft2 1.0 gpd/ft2 0.87 gpd/ft2 0.78 gpd/ft2 0.…" at bounding box center [663, 186] width 784 height 29
select select "161dc003-2926-44f5-9717-bc9d566eecc1"
click at [301, 282] on select "Select Item... Coarse Sand (COS) Sand (S) Fine Sand (FS) Very Fine Sand (VFS) L…" at bounding box center [663, 281] width 784 height 29
click at [271, 267] on select "Select Item... Coarse Sand (COS) Sand (S) Fine Sand (FS) Very Fine Sand (VFS) L…" at bounding box center [663, 281] width 784 height 29
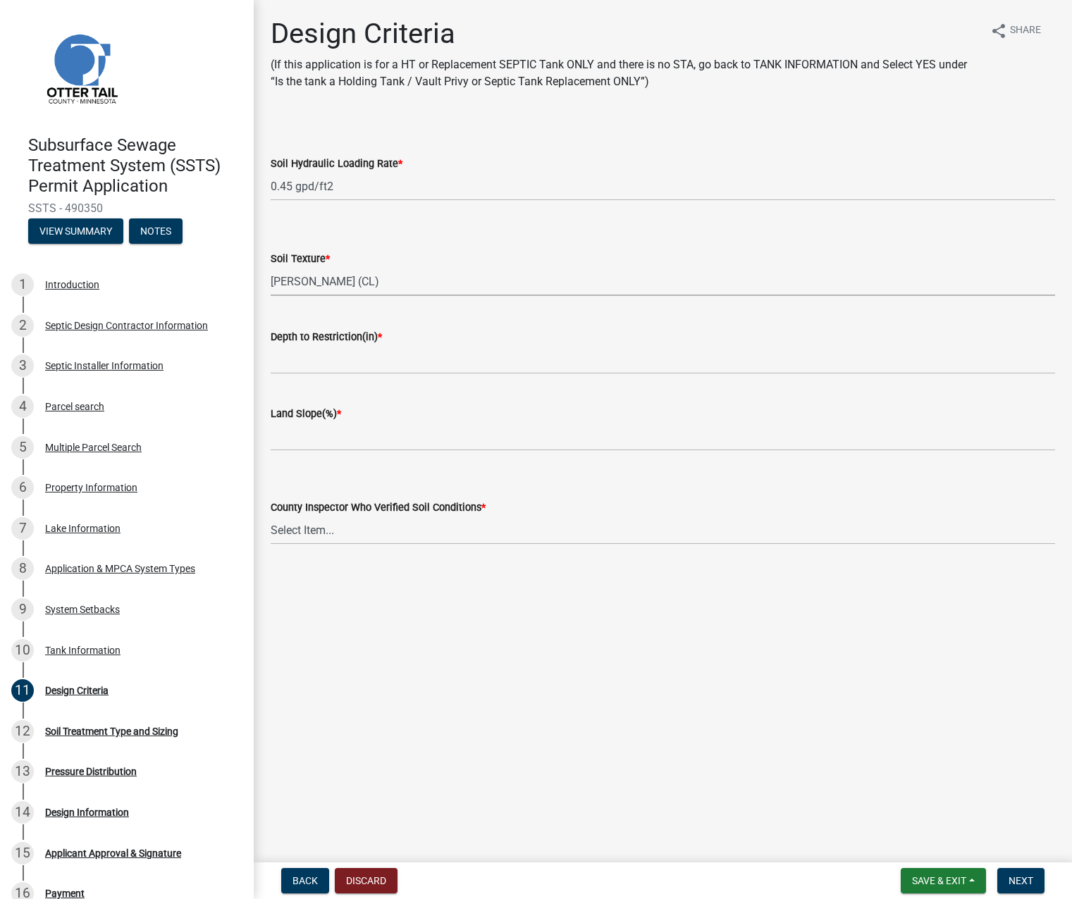
select select "3ca66991-ccde-4548-bdad-f82583be96e2"
click at [305, 363] on input "Depth to Restriction(in) *" at bounding box center [663, 359] width 784 height 29
type input "13"
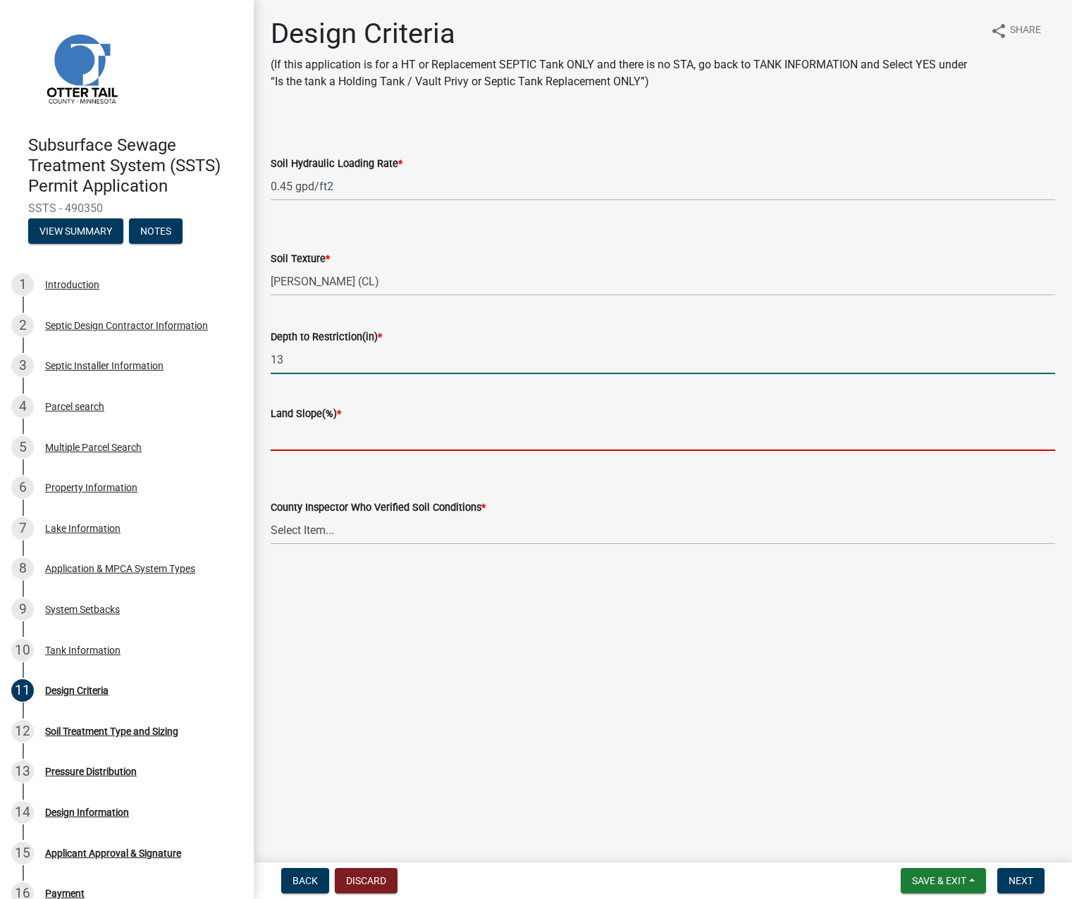
click at [313, 438] on input "Land Slope(%) *" at bounding box center [663, 436] width 784 height 29
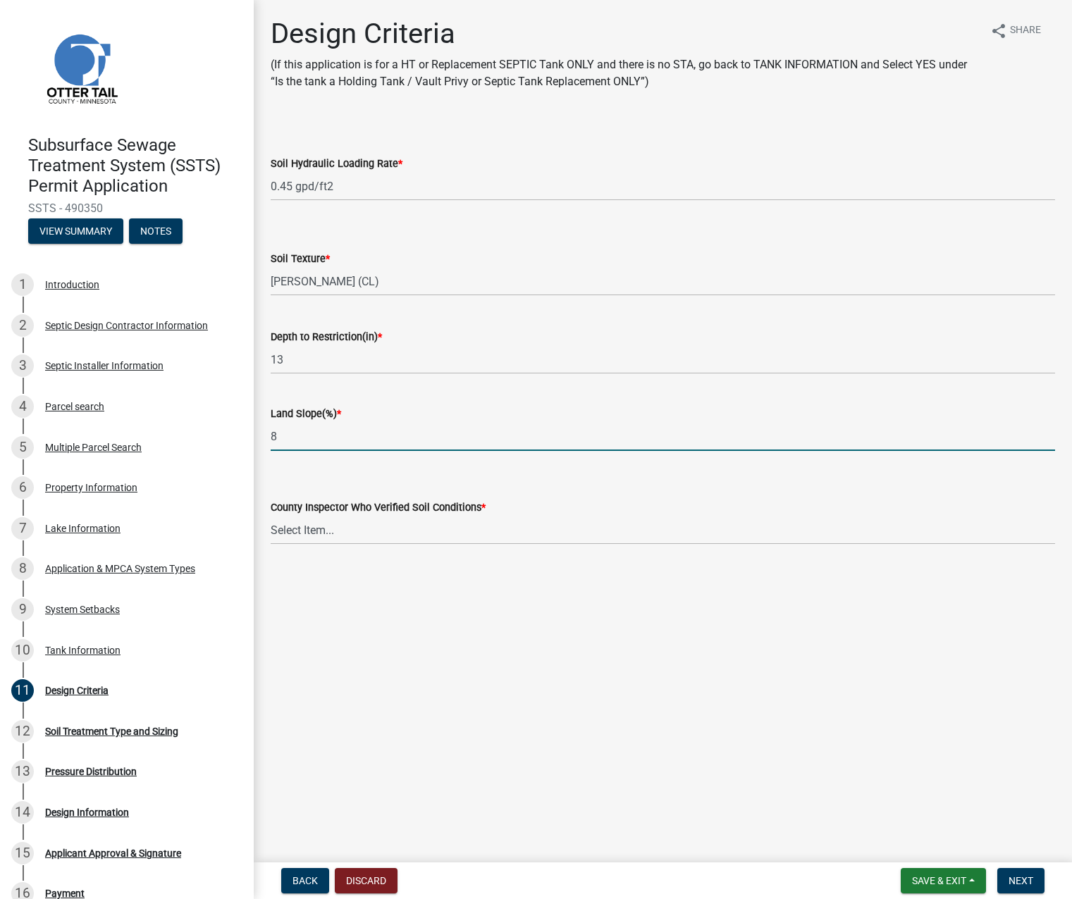
type input "8"
click at [353, 526] on select "Select Item... Alexis Newark Andrea Perales Brittany Tollefson Chris LeClair Co…" at bounding box center [663, 530] width 784 height 29
click at [271, 516] on select "Select Item... Alexis Newark Andrea Perales Brittany Tollefson Chris LeClair Co…" at bounding box center [663, 530] width 784 height 29
select select "77ed3ba4-a6d5-4048-ab27-59c0bc717e6e"
click at [1018, 889] on button "Next" at bounding box center [1020, 880] width 47 height 25
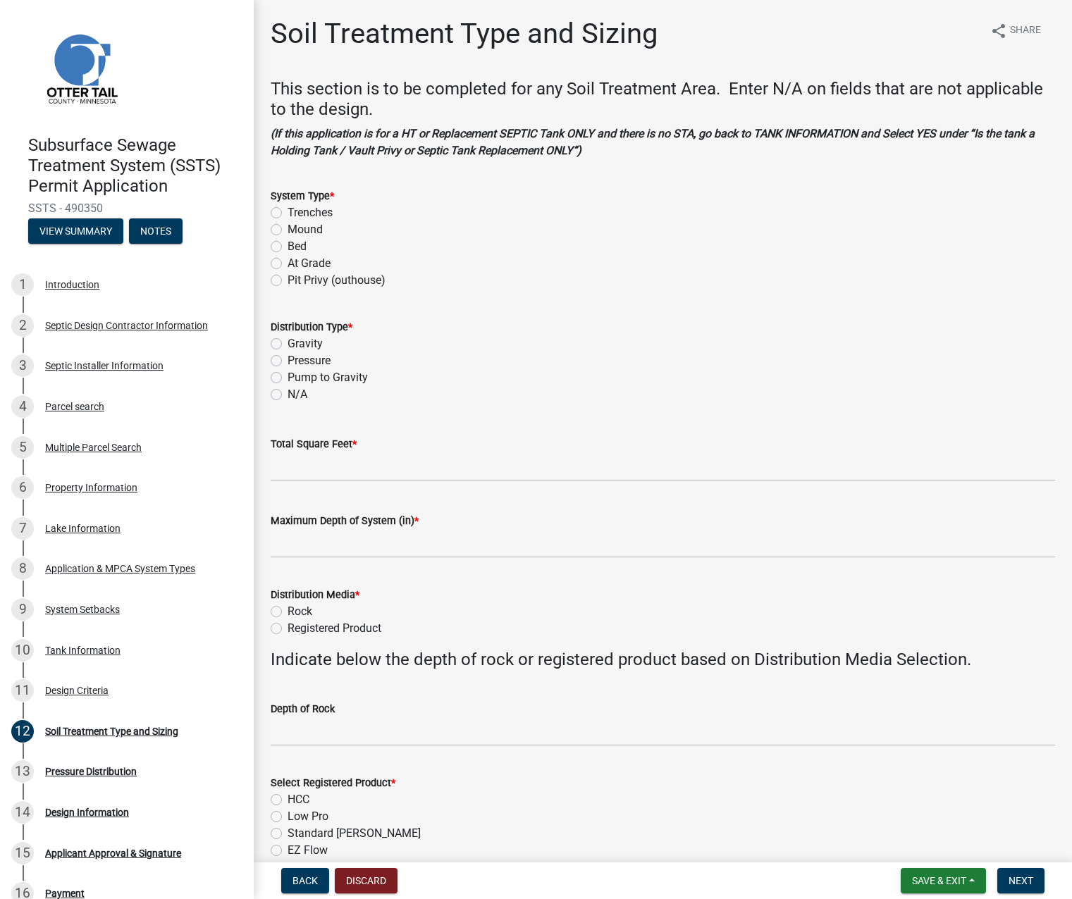
drag, startPoint x: 273, startPoint y: 228, endPoint x: 276, endPoint y: 235, distance: 7.6
click at [288, 228] on label "Mound" at bounding box center [305, 229] width 35 height 17
click at [288, 228] on input "Mound" at bounding box center [292, 225] width 9 height 9
radio input "true"
click at [288, 361] on label "Pressure" at bounding box center [309, 360] width 43 height 17
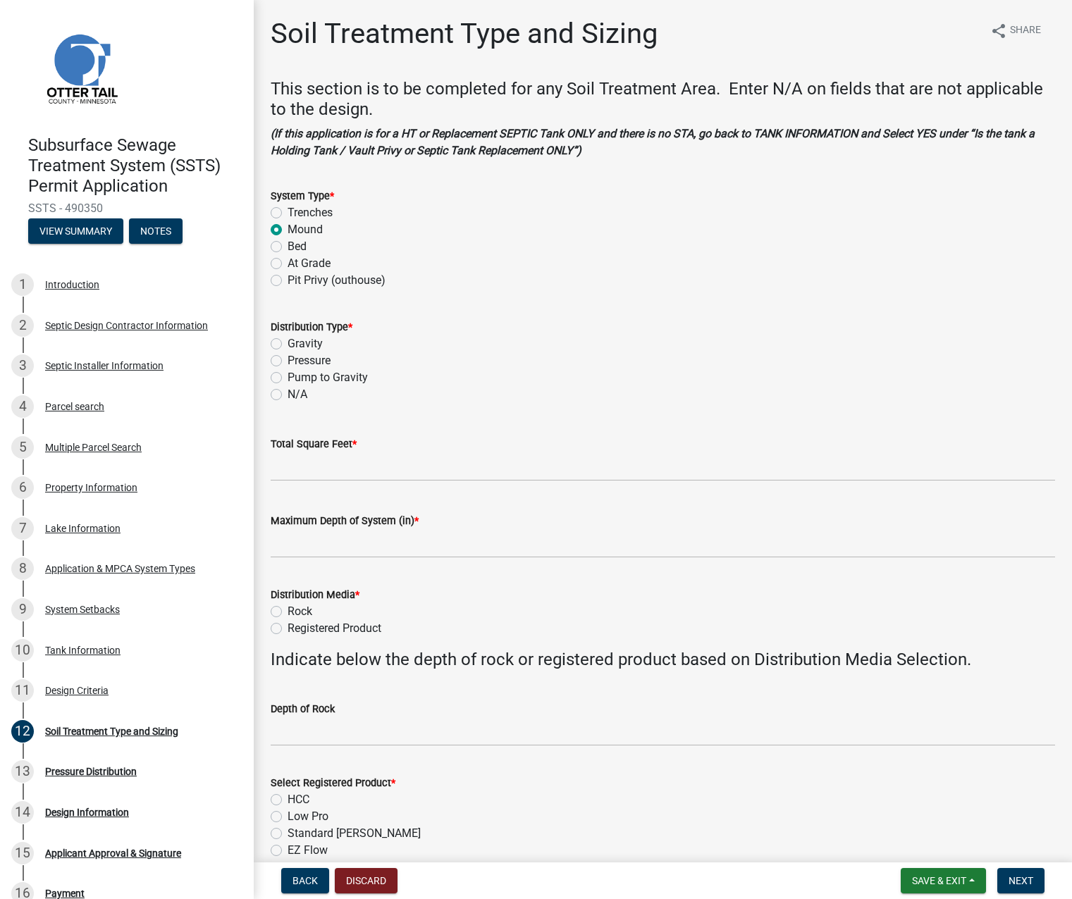
click at [288, 361] on input "Pressure" at bounding box center [292, 356] width 9 height 9
radio input "true"
drag, startPoint x: 281, startPoint y: 470, endPoint x: 289, endPoint y: 469, distance: 7.8
click at [283, 469] on input "Total Square Feet *" at bounding box center [663, 466] width 784 height 29
type input "504"
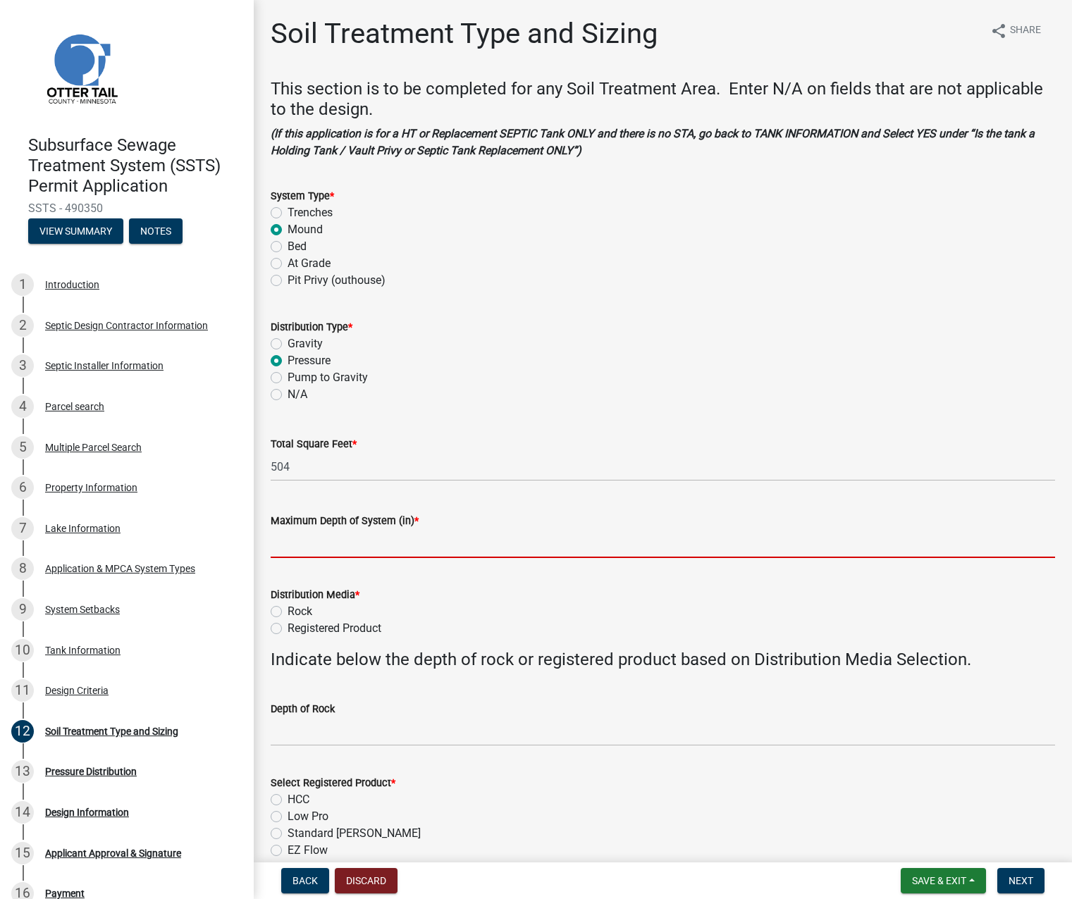
click at [297, 545] on input "Maximum Depth of System (in) *" at bounding box center [663, 543] width 784 height 29
type input "-24"
click at [288, 626] on label "Registered Product" at bounding box center [335, 628] width 94 height 17
click at [288, 626] on input "Registered Product" at bounding box center [292, 624] width 9 height 9
radio input "true"
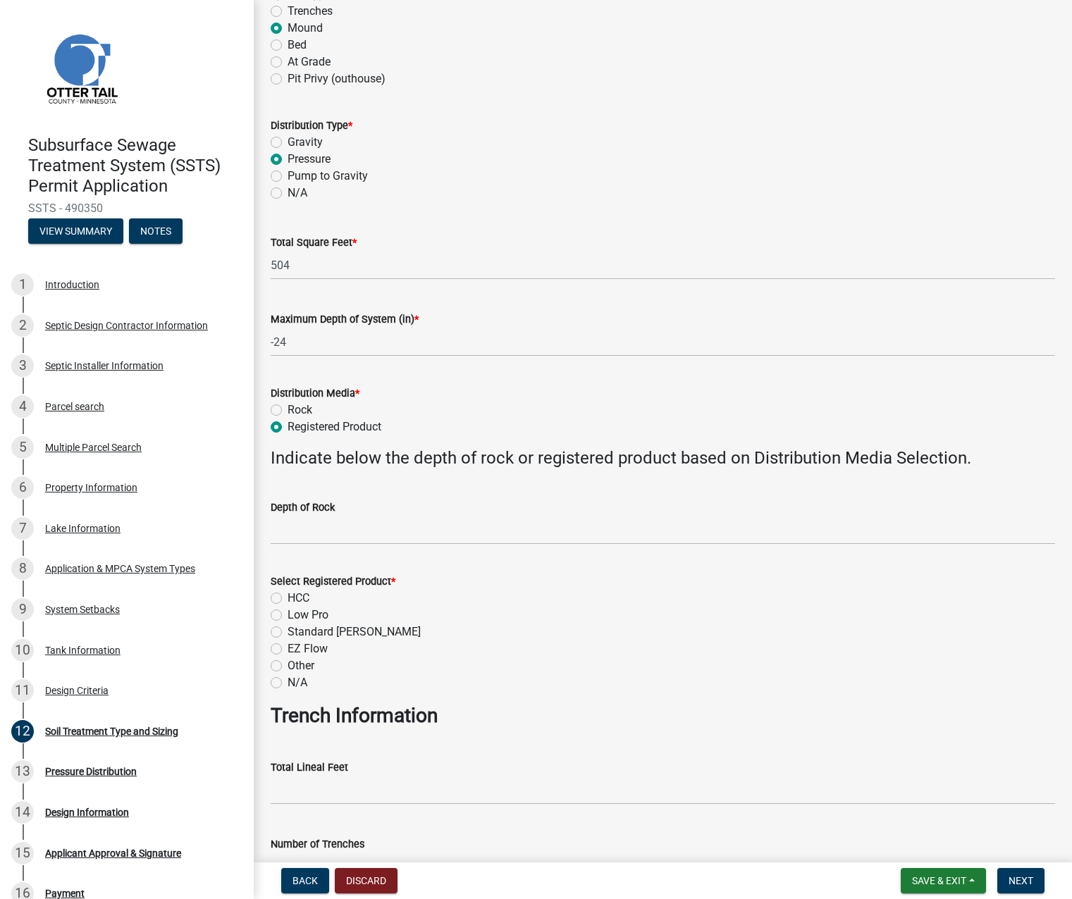
scroll to position [211, 0]
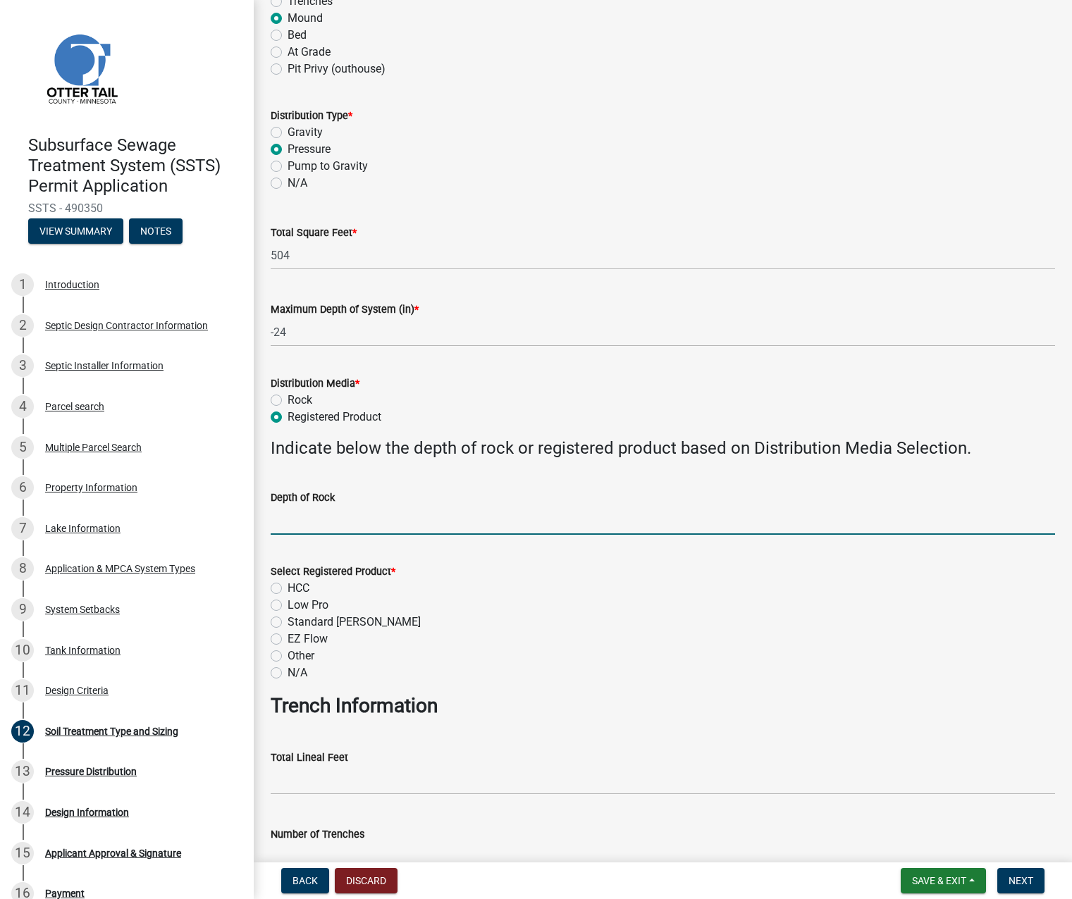
click at [289, 518] on input "Depth of Rock" at bounding box center [663, 520] width 784 height 29
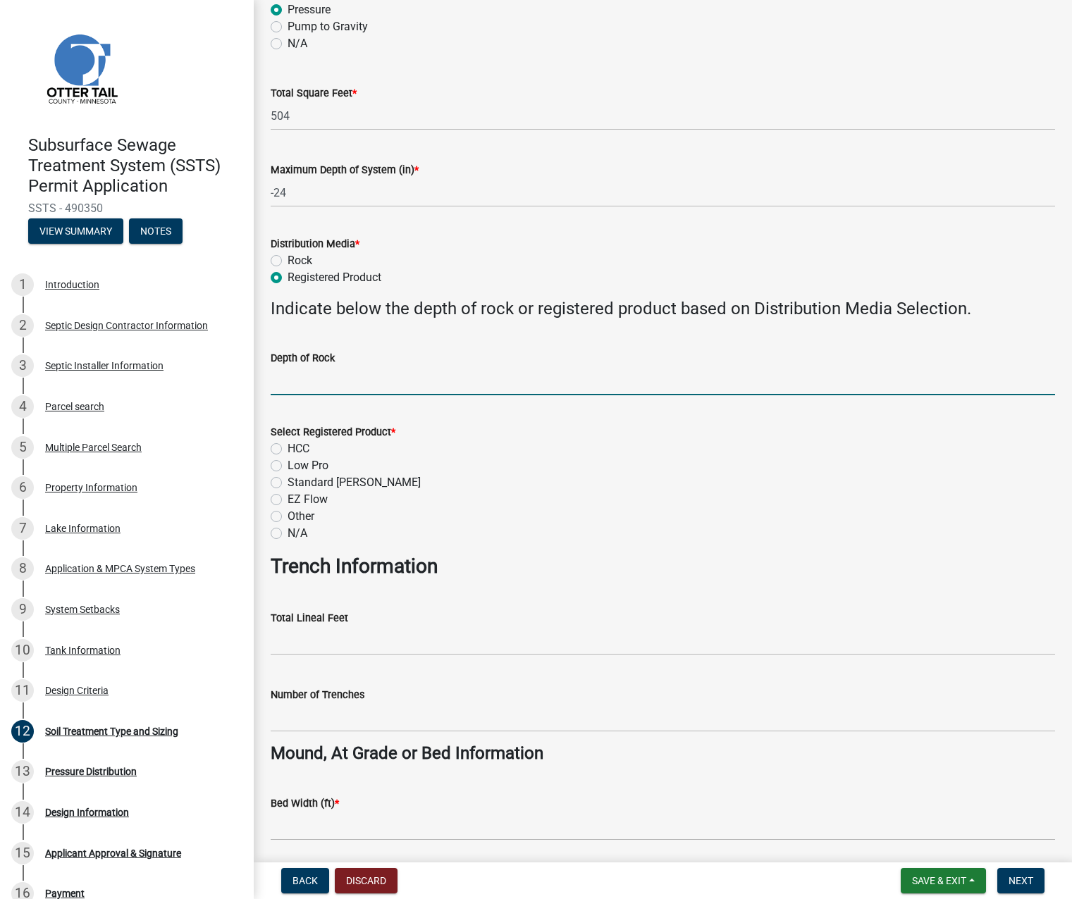
scroll to position [352, 0]
click at [288, 526] on label "N/A" at bounding box center [298, 532] width 20 height 17
click at [288, 526] on input "N/A" at bounding box center [292, 528] width 9 height 9
radio input "true"
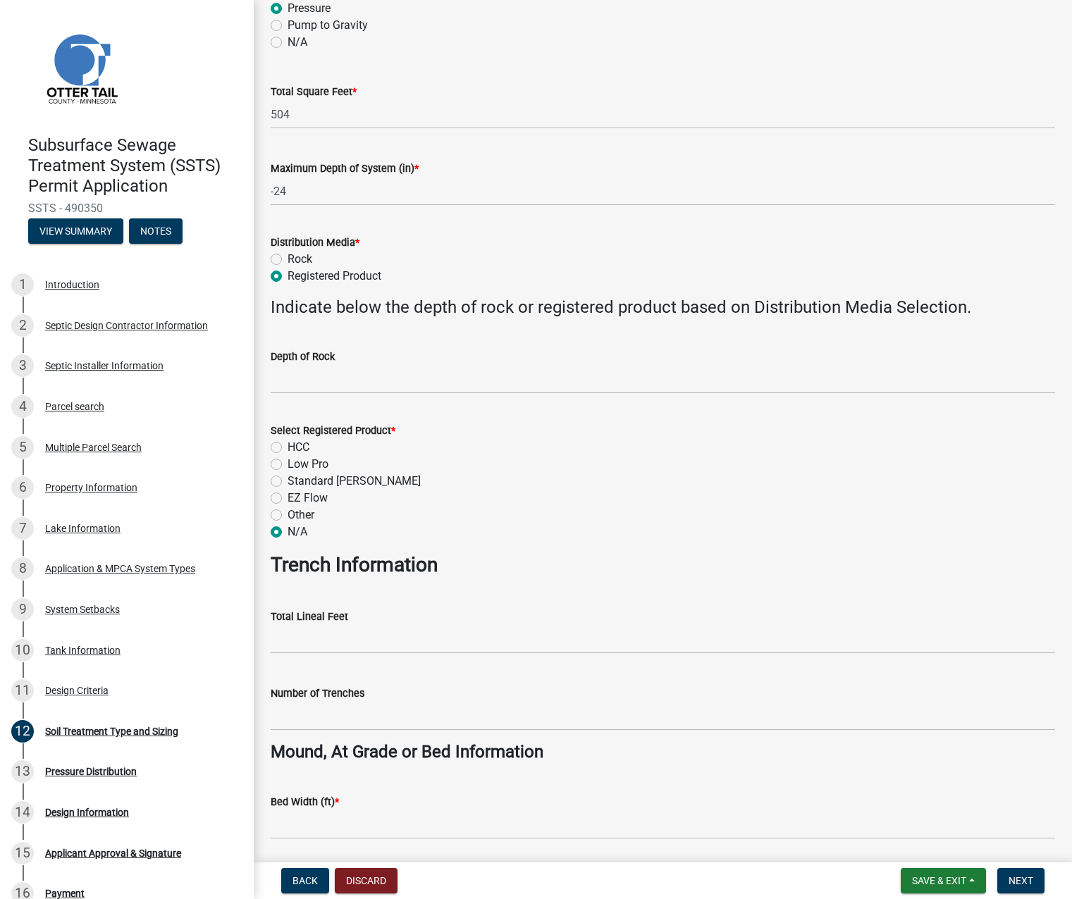
scroll to position [493, 0]
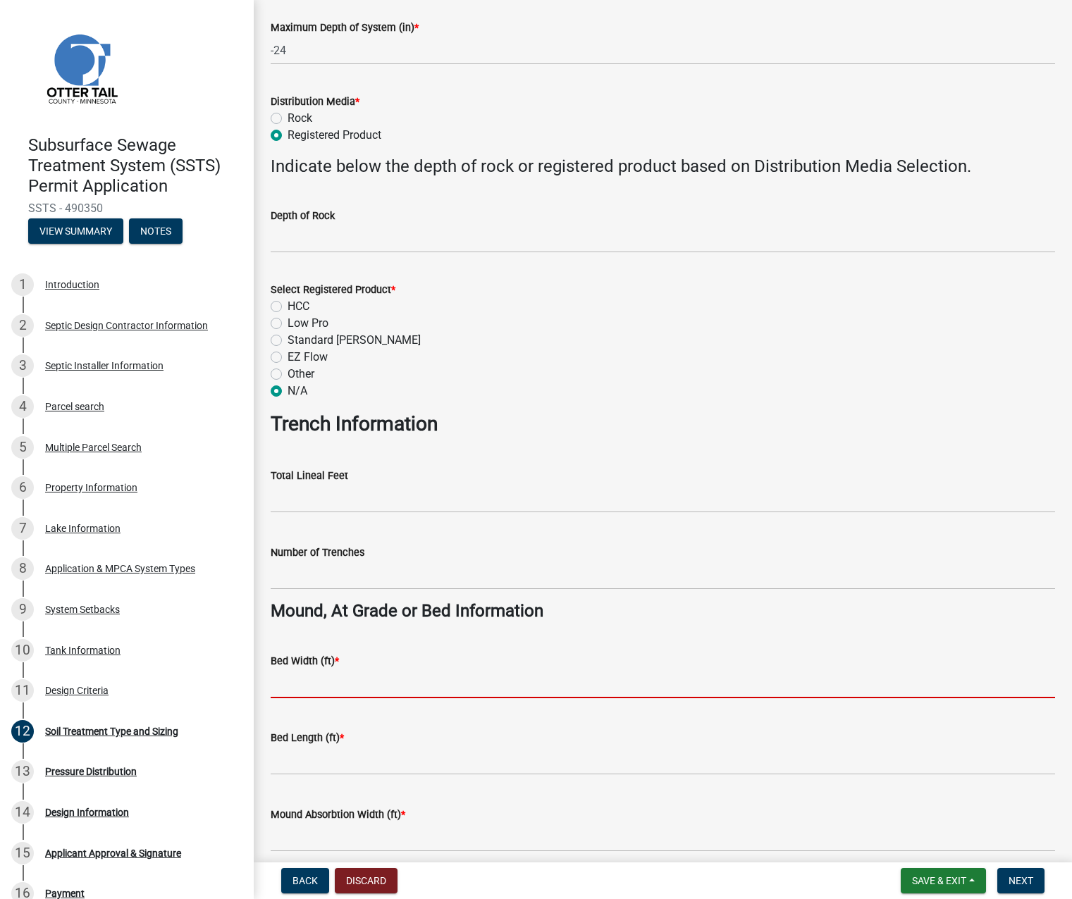
click at [317, 682] on input "Bed Width (ft) *" at bounding box center [663, 683] width 784 height 29
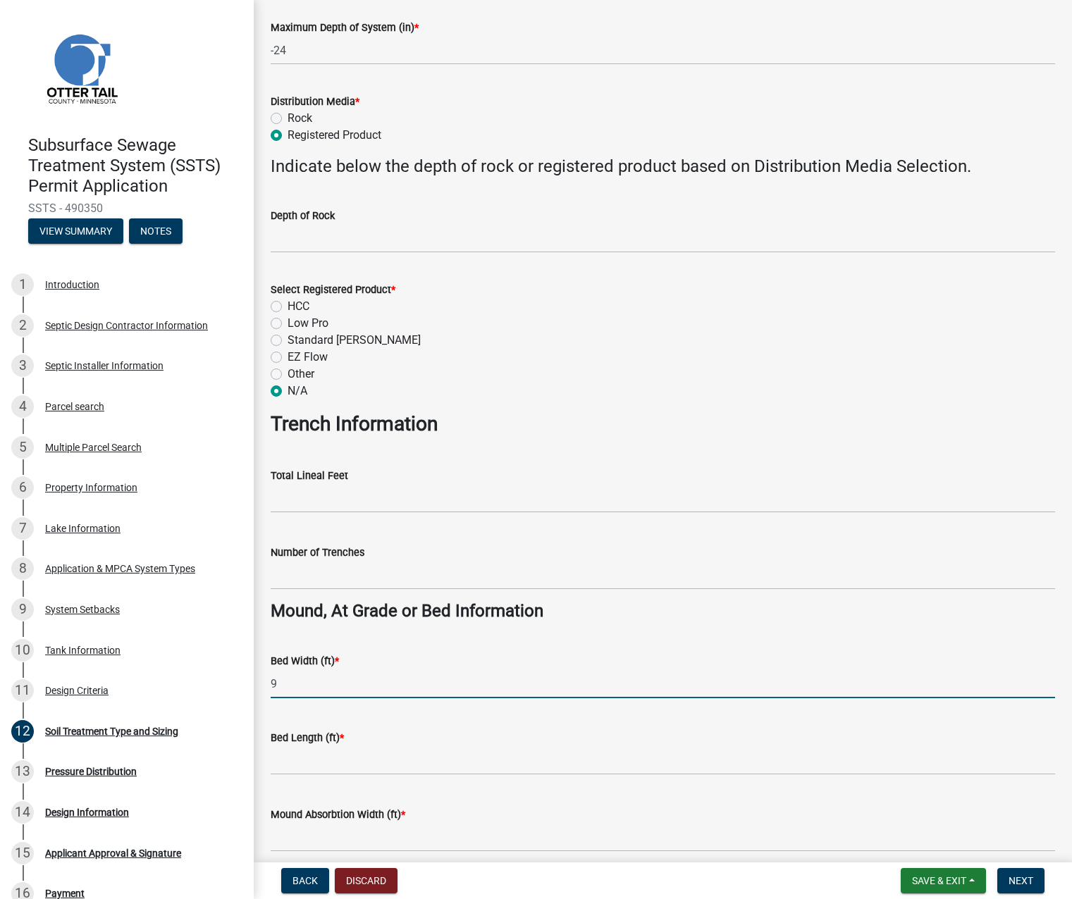
type input "9"
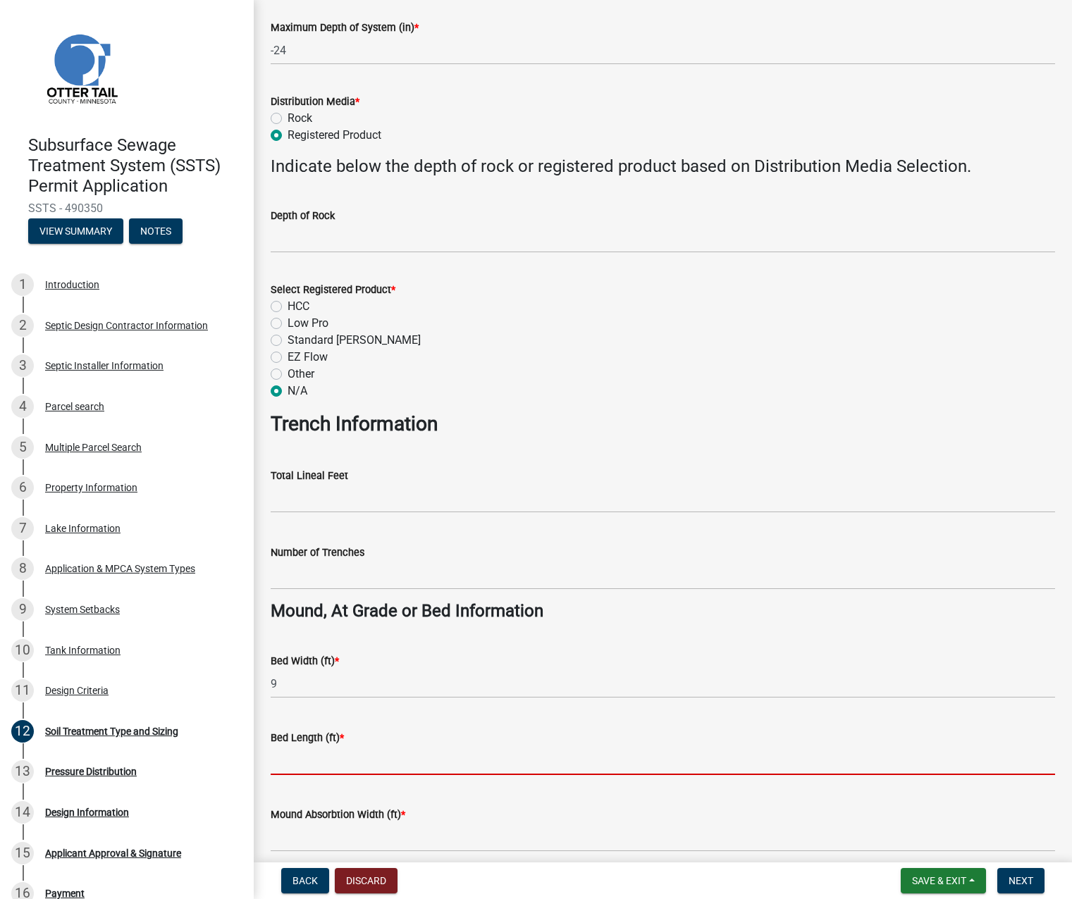
click at [308, 765] on input "Bed Length (ft) *" at bounding box center [663, 760] width 784 height 29
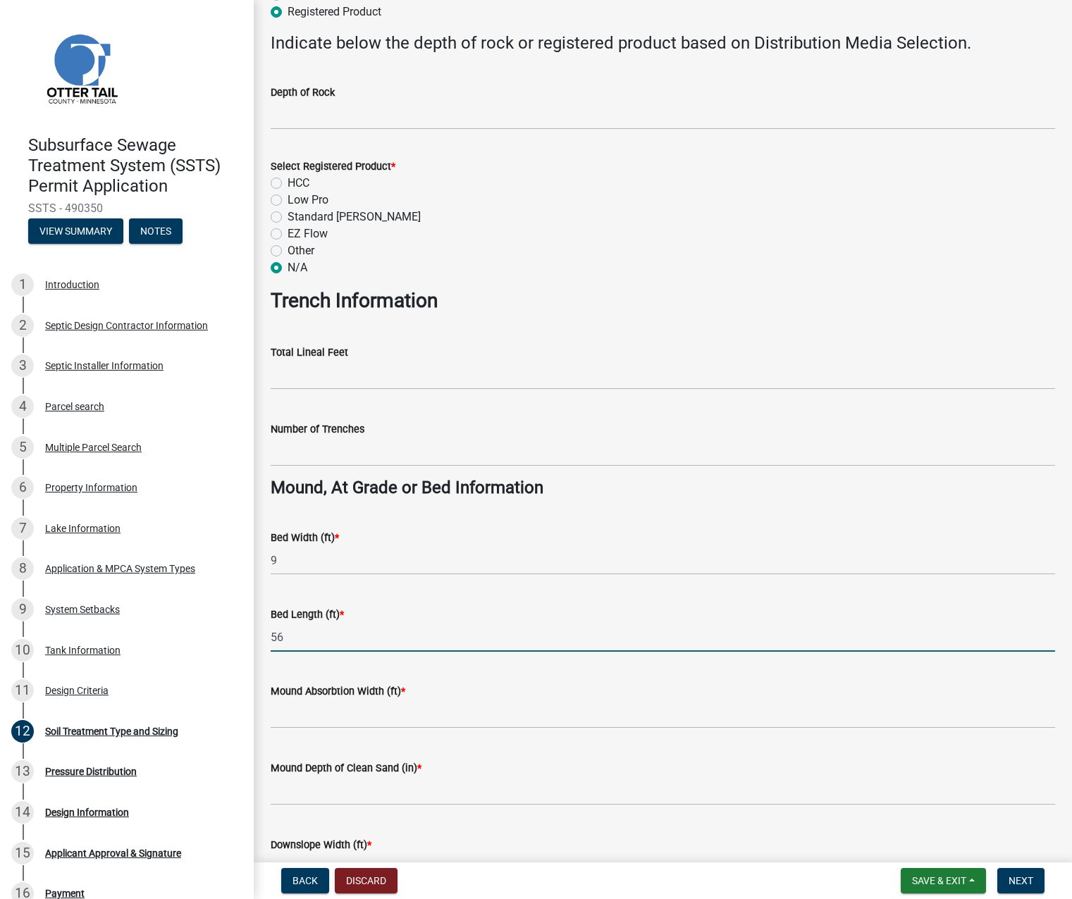
scroll to position [634, 0]
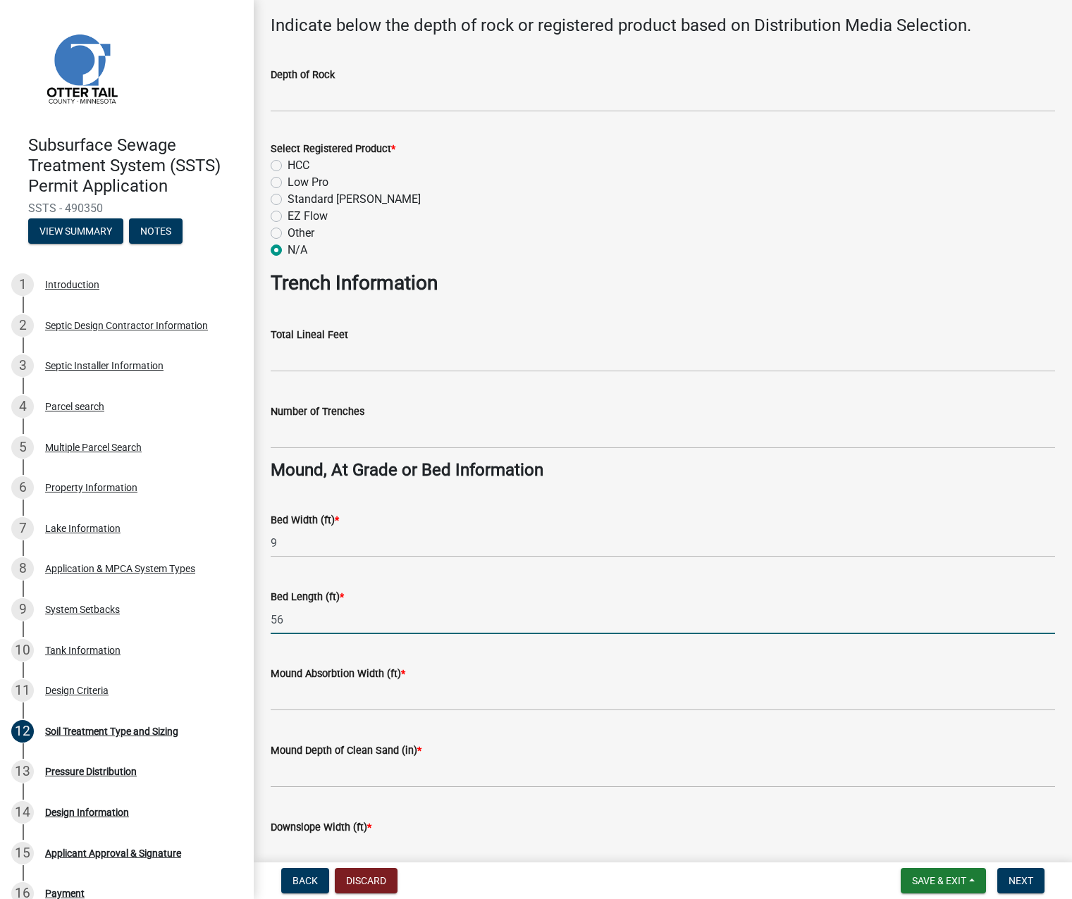
type input "56"
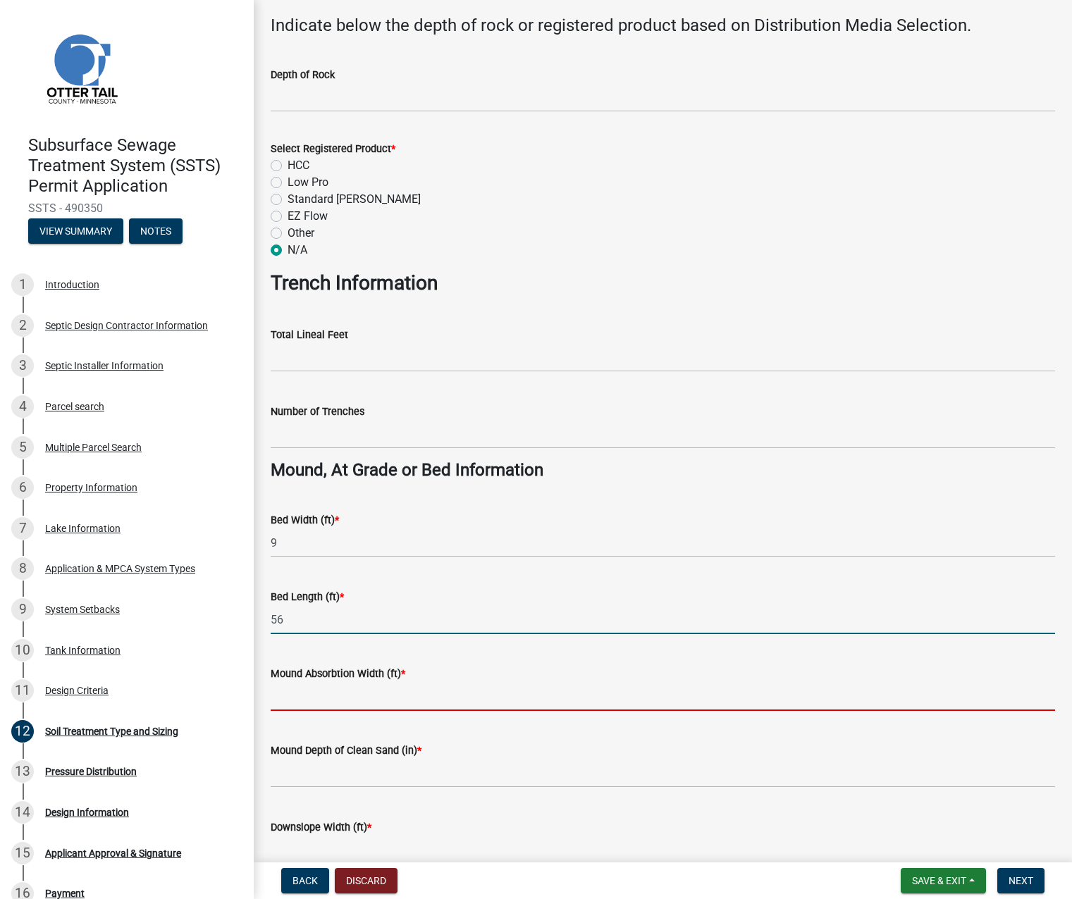
click at [283, 696] on input "Mound Absorbtion Width (ft) *" at bounding box center [663, 696] width 784 height 29
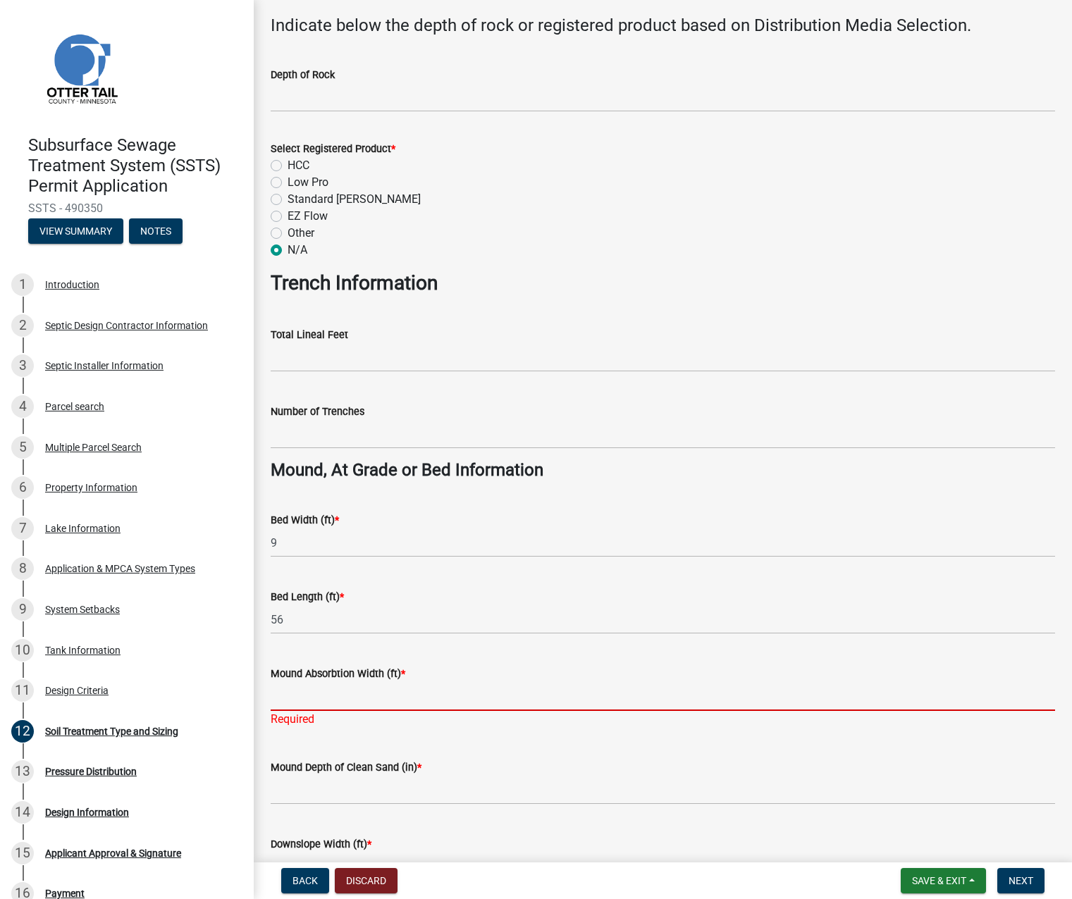
click at [299, 693] on input "Mound Absorbtion Width (ft) *" at bounding box center [663, 696] width 784 height 29
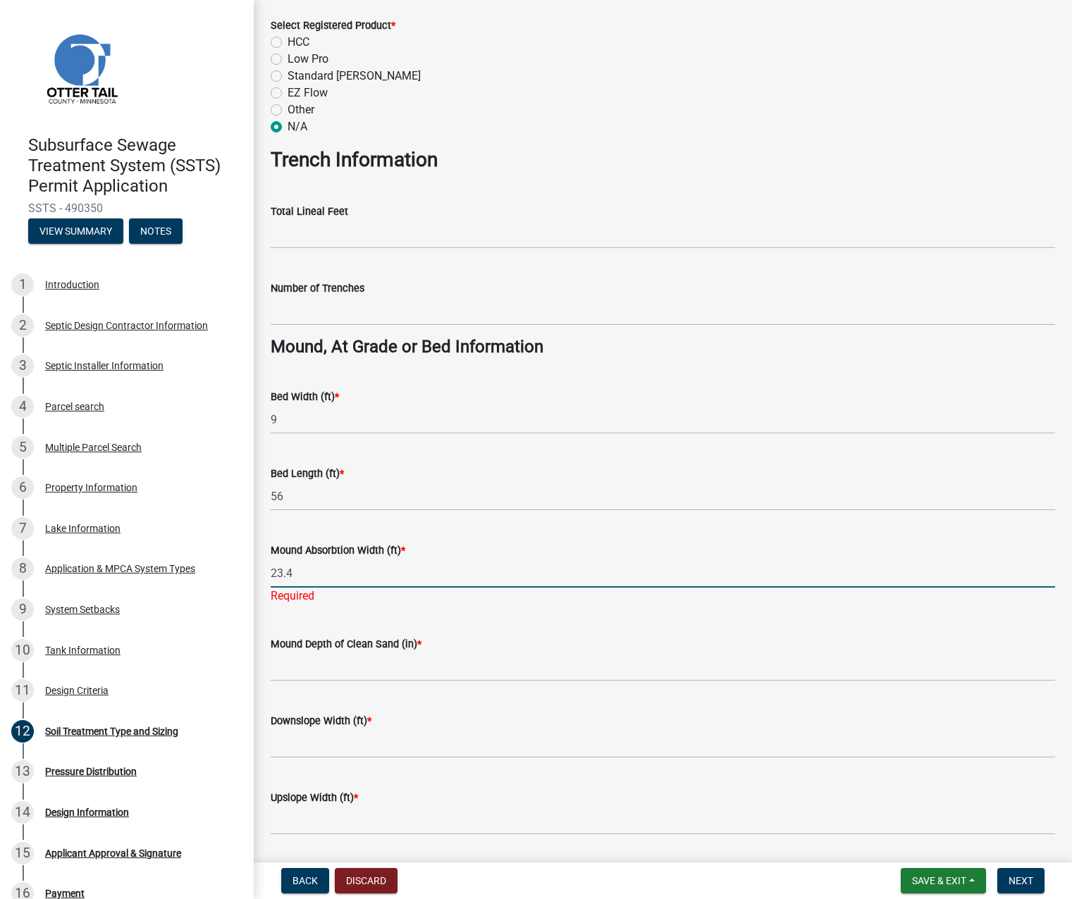
scroll to position [775, 0]
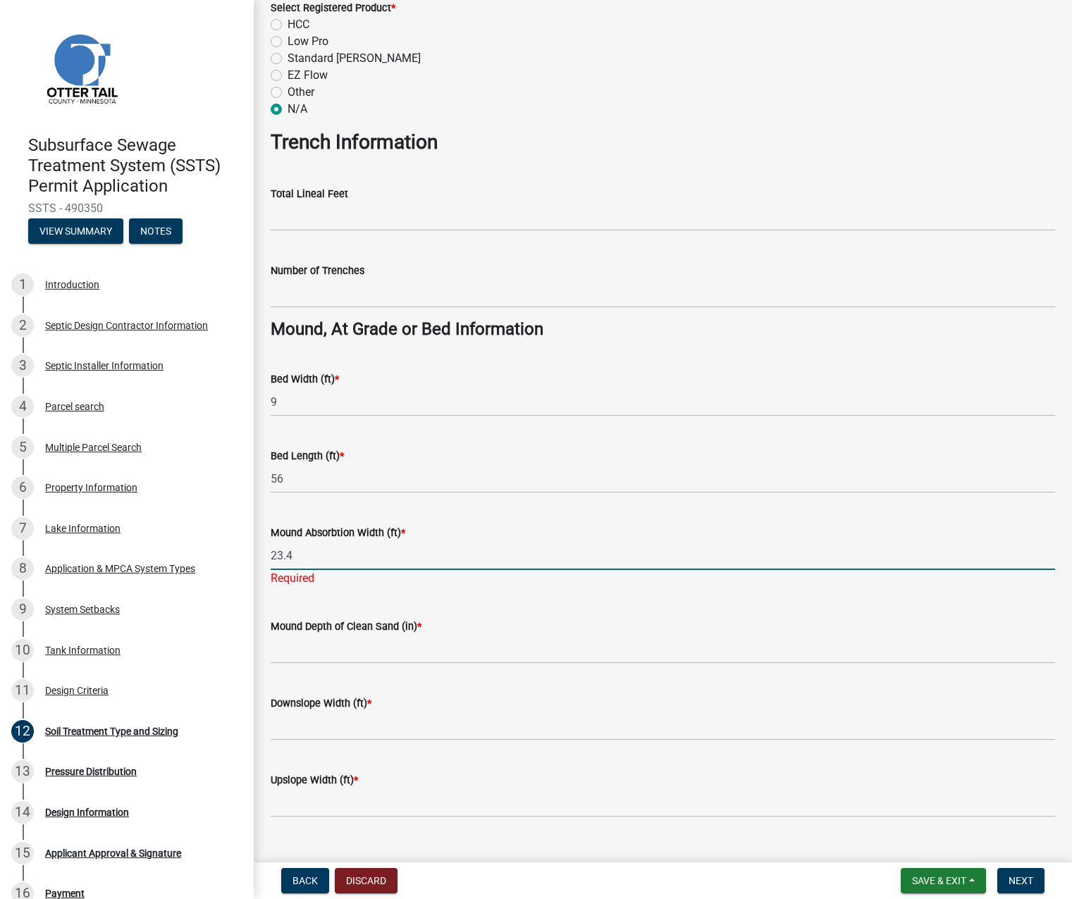
type input "23.4"
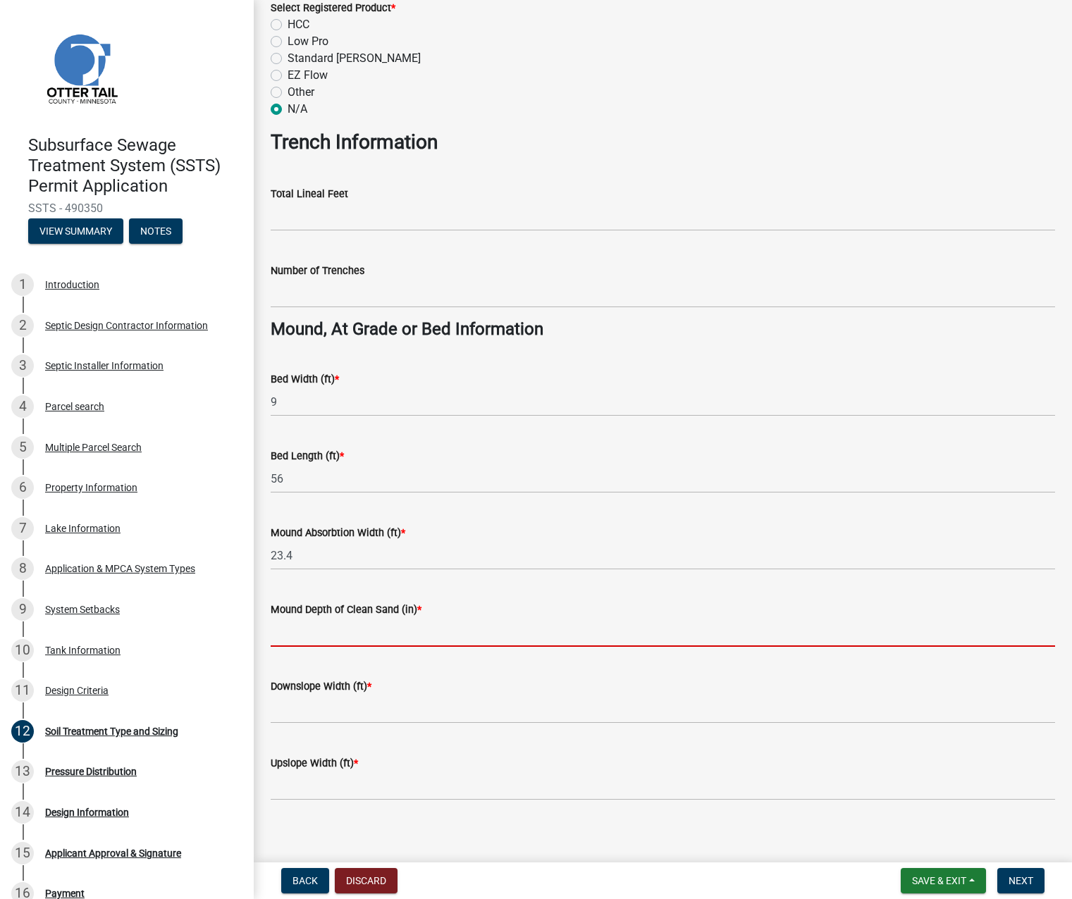
click at [288, 653] on wm-data-entity-input "Mound Depth of Clean Sand (in) *" at bounding box center [663, 619] width 784 height 77
type input "24"
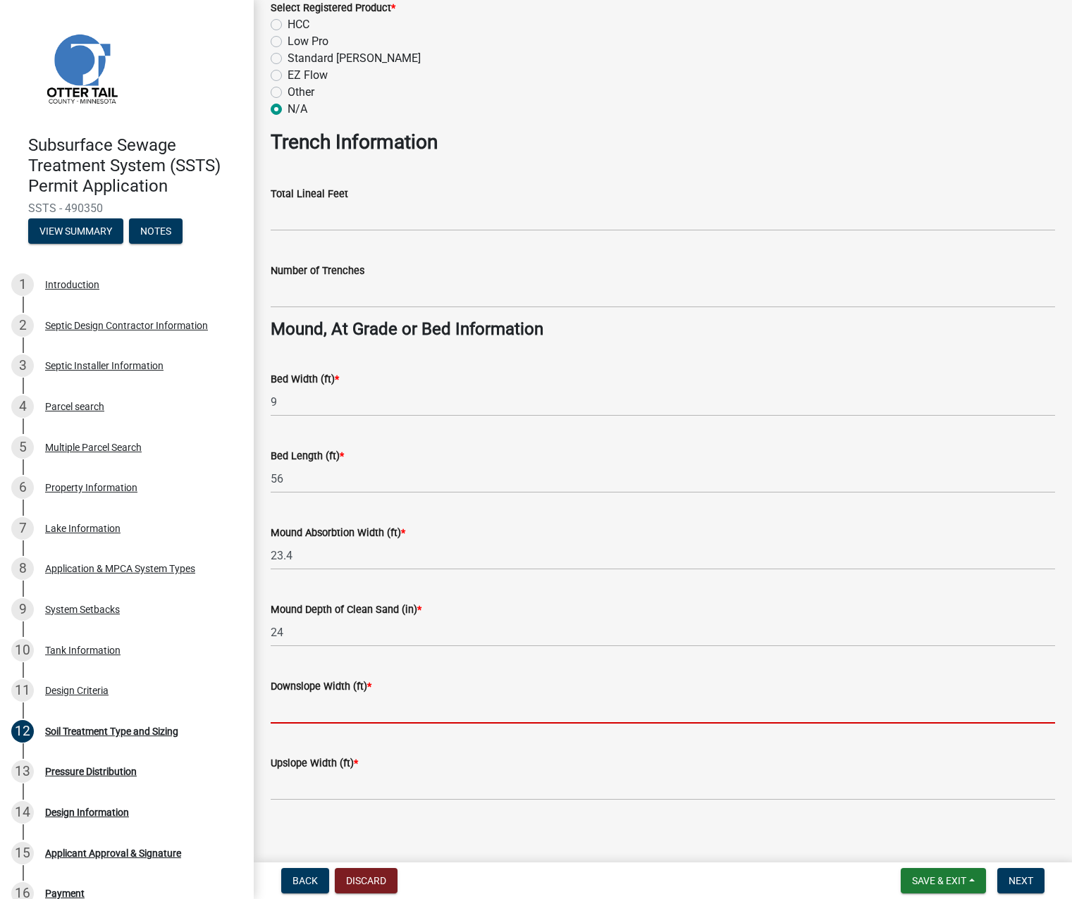
click at [315, 705] on input "Downslope Width (ft) *" at bounding box center [663, 709] width 784 height 29
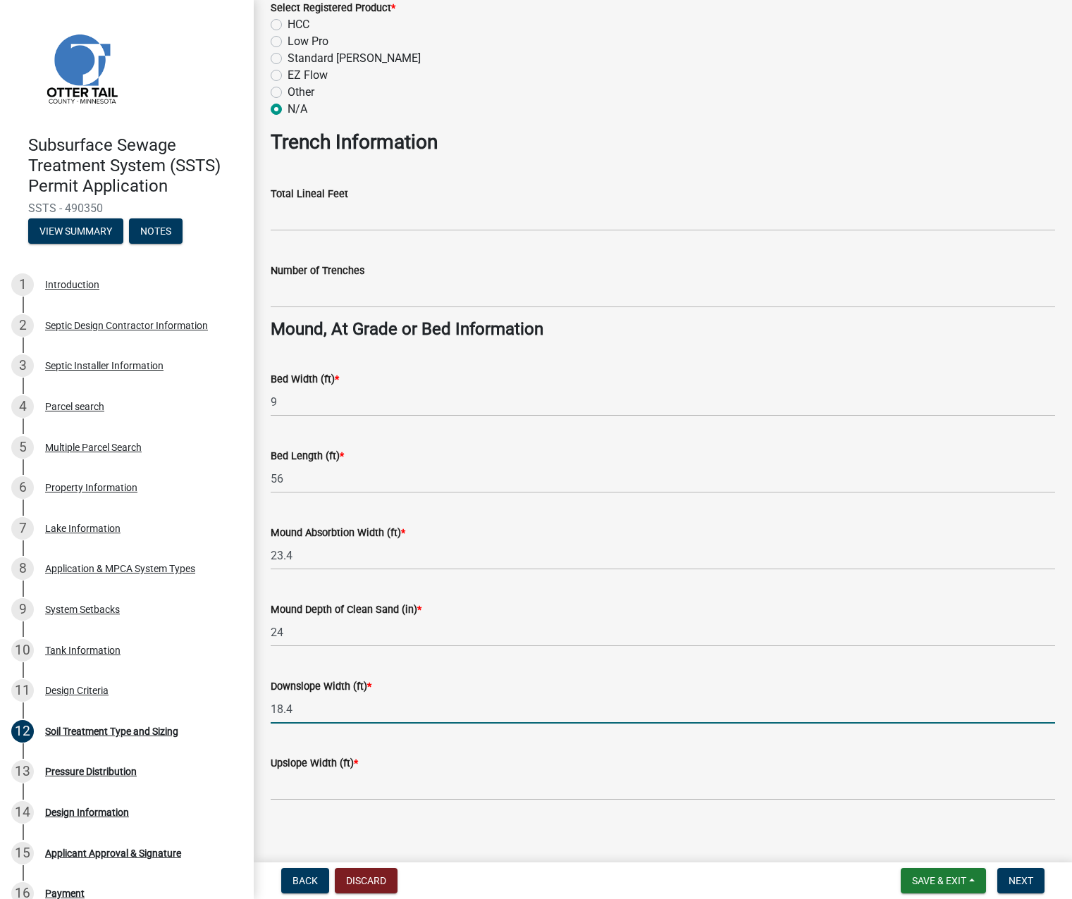
type input "18.4"
click at [313, 786] on input "Upslope Width (ft) *" at bounding box center [663, 786] width 784 height 29
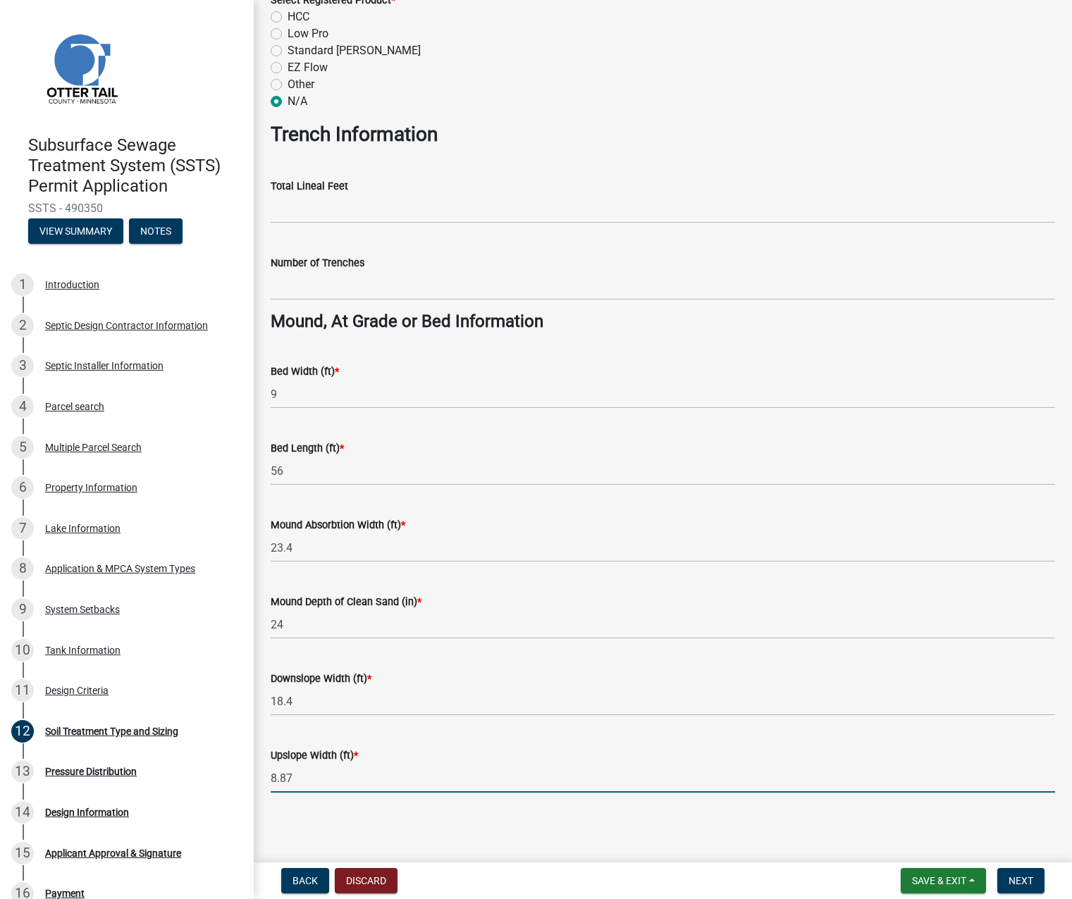
scroll to position [785, 0]
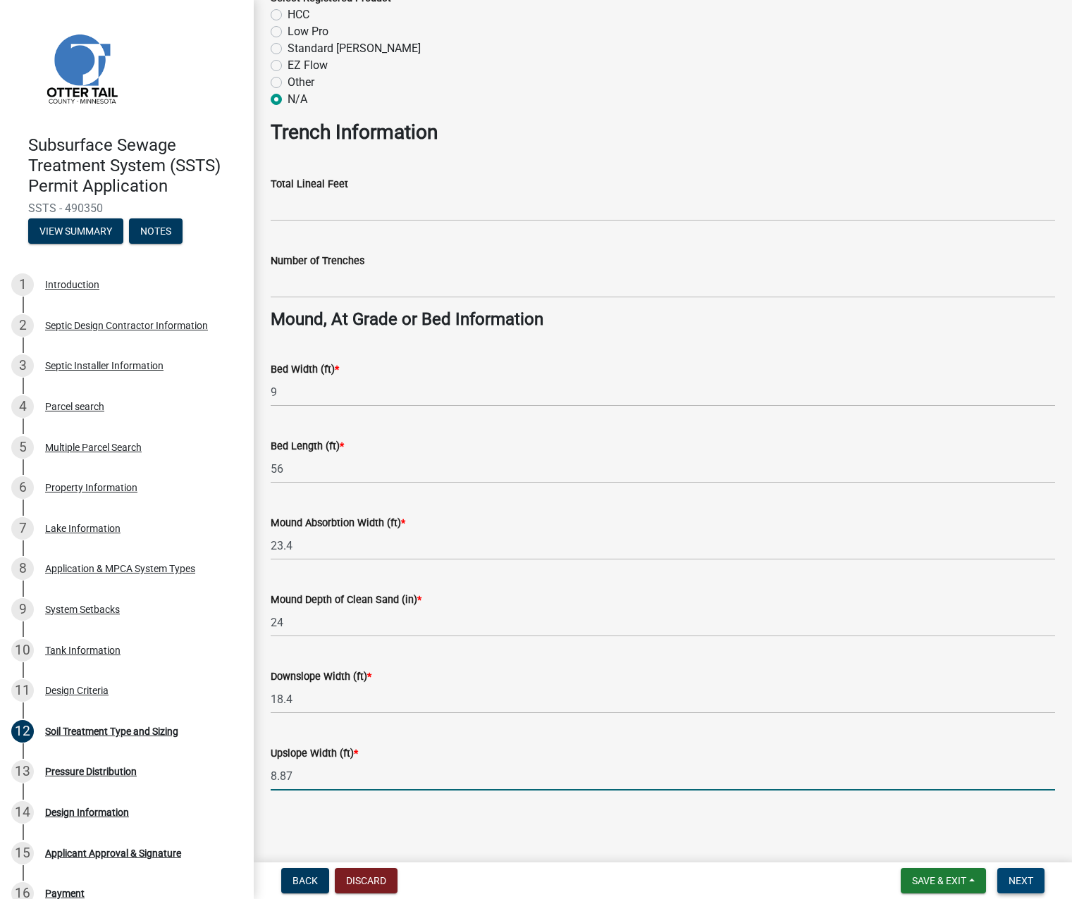
type input "8.87"
click at [1013, 878] on span "Next" at bounding box center [1020, 880] width 25 height 11
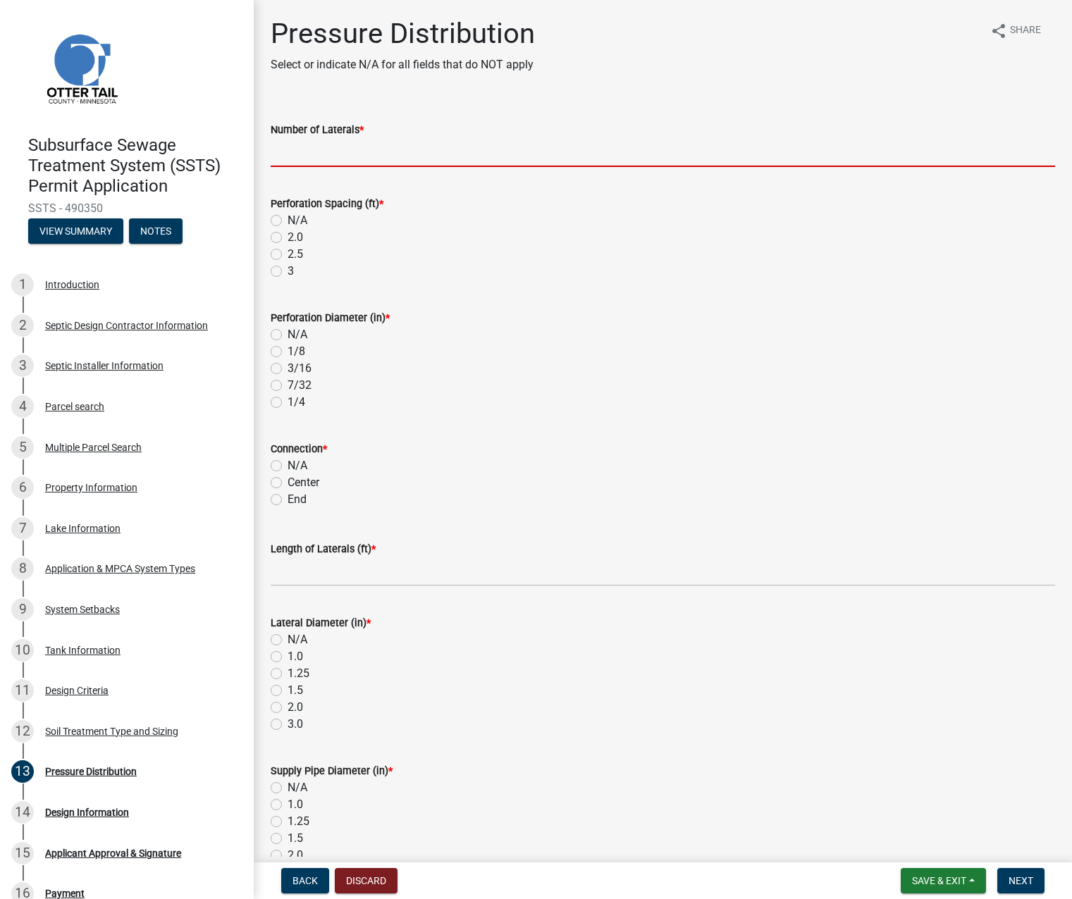
click at [324, 157] on input "Number of Laterals *" at bounding box center [663, 152] width 784 height 29
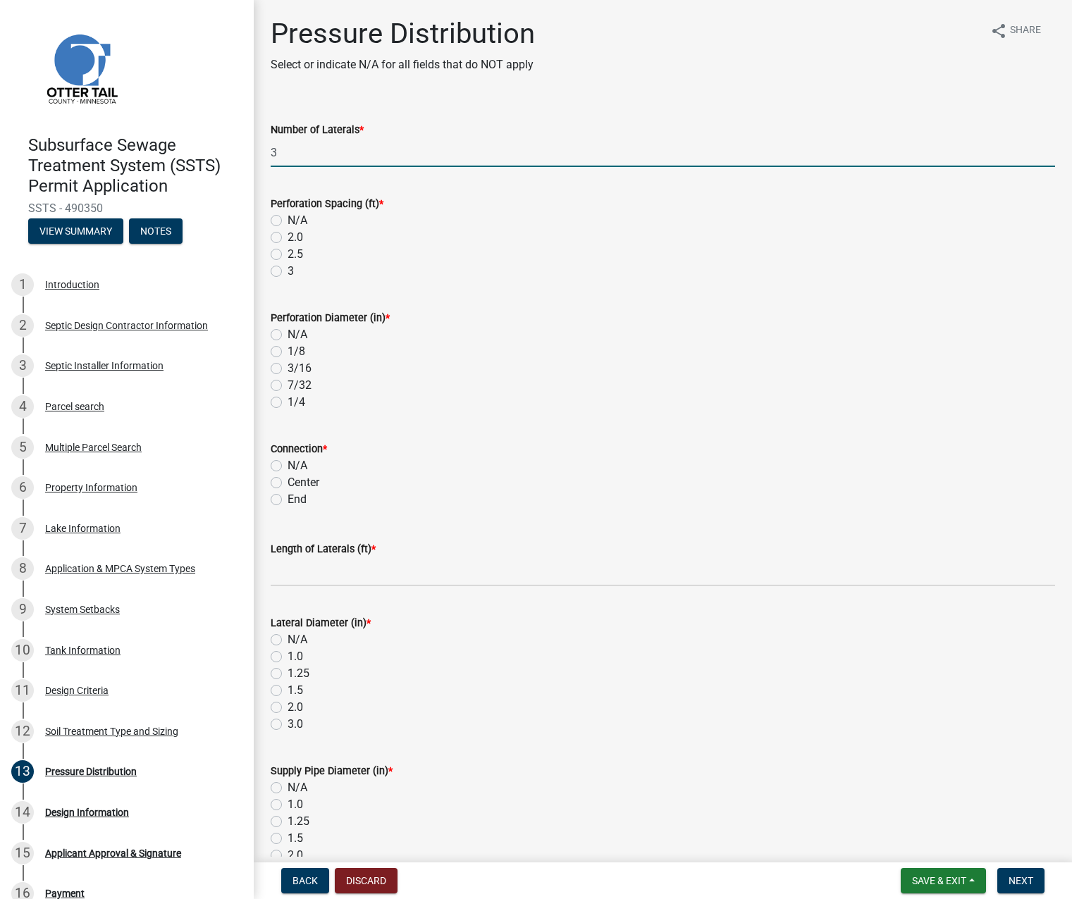
type input "3"
click at [288, 268] on label "3" at bounding box center [291, 271] width 6 height 17
click at [288, 268] on input "3" at bounding box center [292, 267] width 9 height 9
radio input "true"
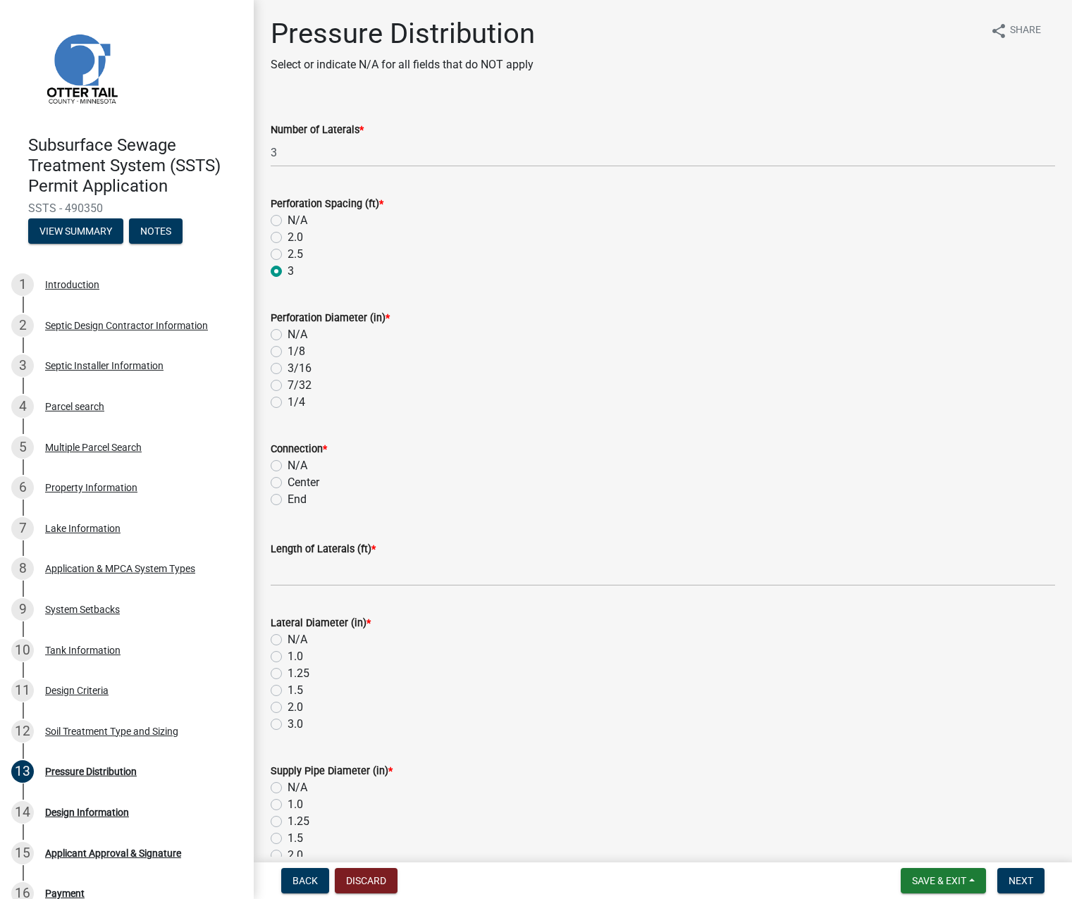
click at [288, 383] on label "7/32" at bounding box center [300, 385] width 24 height 17
click at [288, 383] on input "7/32" at bounding box center [292, 381] width 9 height 9
radio input "true"
drag, startPoint x: 273, startPoint y: 499, endPoint x: 276, endPoint y: 507, distance: 8.2
click at [288, 499] on label "End" at bounding box center [297, 499] width 19 height 17
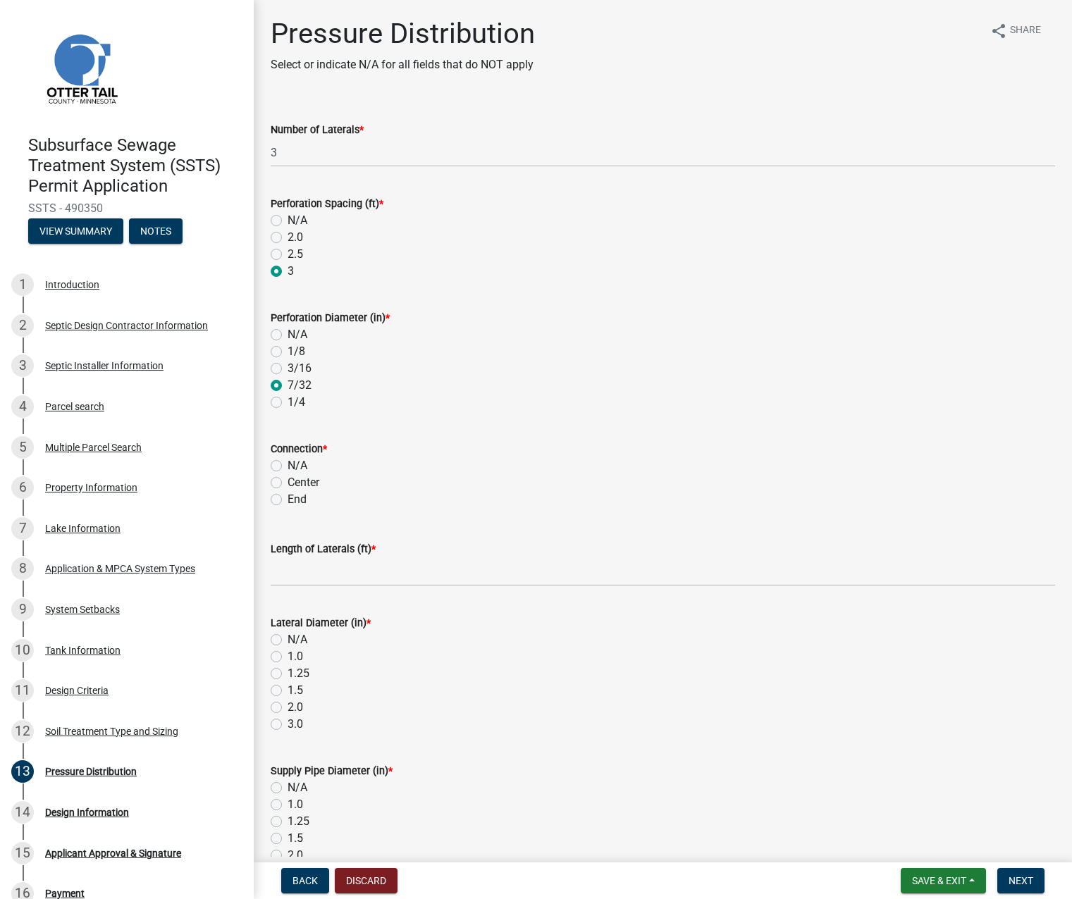
click at [288, 499] on input "End" at bounding box center [292, 495] width 9 height 9
radio input "true"
click at [303, 575] on input "Length of Laterals (ft) *" at bounding box center [663, 571] width 784 height 29
type input "54"
click at [288, 691] on label "1.5" at bounding box center [296, 690] width 16 height 17
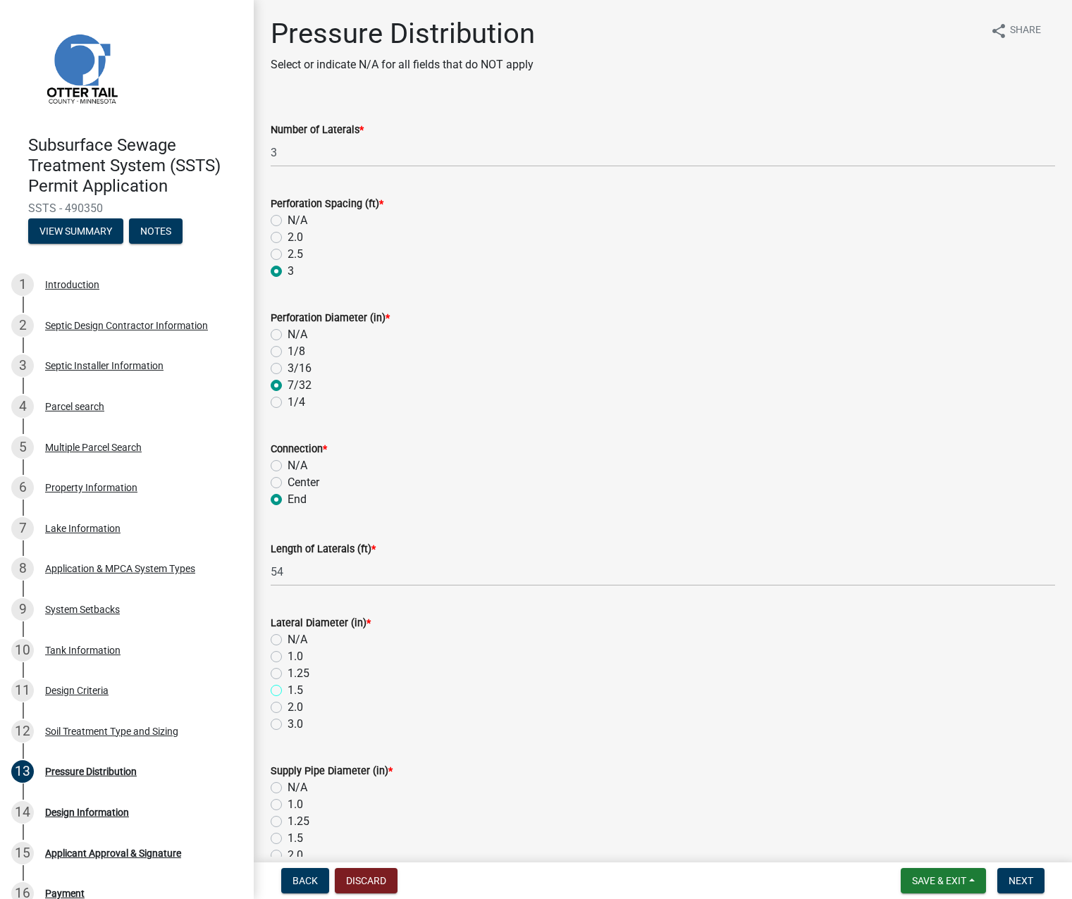
click at [288, 691] on input "1.5" at bounding box center [292, 686] width 9 height 9
radio input "true"
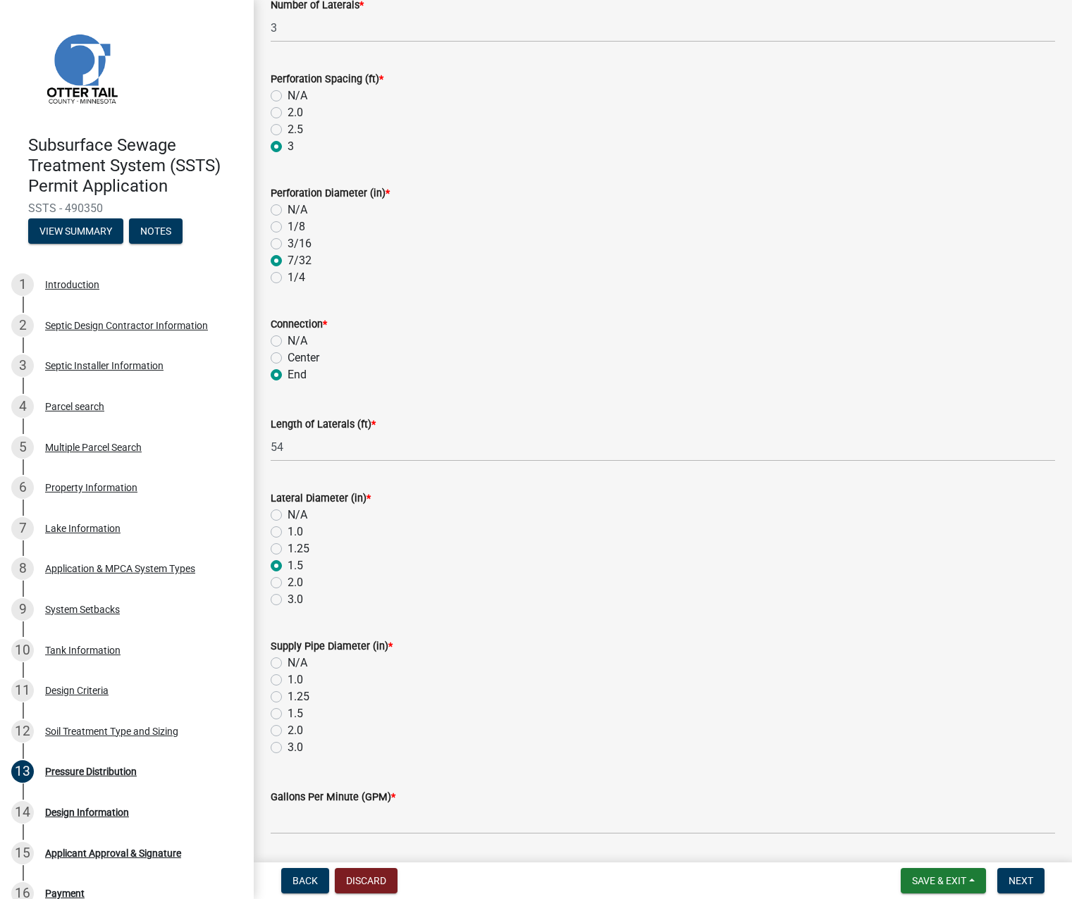
scroll to position [211, 0]
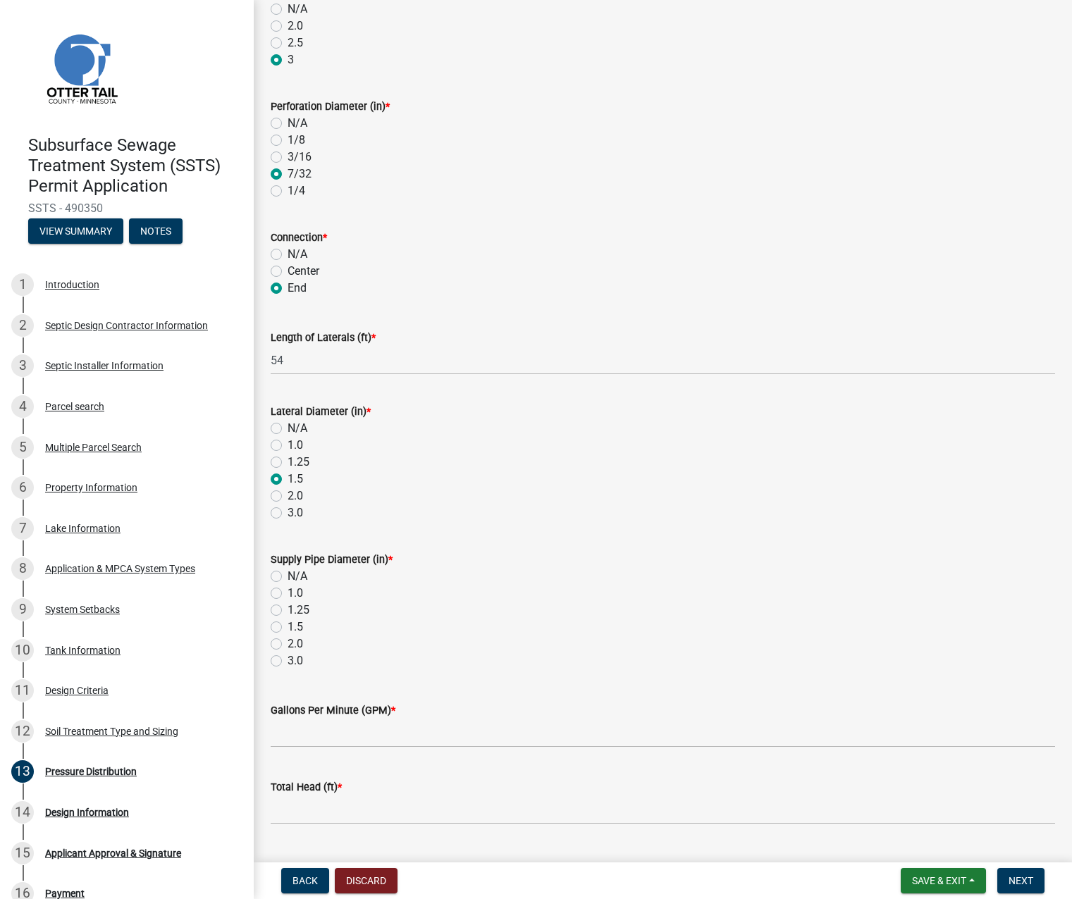
click at [288, 644] on label "2.0" at bounding box center [296, 644] width 16 height 17
click at [288, 644] on input "2.0" at bounding box center [292, 640] width 9 height 9
radio input "true"
click at [297, 735] on input "Gallons Per Minute (GPM) *" at bounding box center [663, 733] width 784 height 29
type input "33"
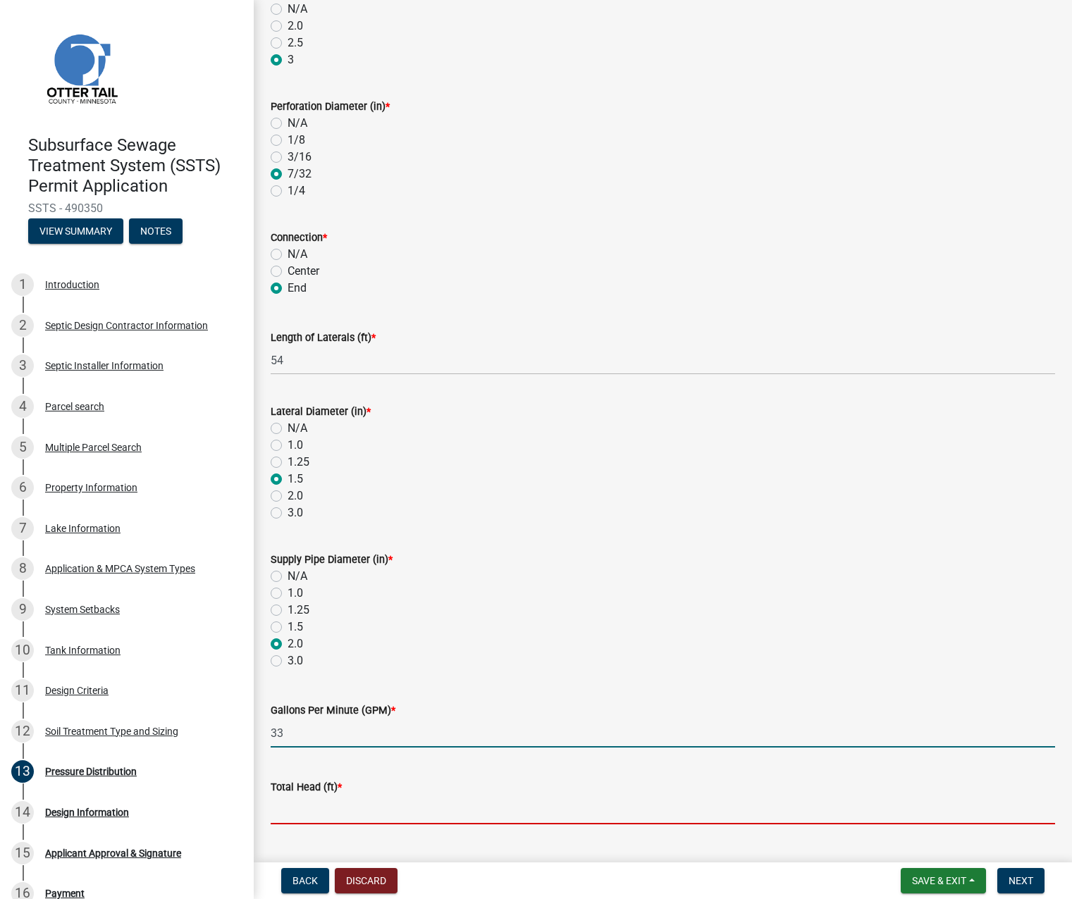
click at [313, 809] on input "Total Head (ft) *" at bounding box center [663, 810] width 784 height 29
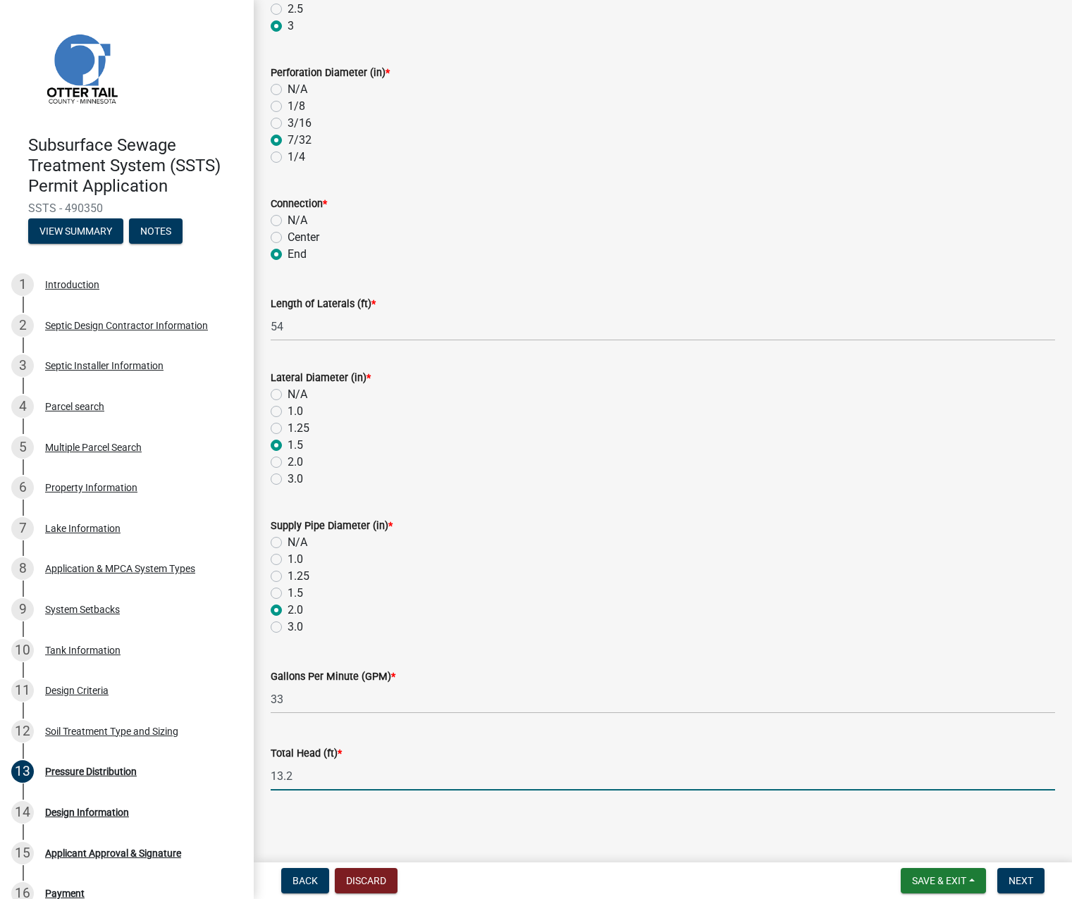
scroll to position [0, 0]
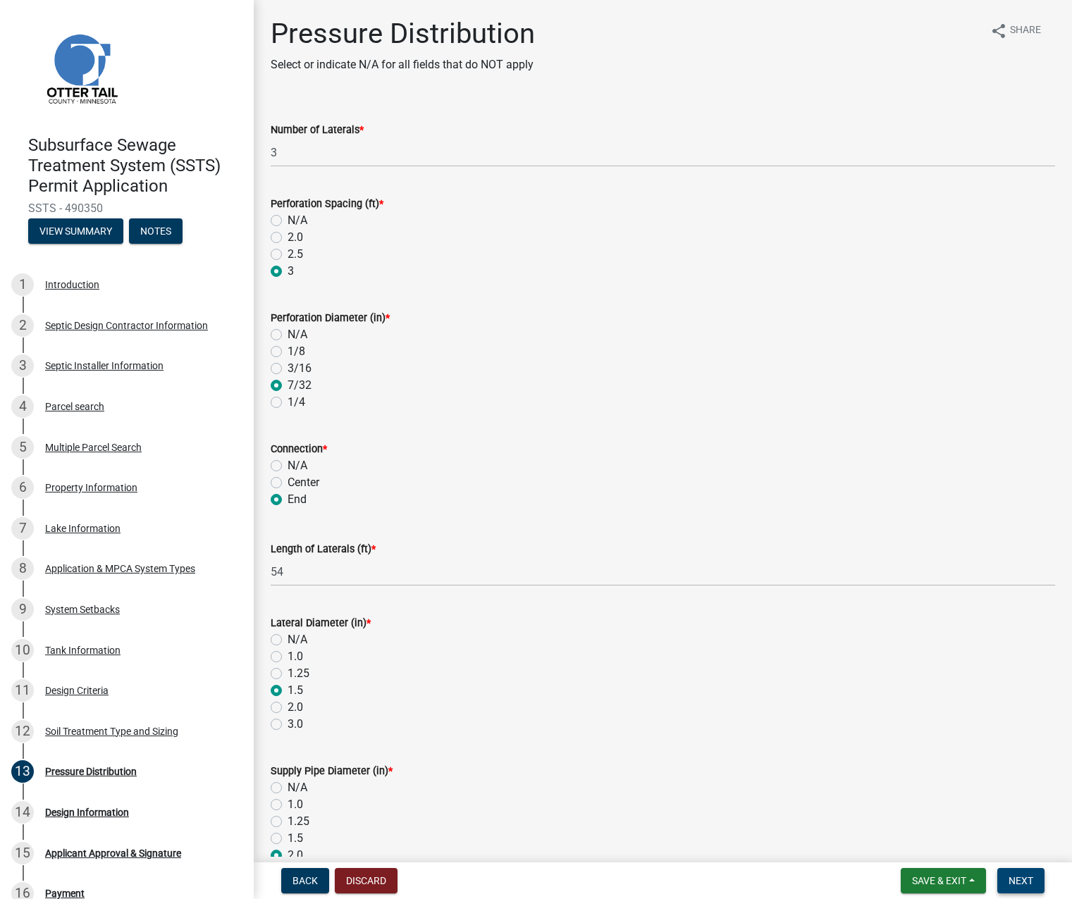
type input "13.2"
click at [1025, 884] on span "Next" at bounding box center [1020, 880] width 25 height 11
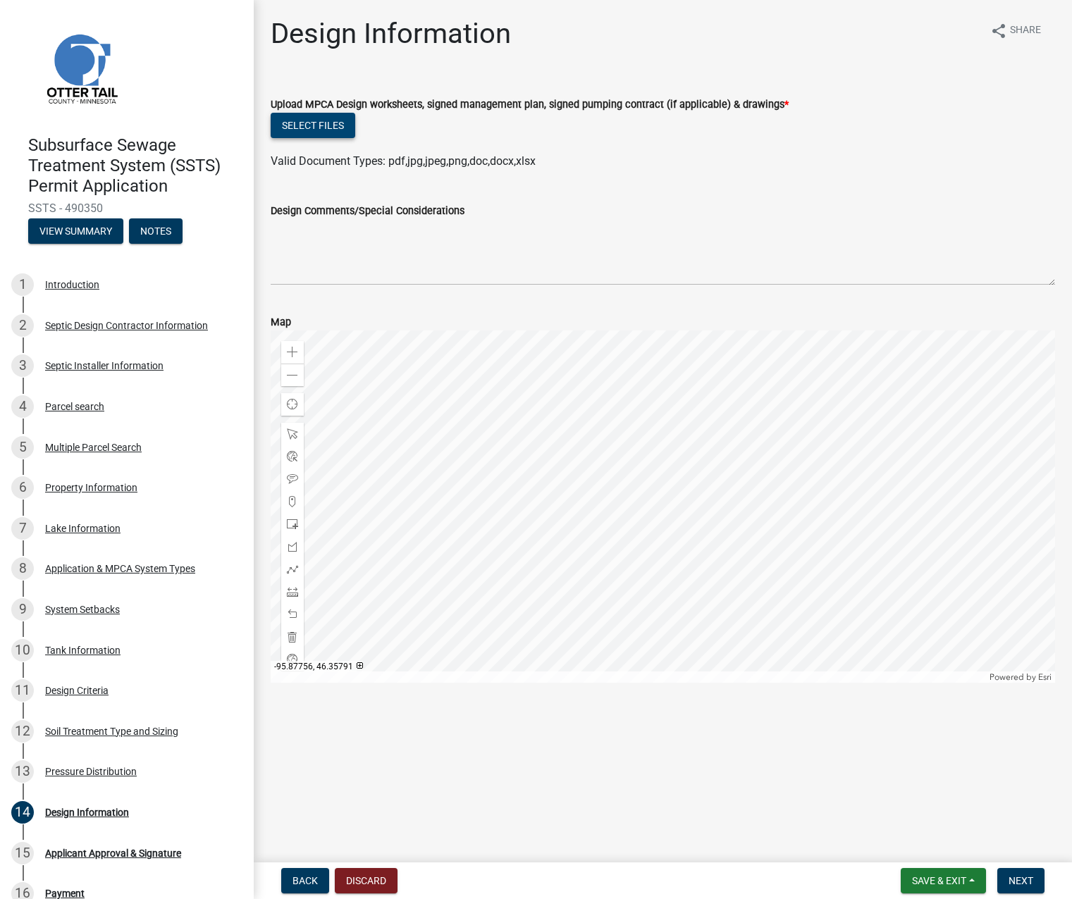
click at [333, 123] on button "Select files" at bounding box center [313, 125] width 85 height 25
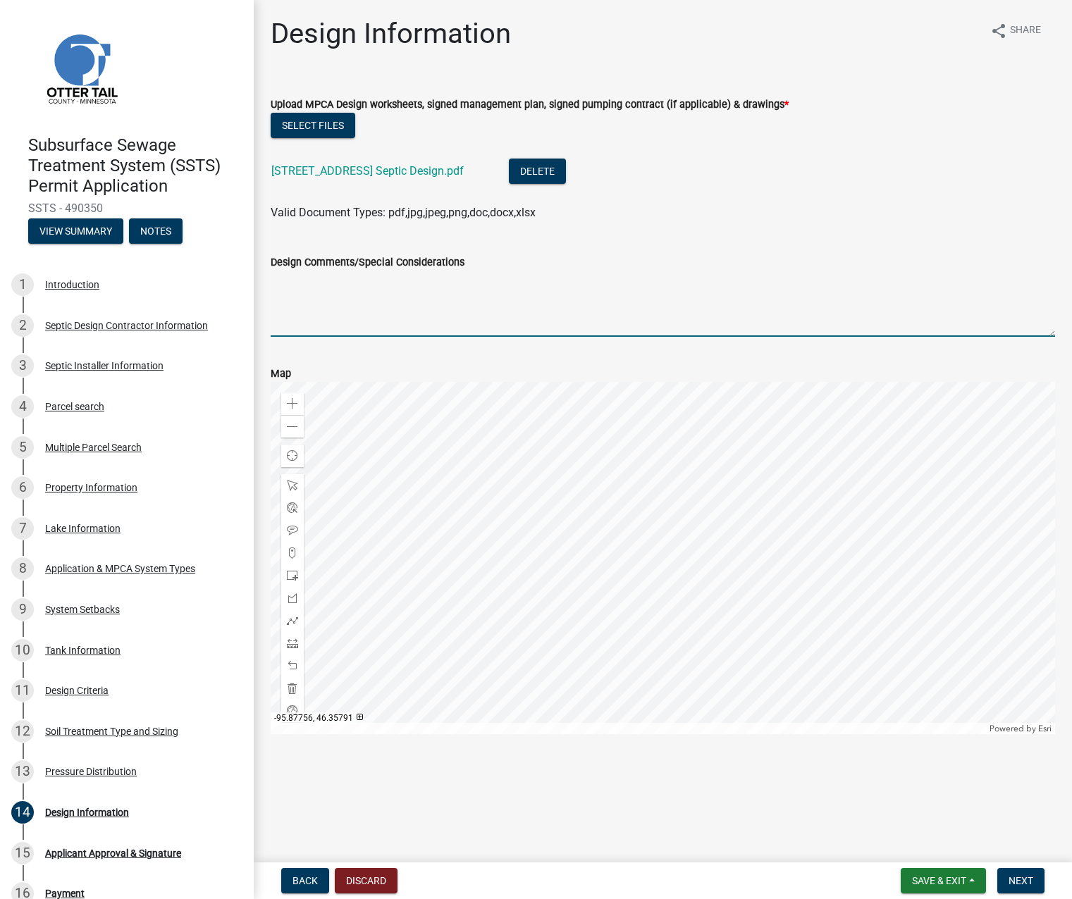
click at [311, 307] on textarea "Design Comments/Special Considerations" at bounding box center [663, 304] width 784 height 66
type textarea "E"
click at [463, 279] on textarea "Absorption area will be up next to ends" at bounding box center [663, 304] width 784 height 66
type textarea "Absorption area will be up next to ends of existing trenches. Reusing existing …"
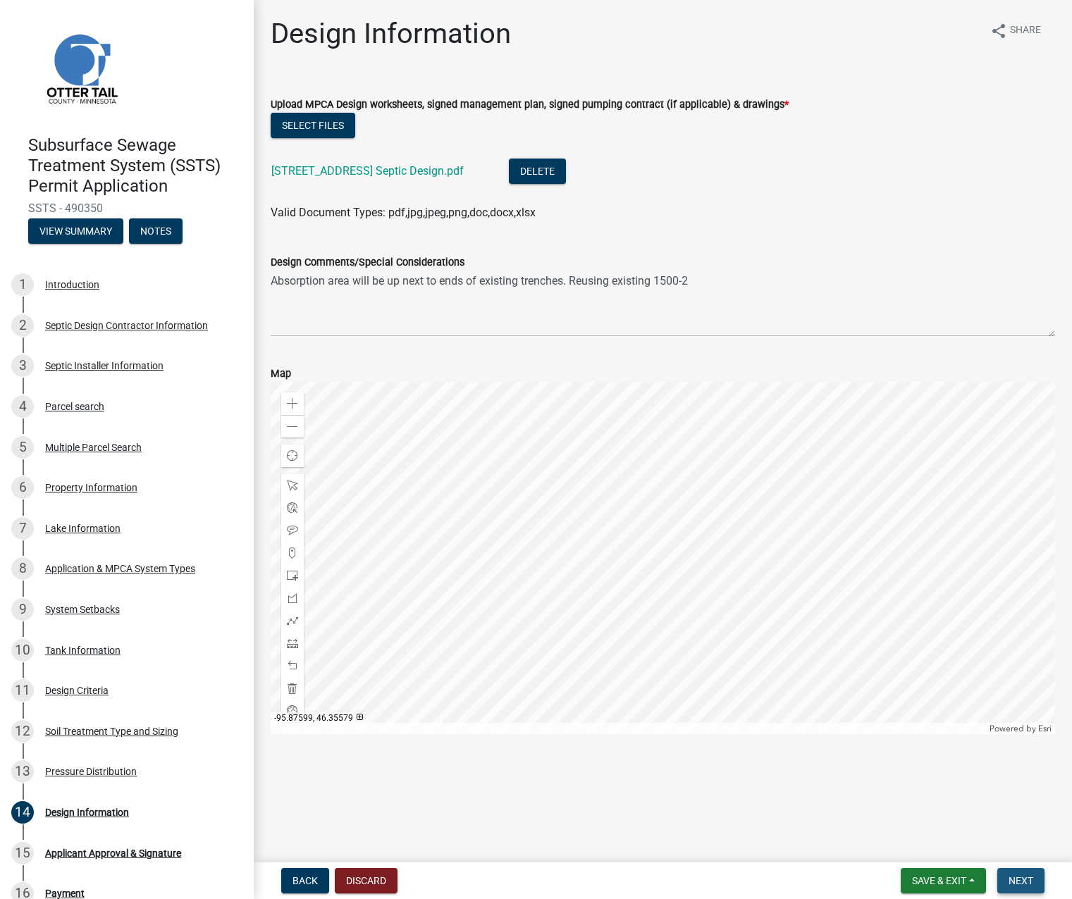
click at [1031, 880] on span "Next" at bounding box center [1020, 880] width 25 height 11
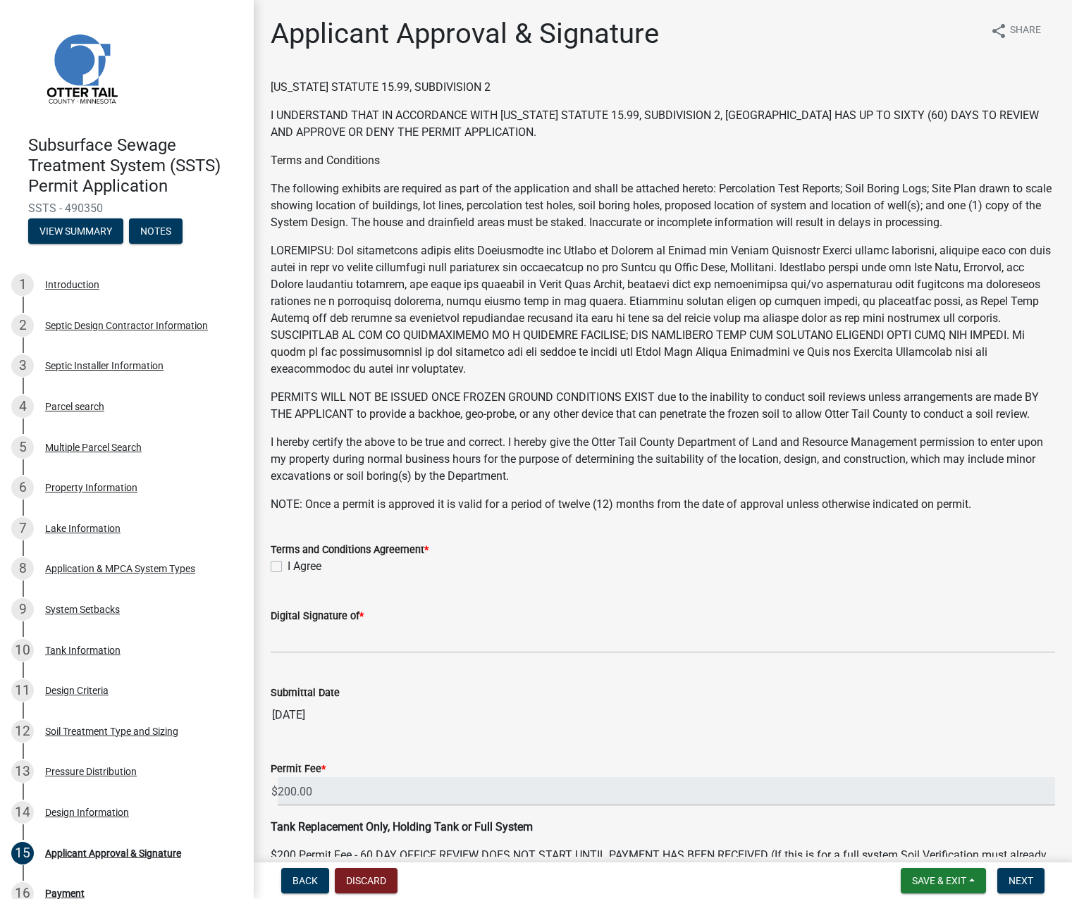
click at [288, 570] on label "I Agree" at bounding box center [305, 566] width 34 height 17
click at [288, 567] on input "I Agree" at bounding box center [292, 562] width 9 height 9
checkbox input "true"
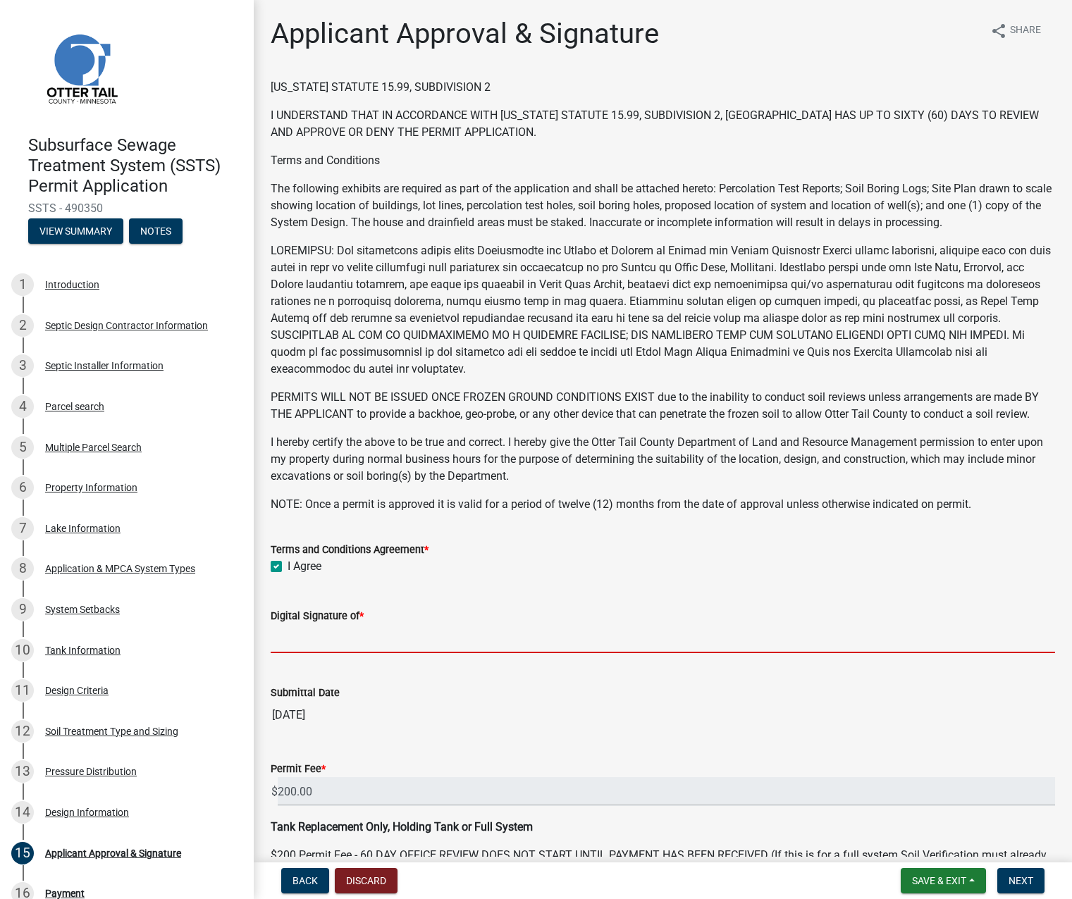
click at [303, 636] on input "Digital Signature of *" at bounding box center [663, 638] width 784 height 29
type input "Peter Ross Johnson"
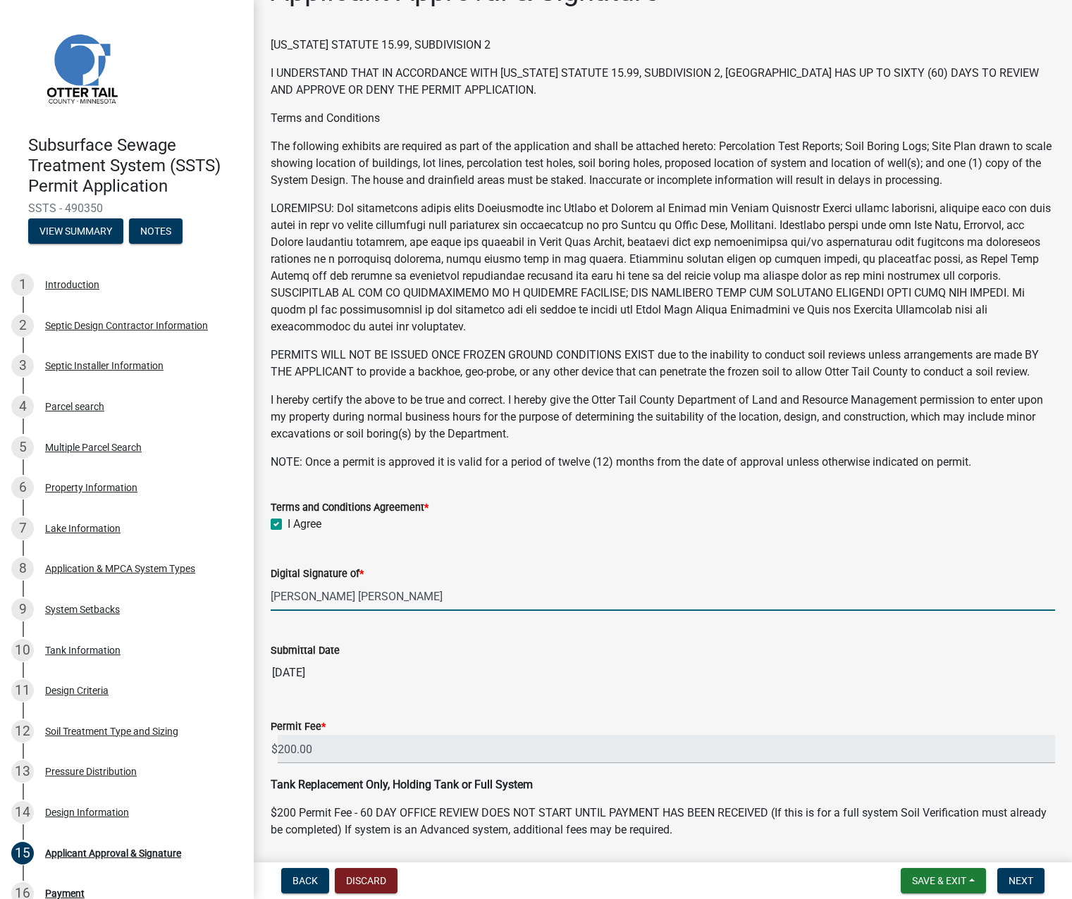
scroll to position [90, 0]
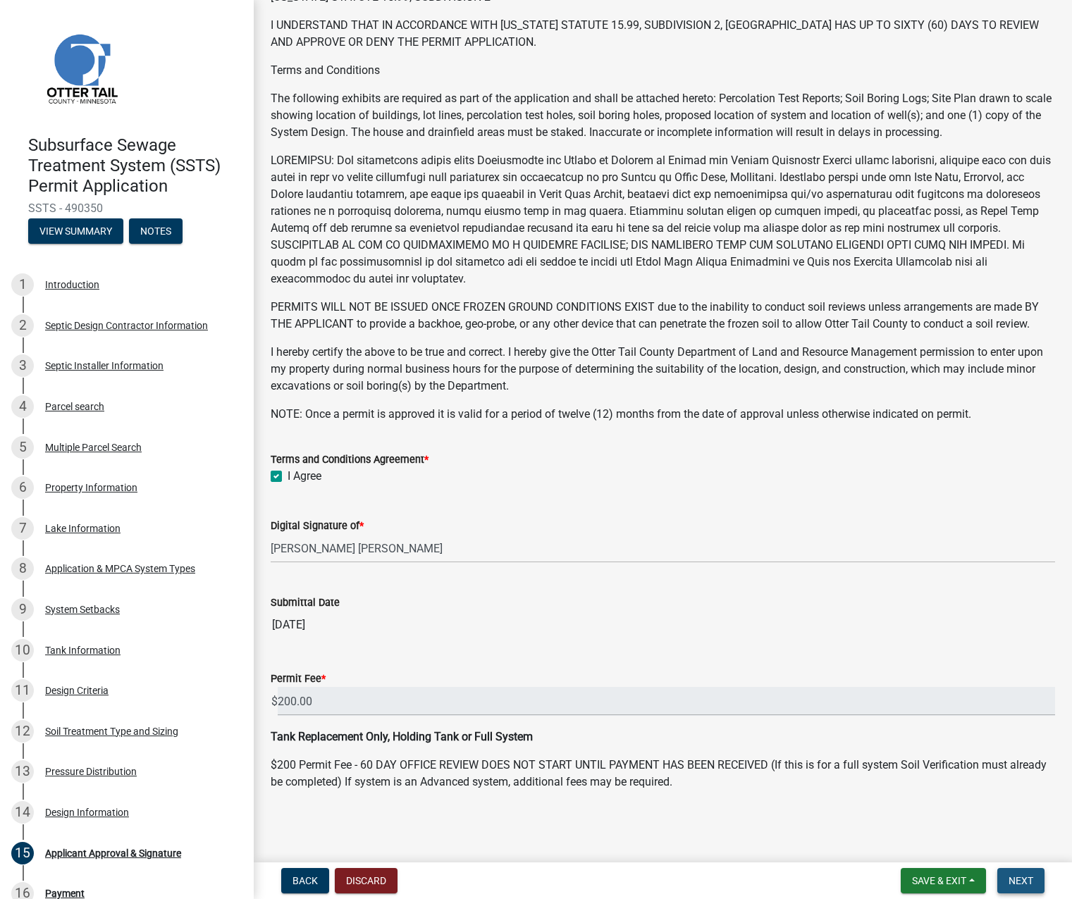
click at [1030, 882] on span "Next" at bounding box center [1020, 880] width 25 height 11
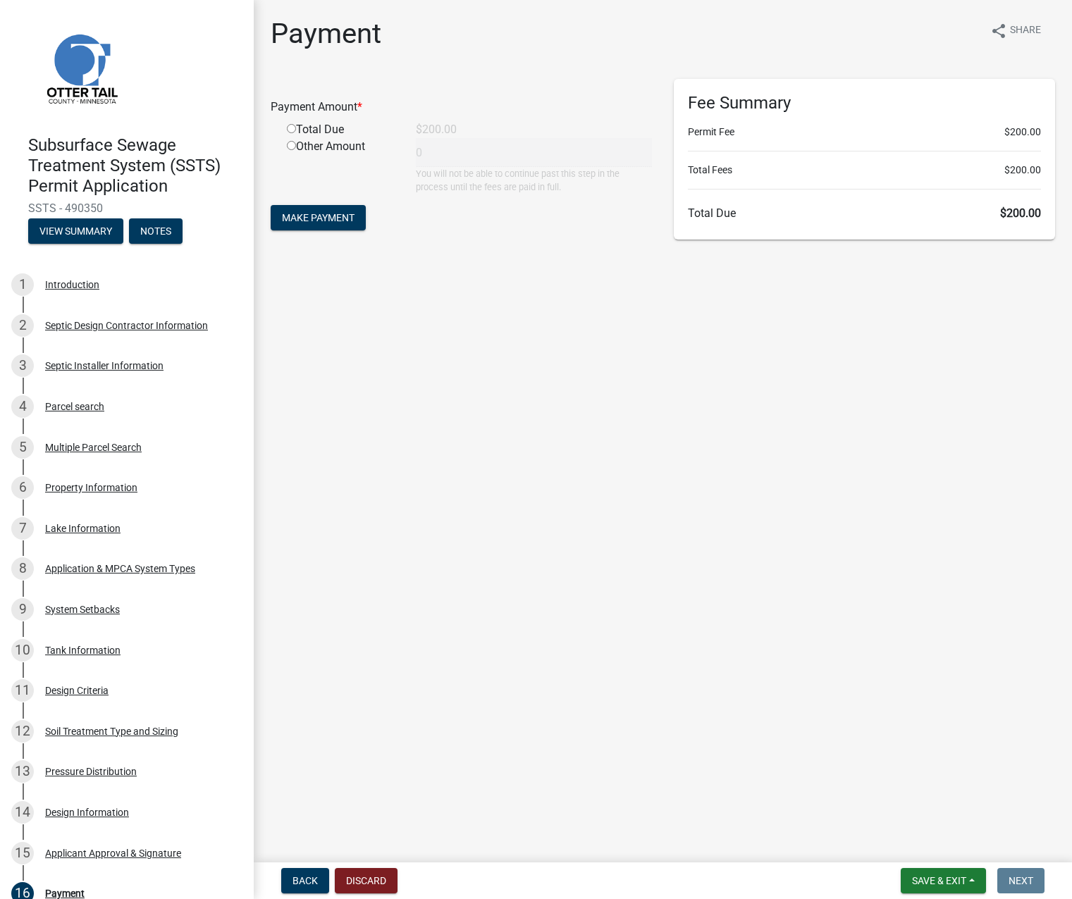
click at [294, 129] on input "radio" at bounding box center [291, 128] width 9 height 9
radio input "true"
type input "200"
click at [317, 215] on span "Make Payment" at bounding box center [318, 217] width 73 height 11
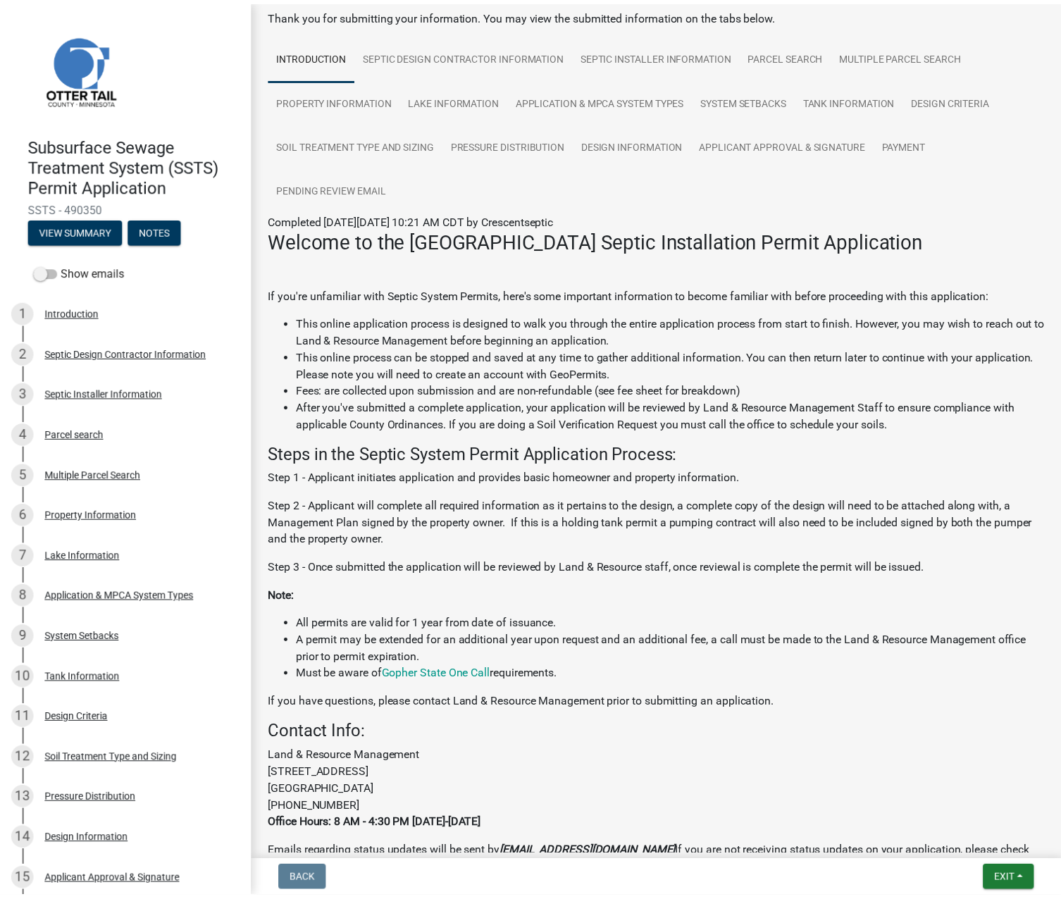
scroll to position [178, 0]
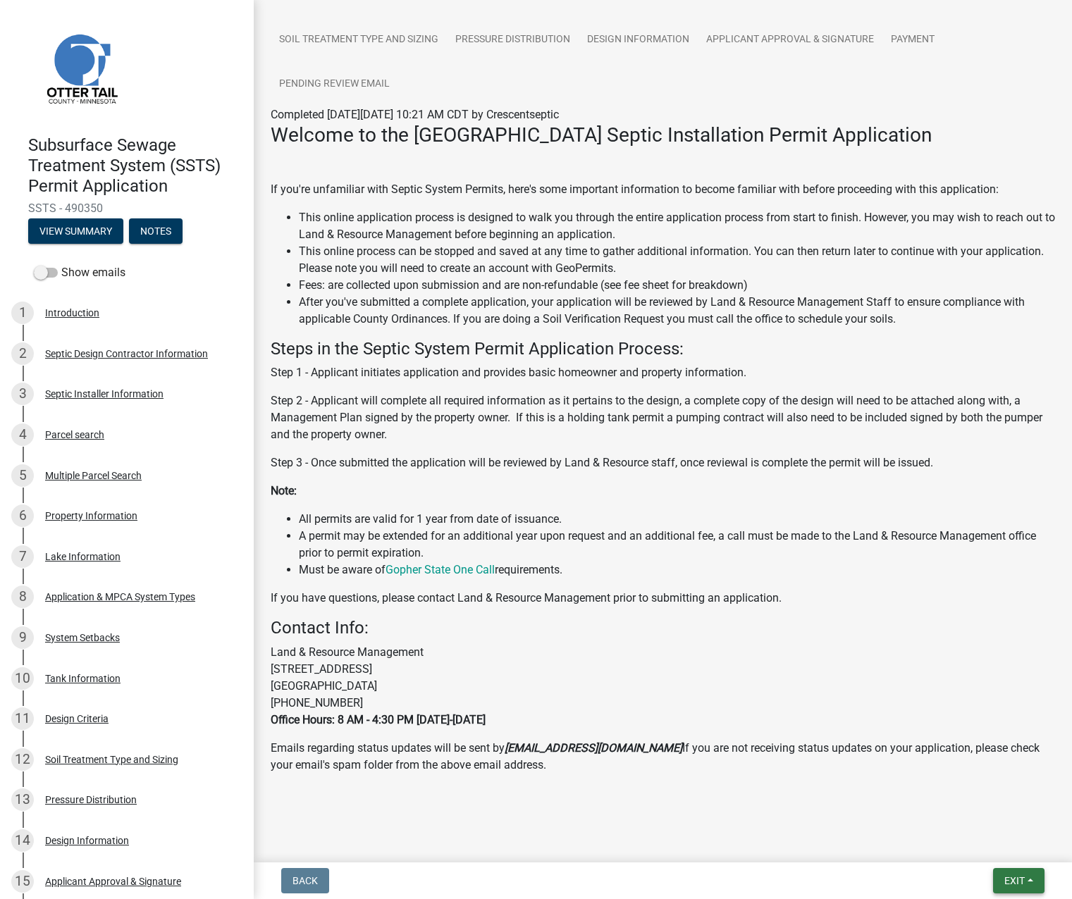
click at [1020, 883] on span "Exit" at bounding box center [1014, 880] width 20 height 11
click at [980, 847] on button "Save & Exit" at bounding box center [988, 844] width 113 height 34
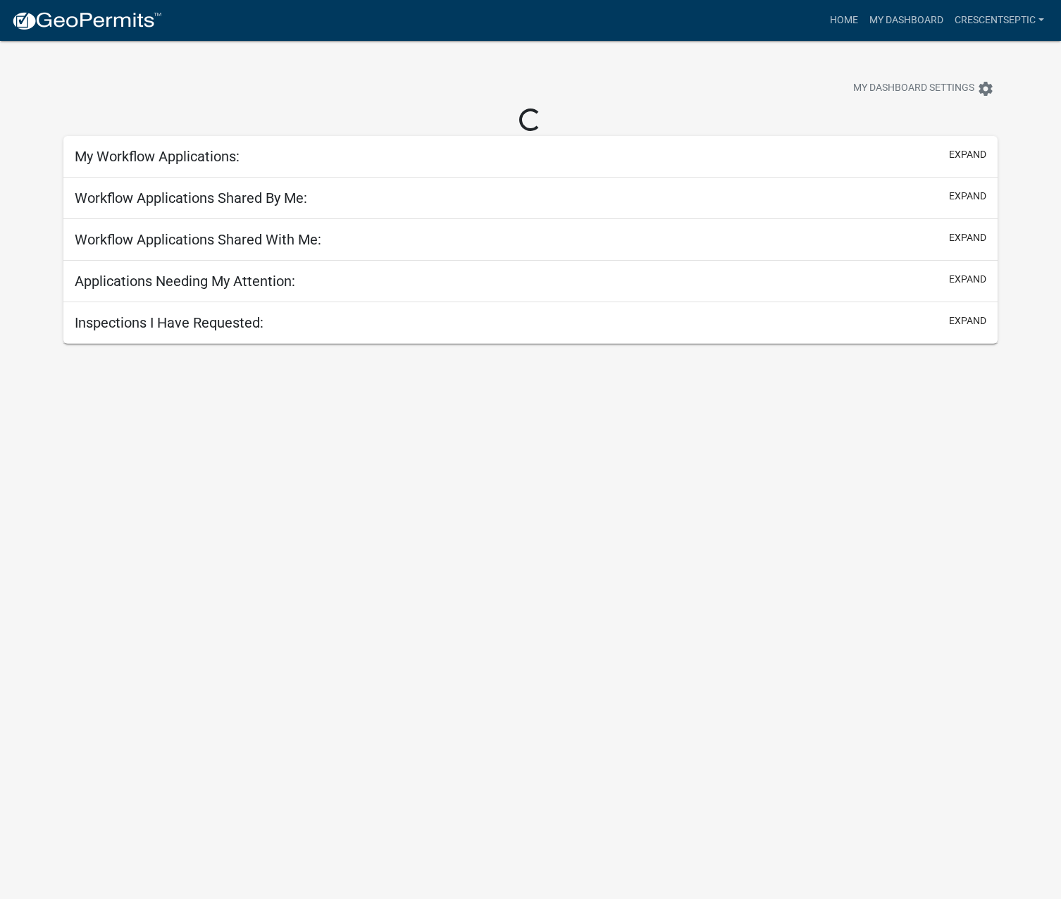
select select "3: 100"
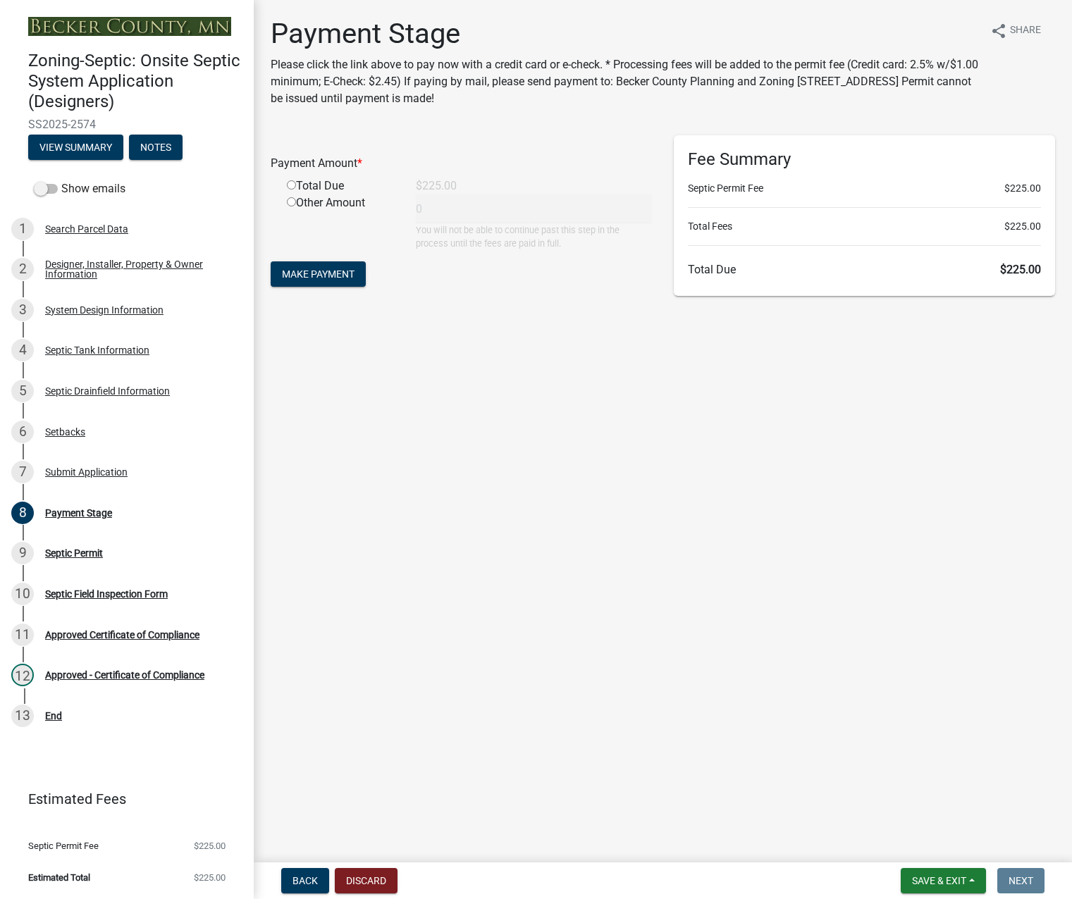
click at [288, 184] on input "radio" at bounding box center [291, 184] width 9 height 9
radio input "true"
type input "225"
click at [309, 273] on span "Make Payment" at bounding box center [318, 273] width 73 height 11
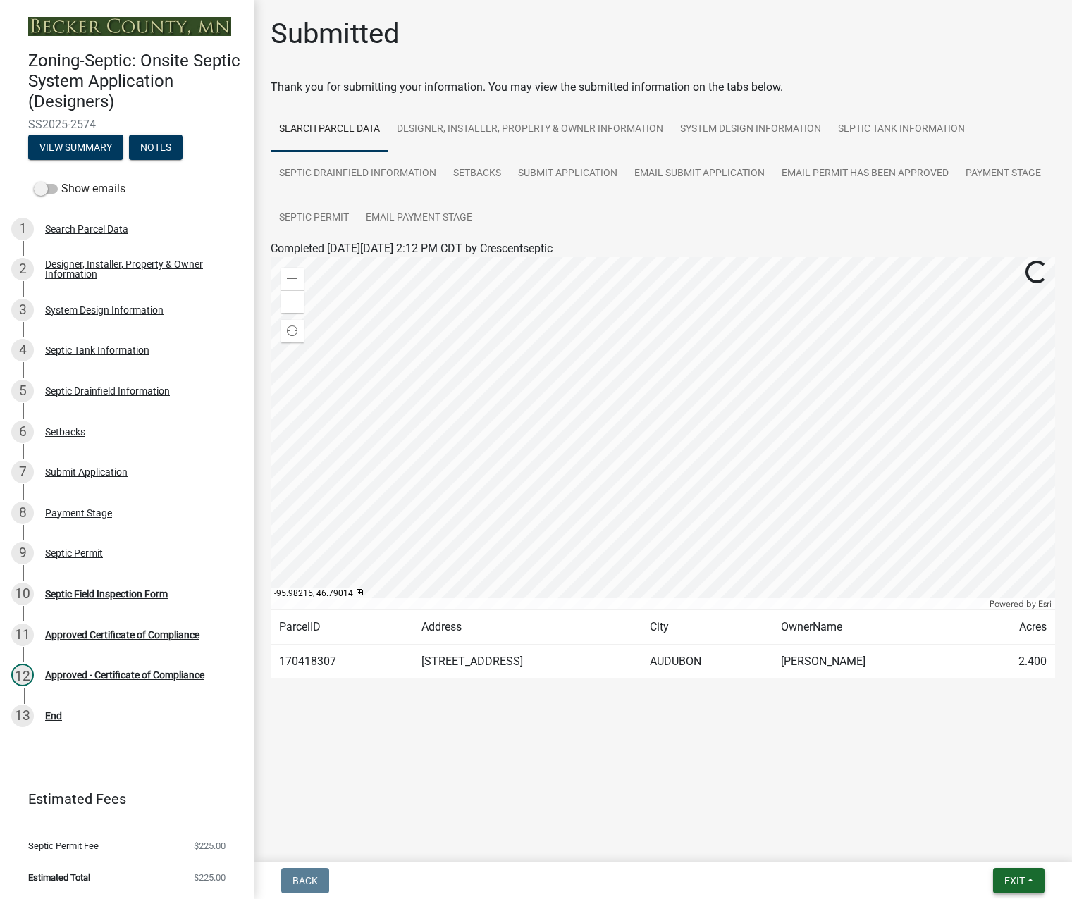
click at [1009, 878] on span "Exit" at bounding box center [1014, 880] width 20 height 11
click at [987, 847] on button "Save & Exit" at bounding box center [988, 844] width 113 height 34
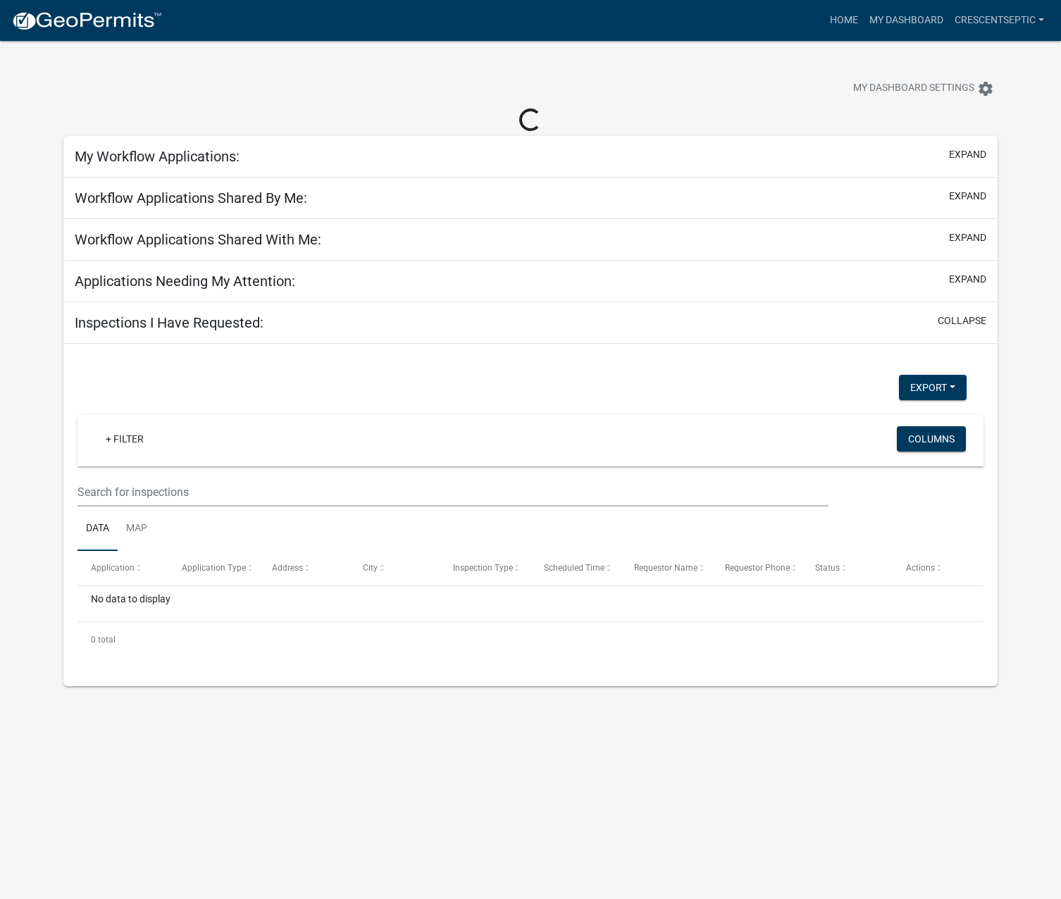
select select "3: 100"
